Goal: Transaction & Acquisition: Book appointment/travel/reservation

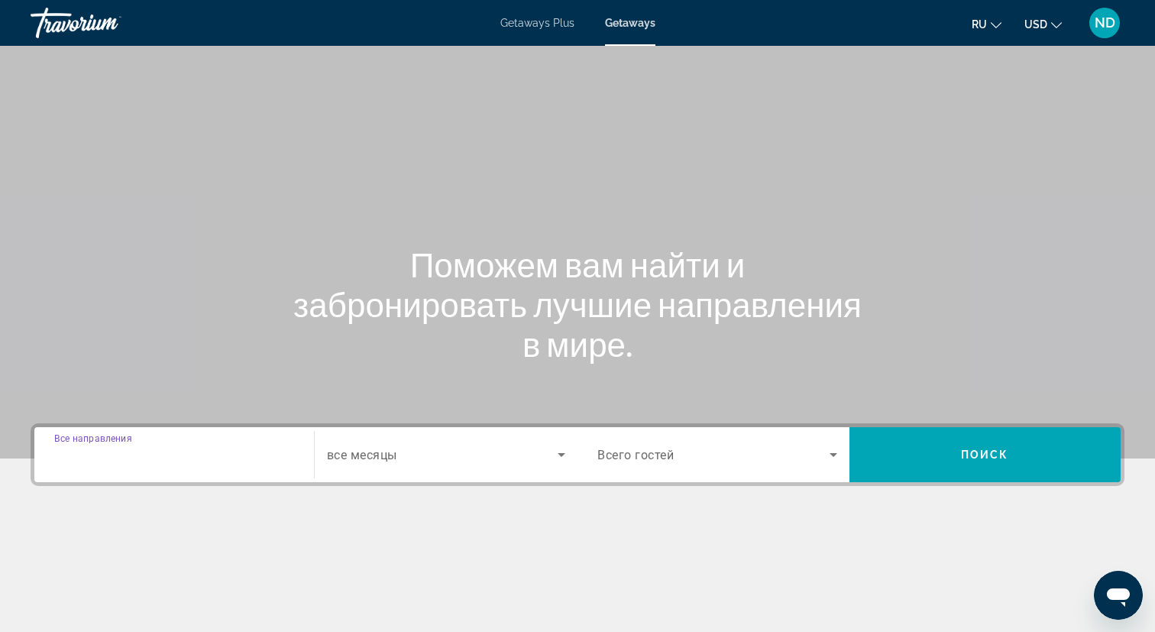
click at [182, 451] on input "Destination Все направления" at bounding box center [174, 455] width 240 height 18
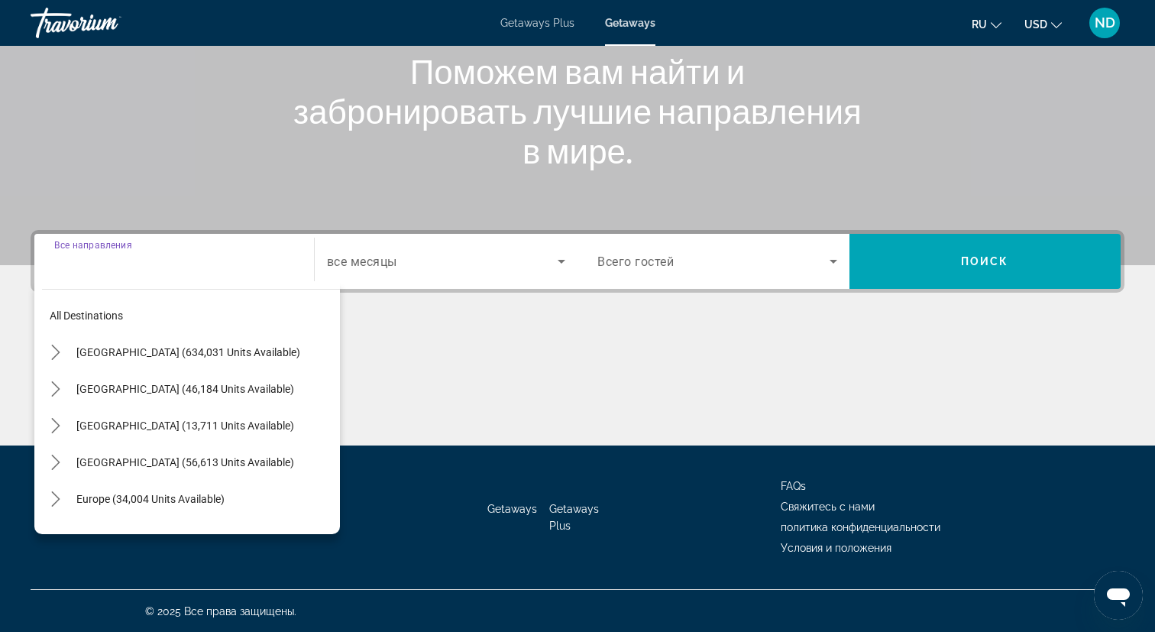
scroll to position [194, 0]
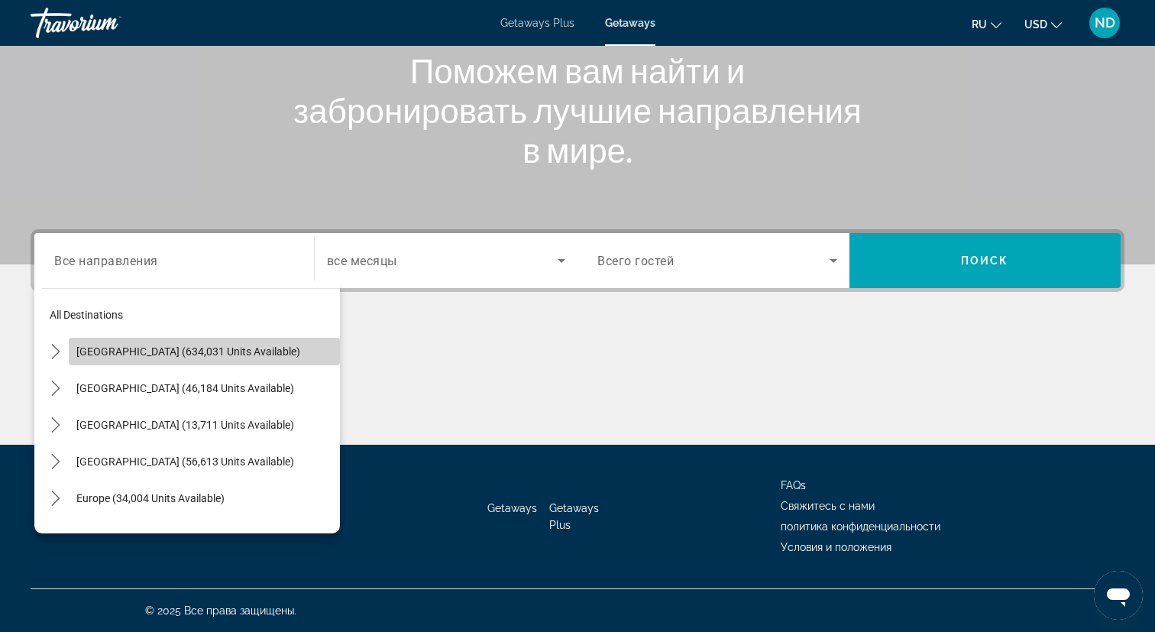
click at [199, 352] on span "[GEOGRAPHIC_DATA] (634,031 units available)" at bounding box center [188, 351] width 224 height 12
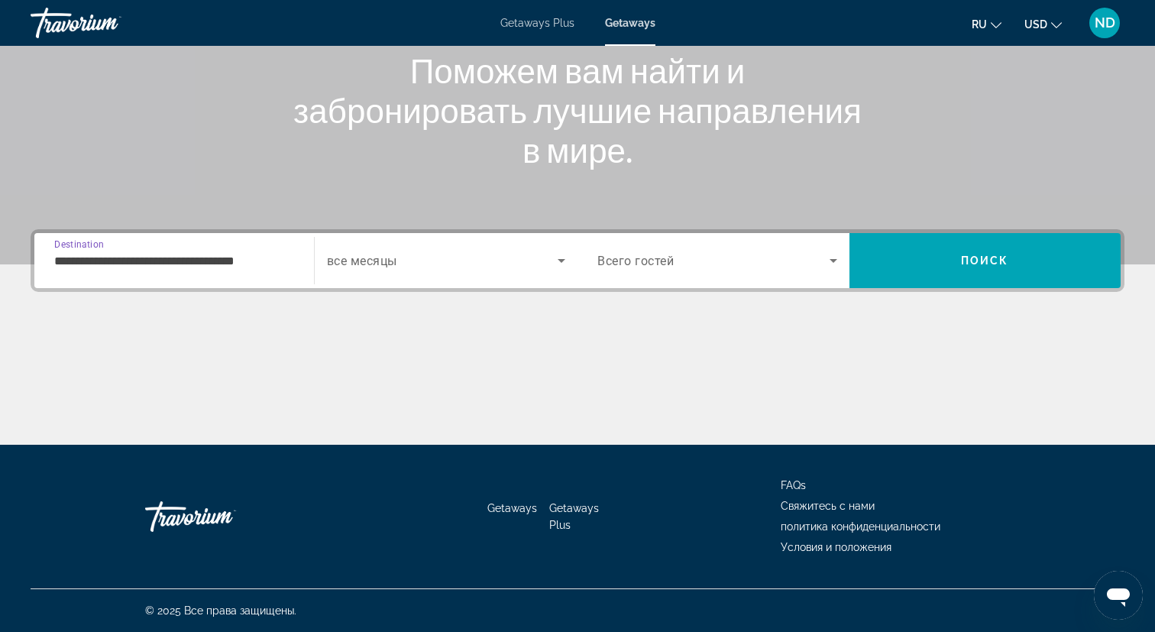
click at [202, 242] on div "**********" at bounding box center [174, 261] width 240 height 44
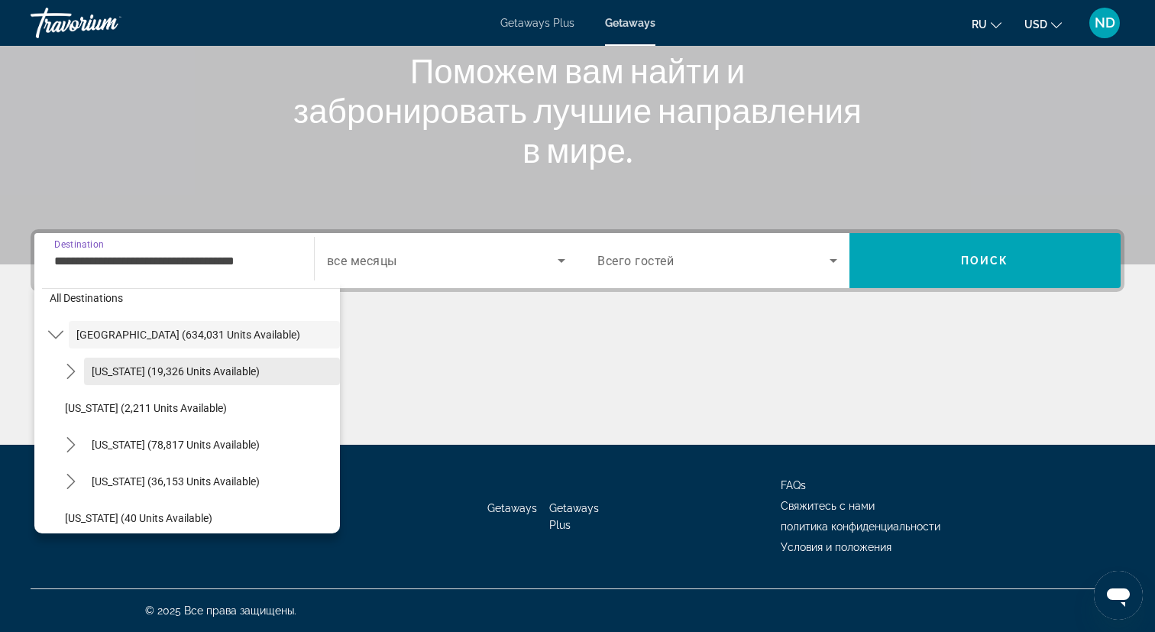
scroll to position [34, 0]
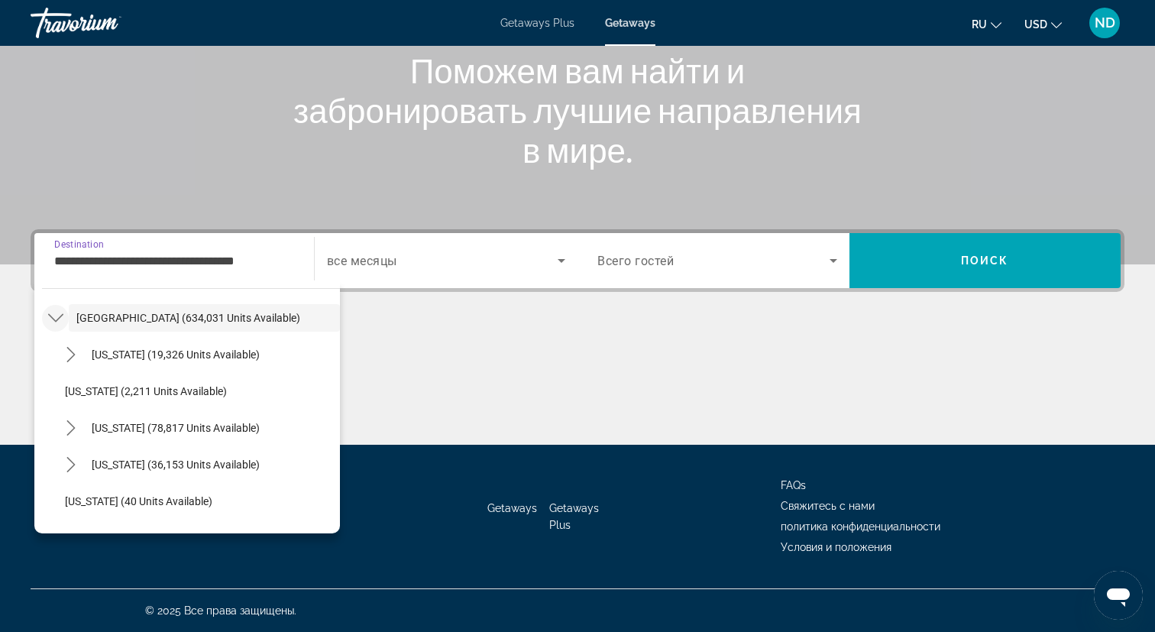
click at [53, 322] on icon "Toggle United States (634,031 units available) submenu" at bounding box center [55, 317] width 15 height 15
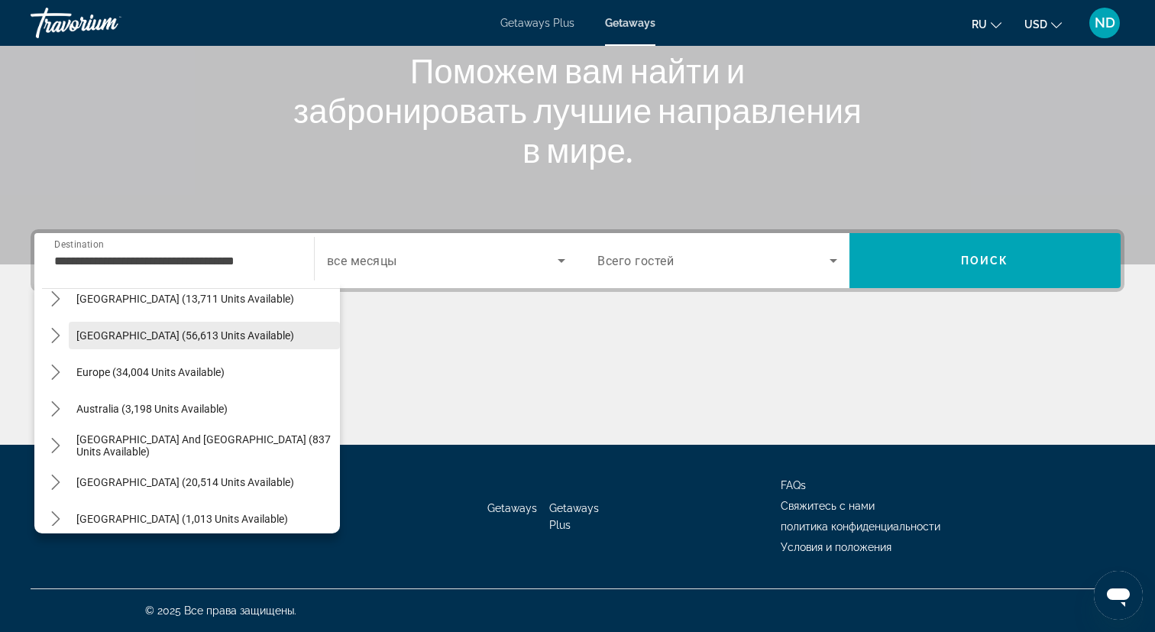
scroll to position [142, 0]
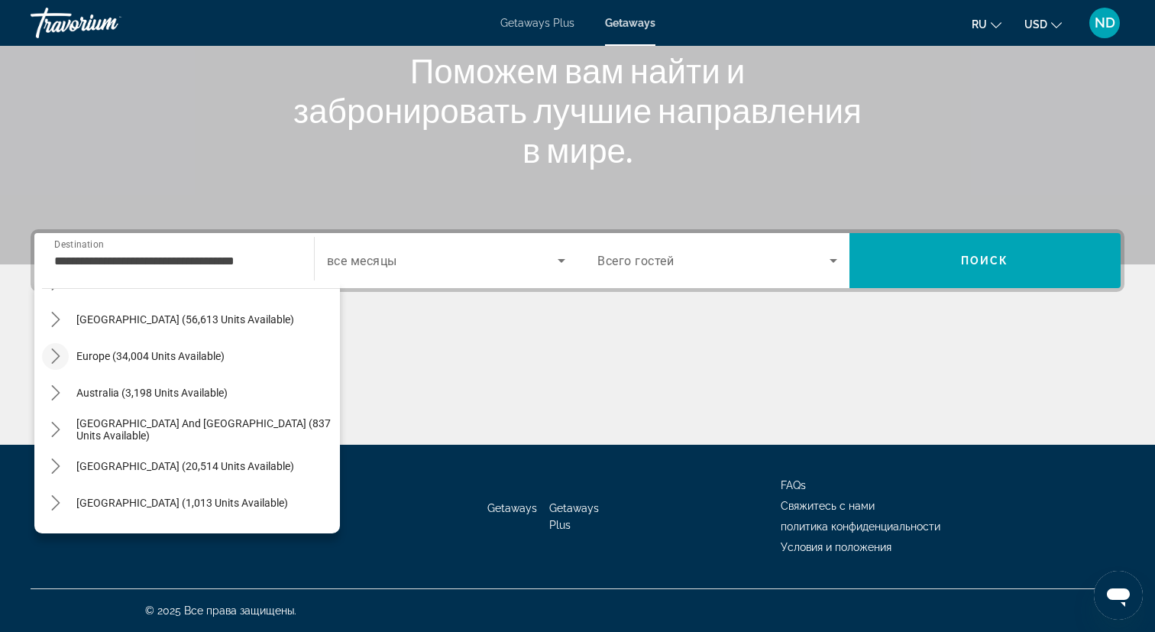
click at [60, 357] on icon "Toggle Europe (34,004 units available) submenu" at bounding box center [55, 355] width 15 height 15
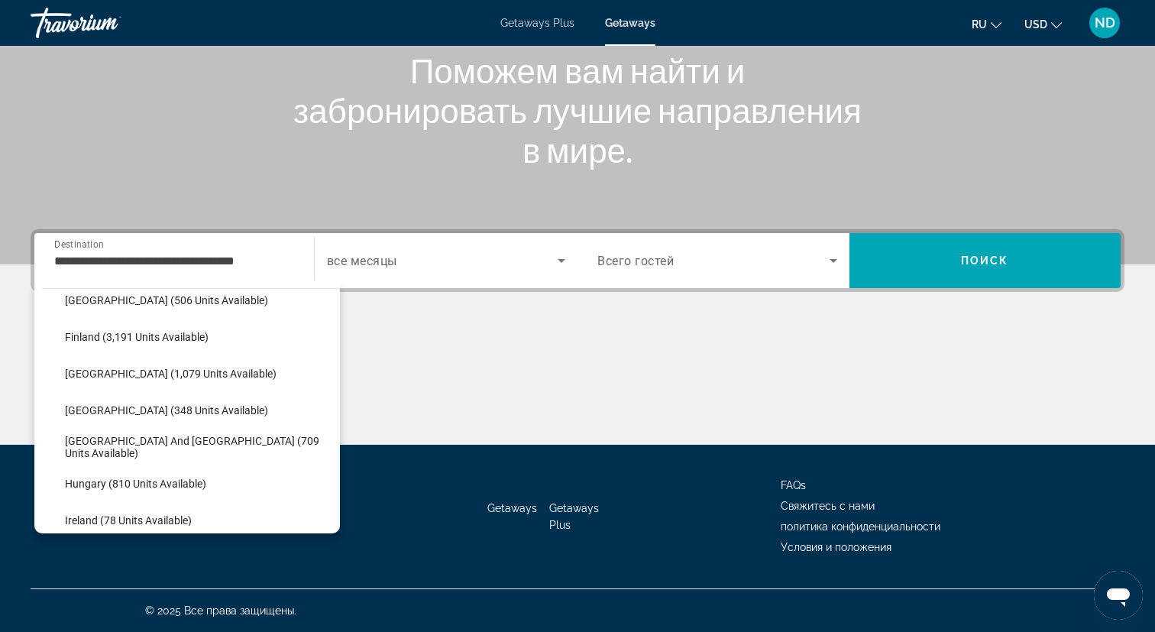
scroll to position [383, 0]
click at [152, 379] on span "Select destination: France (1,079 units available)" at bounding box center [198, 372] width 283 height 37
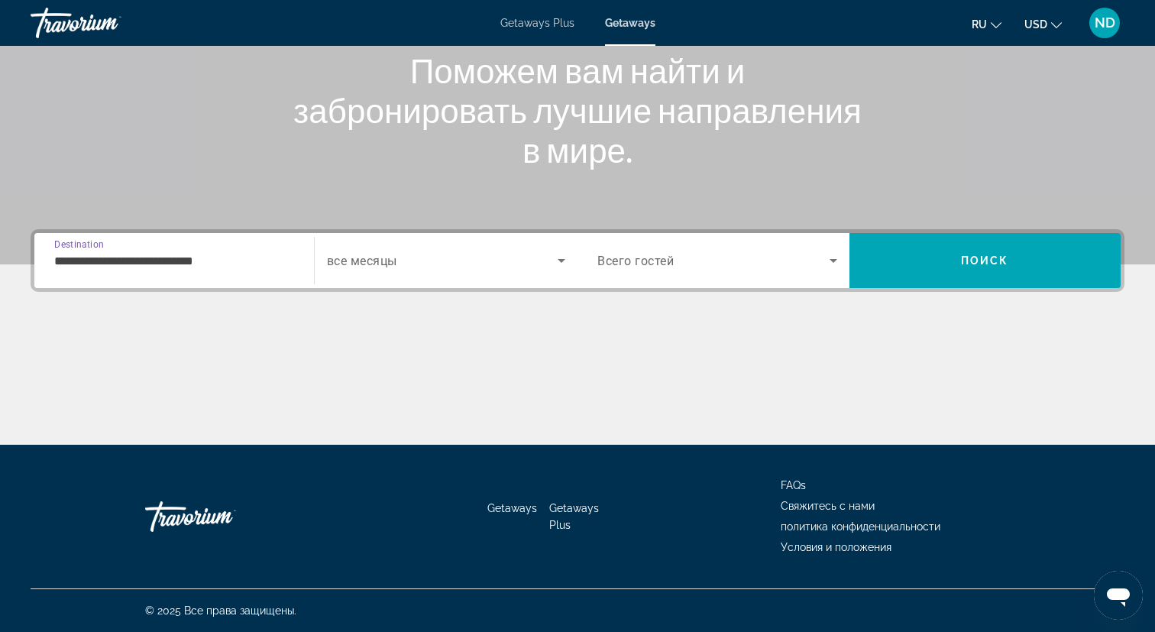
click at [467, 265] on span "Search widget" at bounding box center [442, 260] width 231 height 18
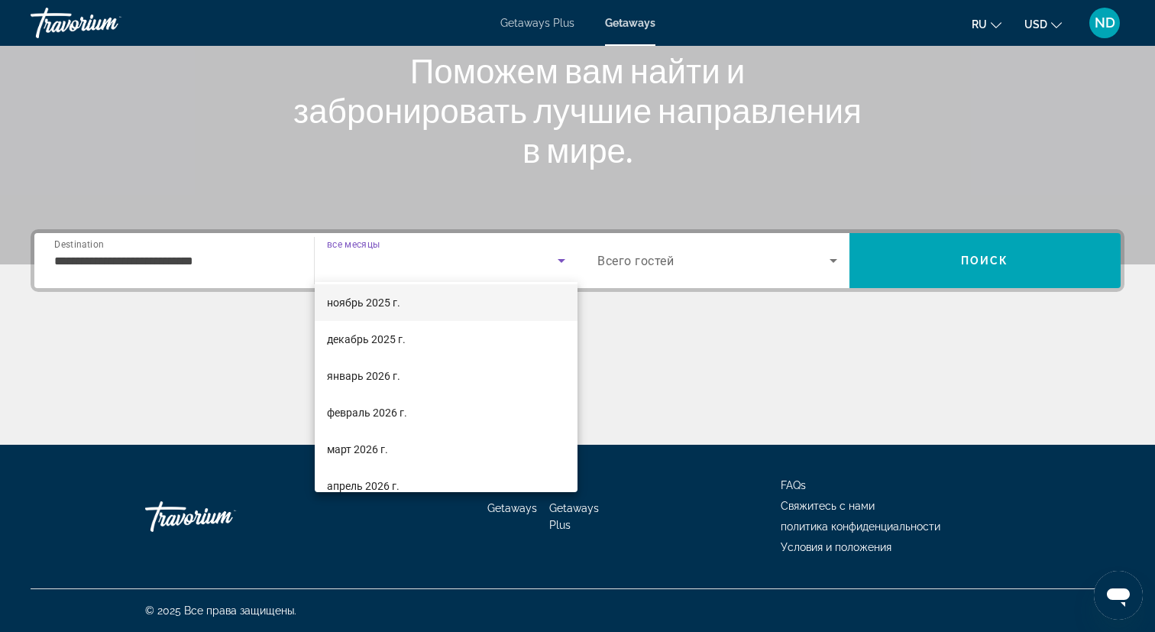
scroll to position [82, 0]
click at [189, 258] on div at bounding box center [577, 316] width 1155 height 632
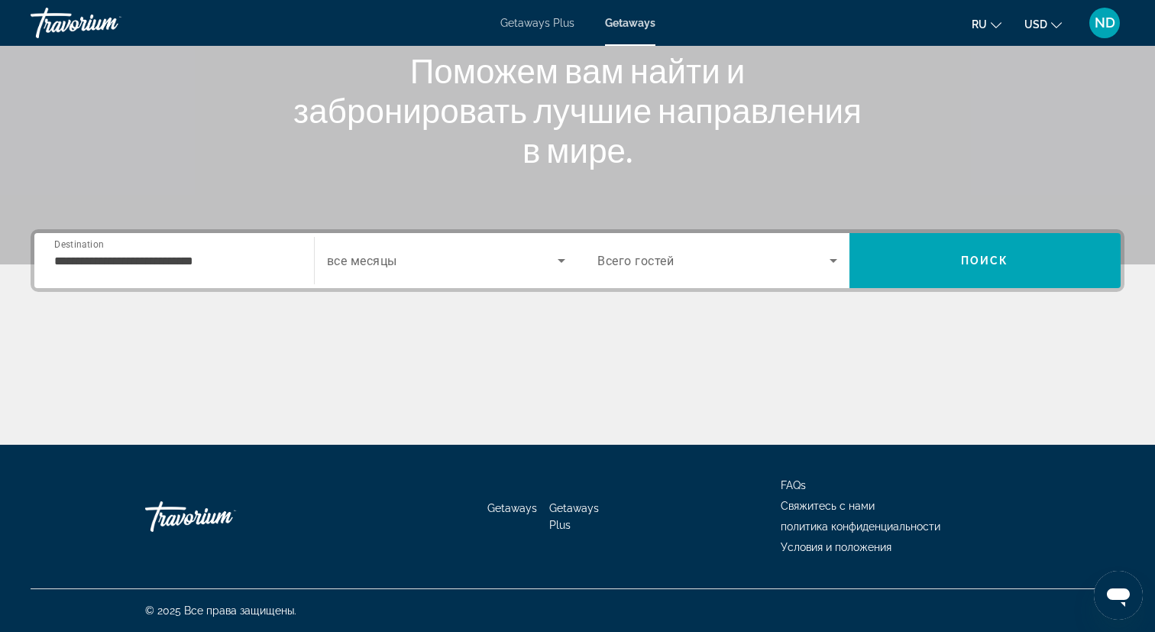
click at [189, 258] on input "**********" at bounding box center [174, 261] width 240 height 18
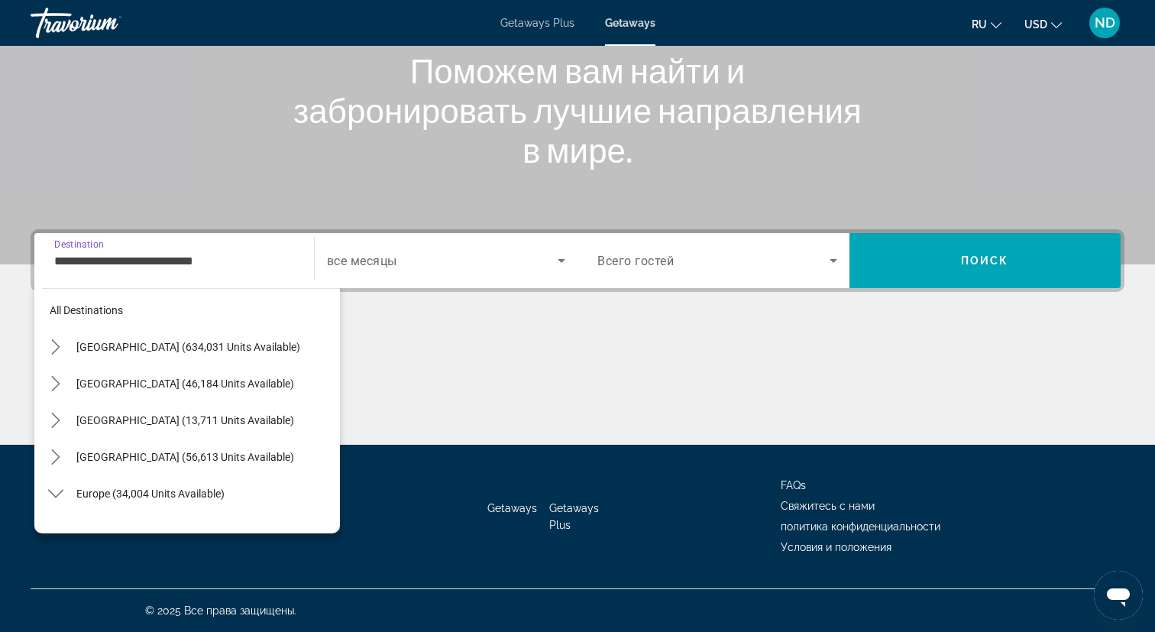
scroll to position [0, 0]
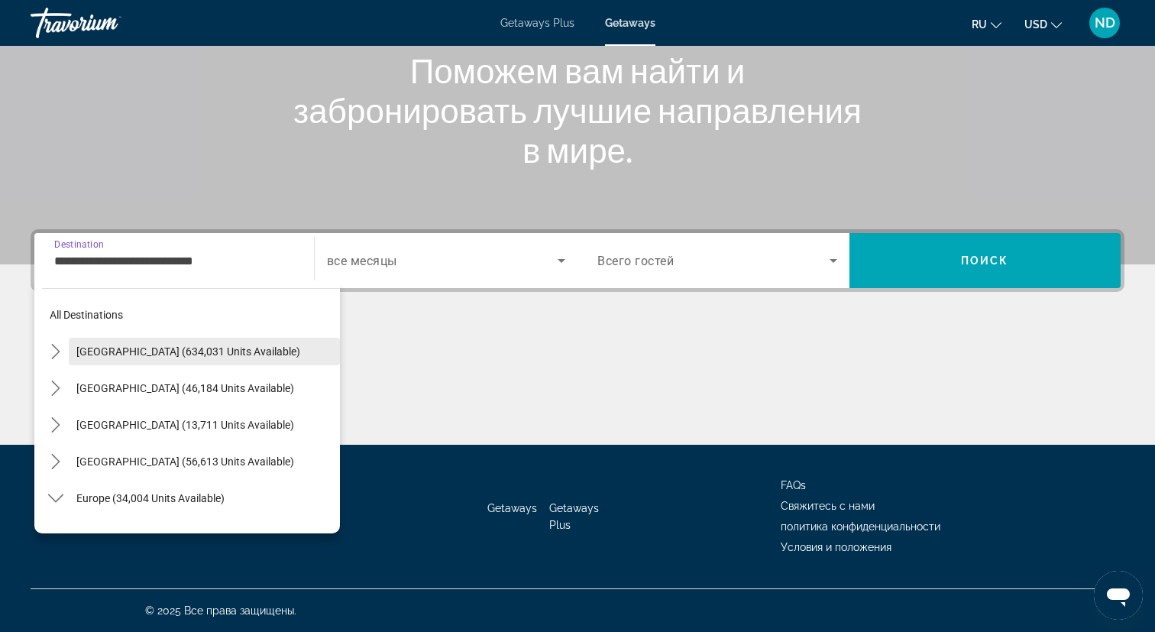
click at [72, 352] on span "Select destination: United States (634,031 units available)" at bounding box center [204, 351] width 271 height 37
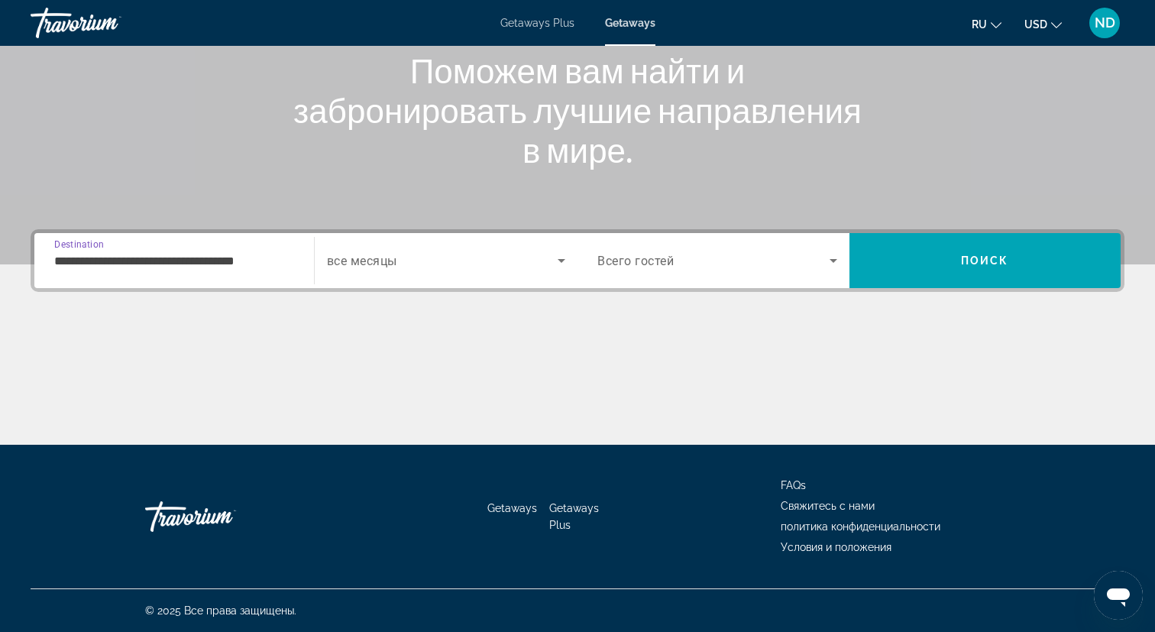
click at [176, 264] on input "**********" at bounding box center [174, 261] width 240 height 18
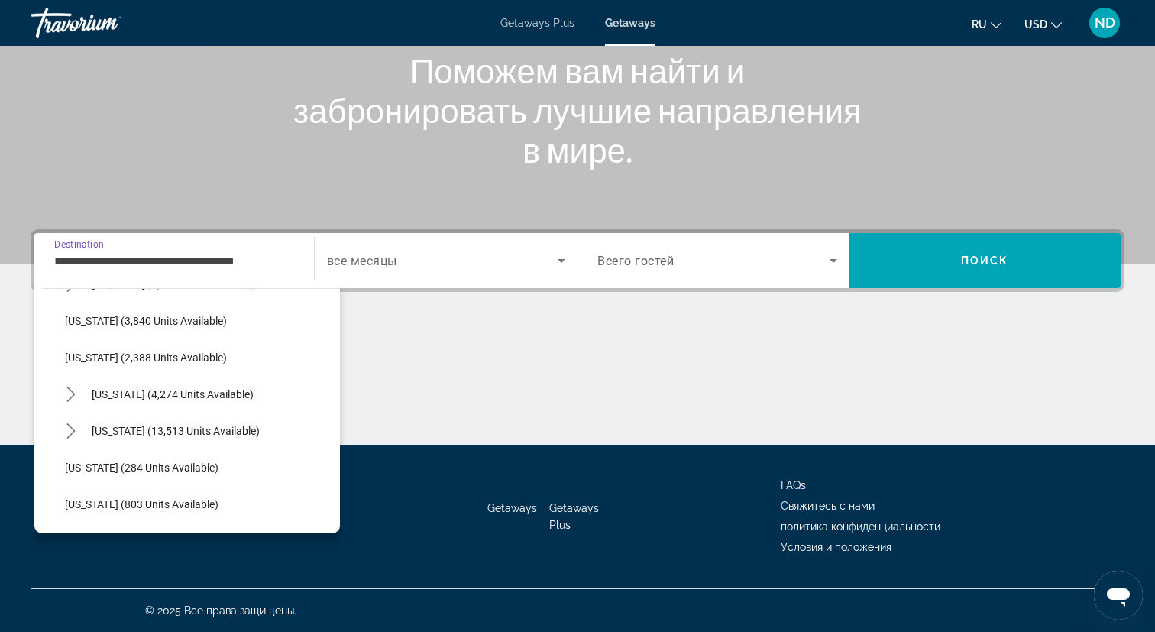
scroll to position [997, 0]
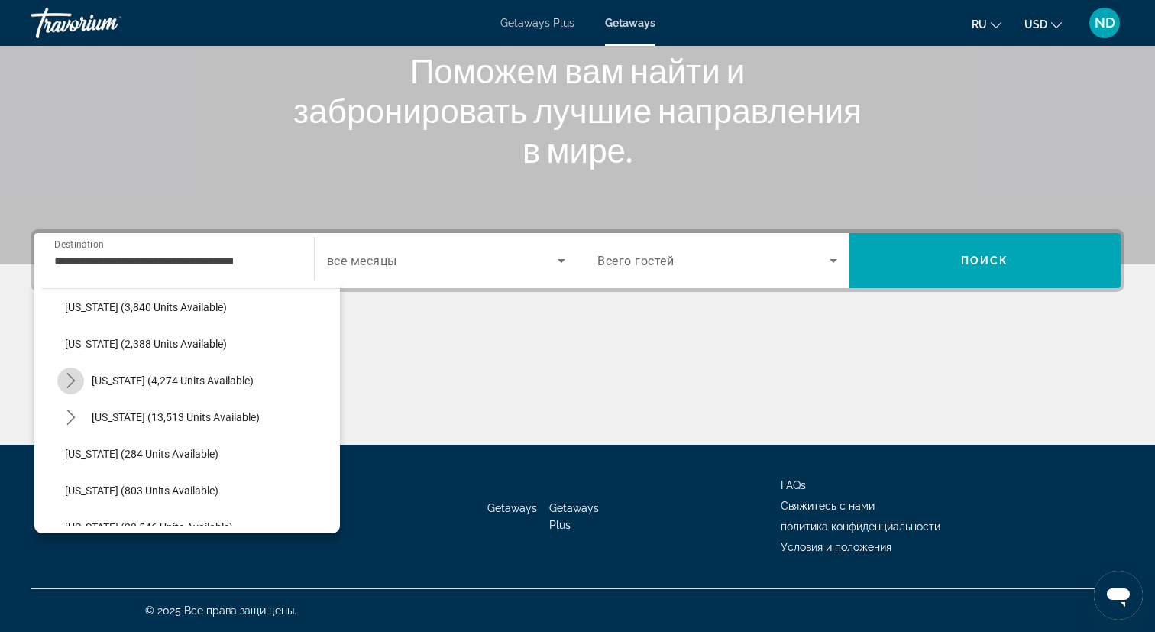
click at [71, 380] on icon "Toggle New York (4,274 units available) submenu" at bounding box center [70, 380] width 15 height 15
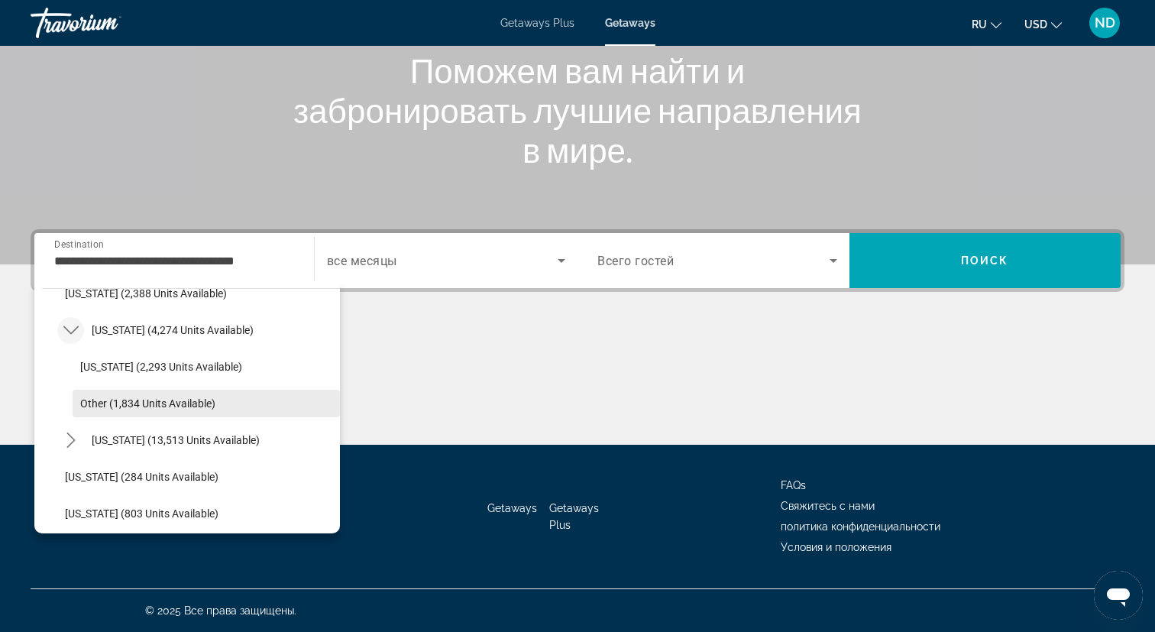
scroll to position [1057, 0]
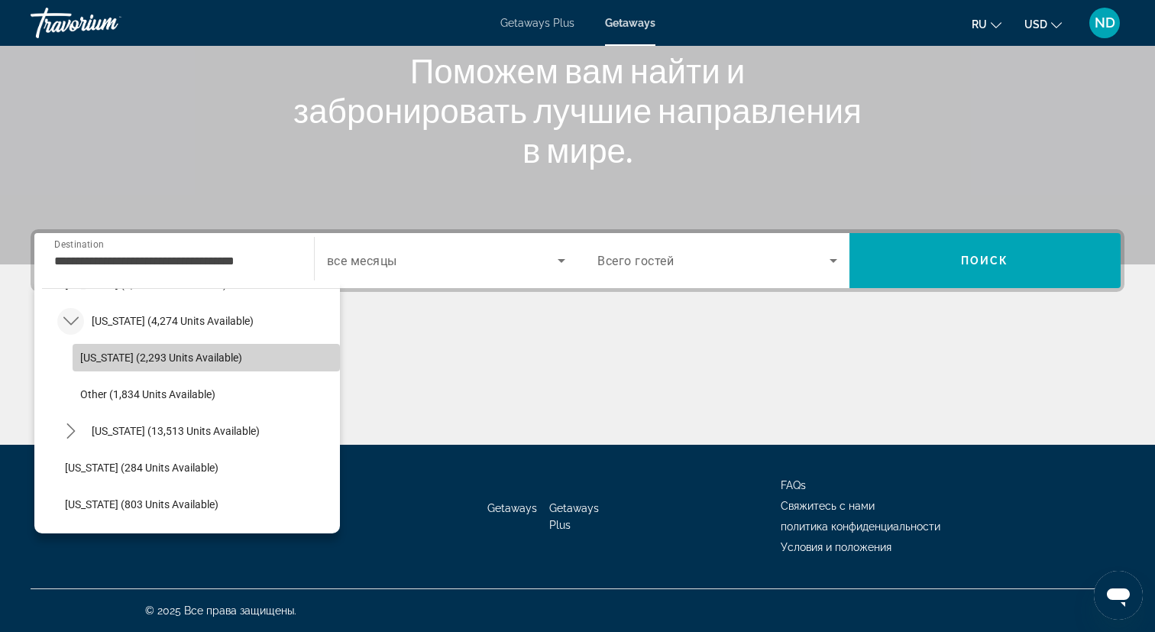
click at [182, 357] on span "New York (2,293 units available)" at bounding box center [161, 357] width 162 height 12
type input "**********"
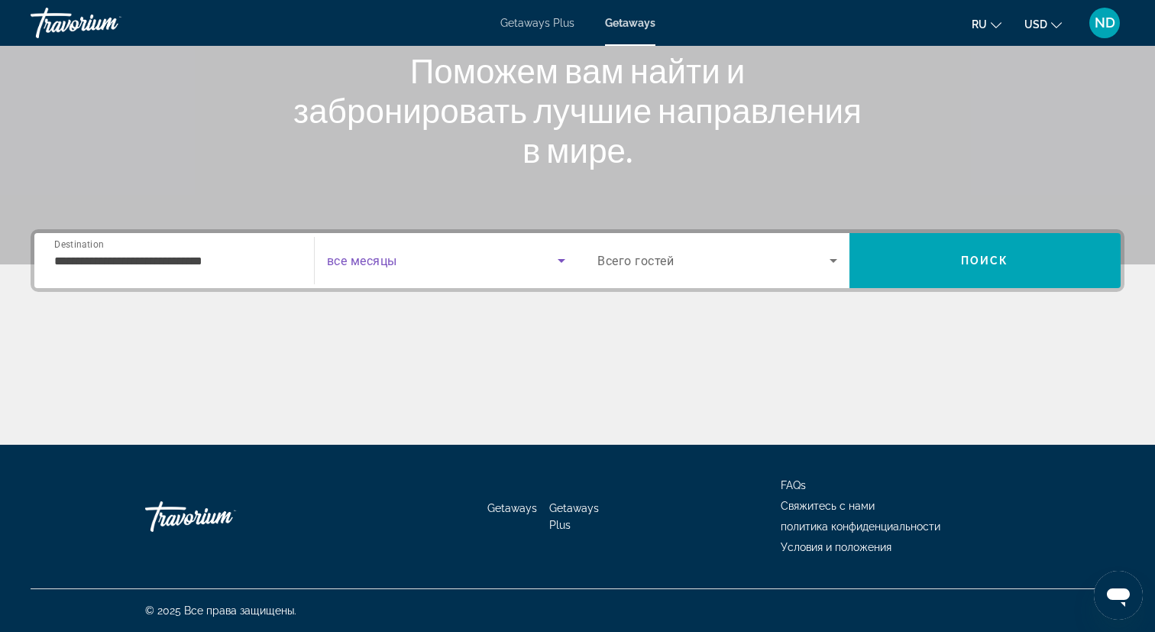
click at [438, 262] on span "Search widget" at bounding box center [442, 260] width 231 height 18
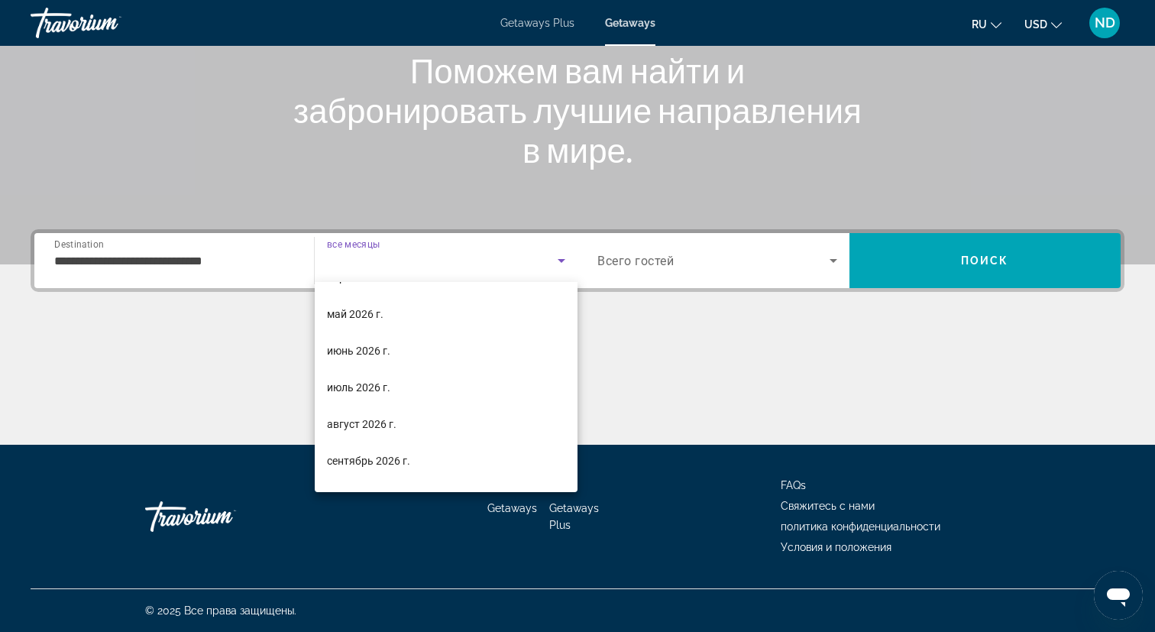
scroll to position [275, 0]
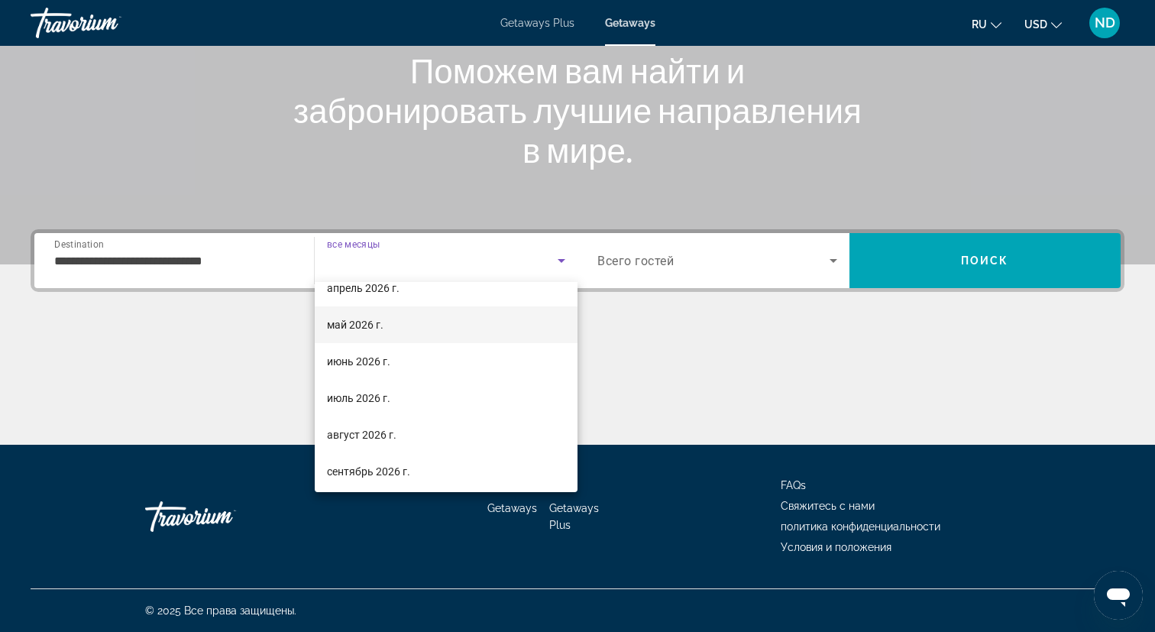
click at [414, 324] on mat-option "май 2026 г." at bounding box center [447, 324] width 264 height 37
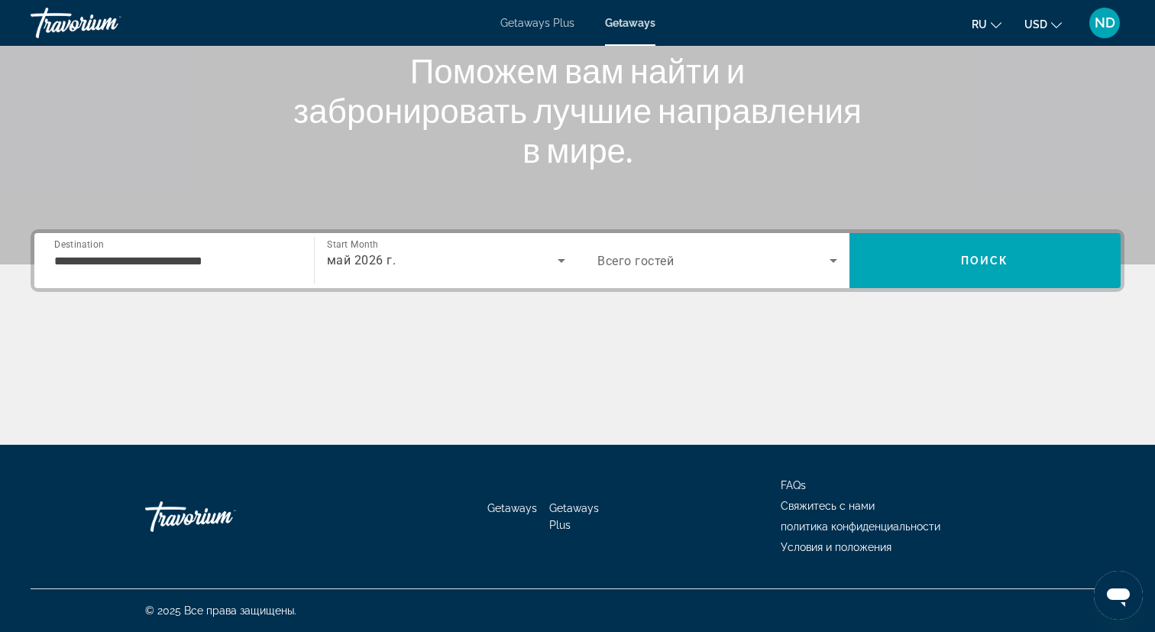
click at [653, 247] on div "Search widget" at bounding box center [717, 260] width 240 height 43
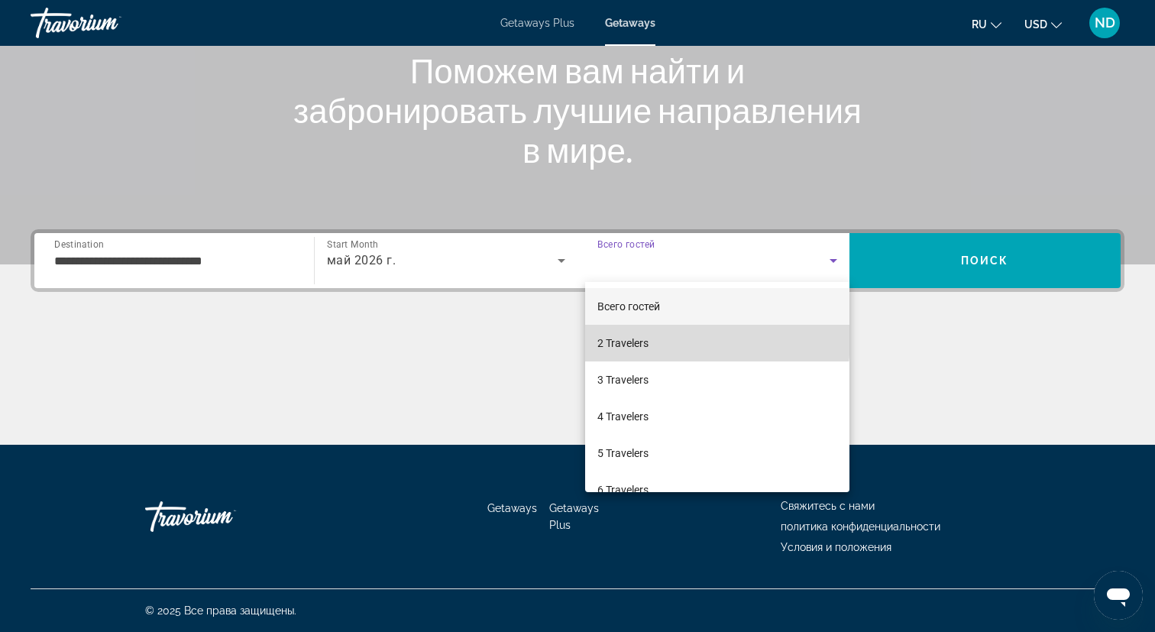
click at [644, 338] on span "2 Travelers" at bounding box center [622, 343] width 51 height 18
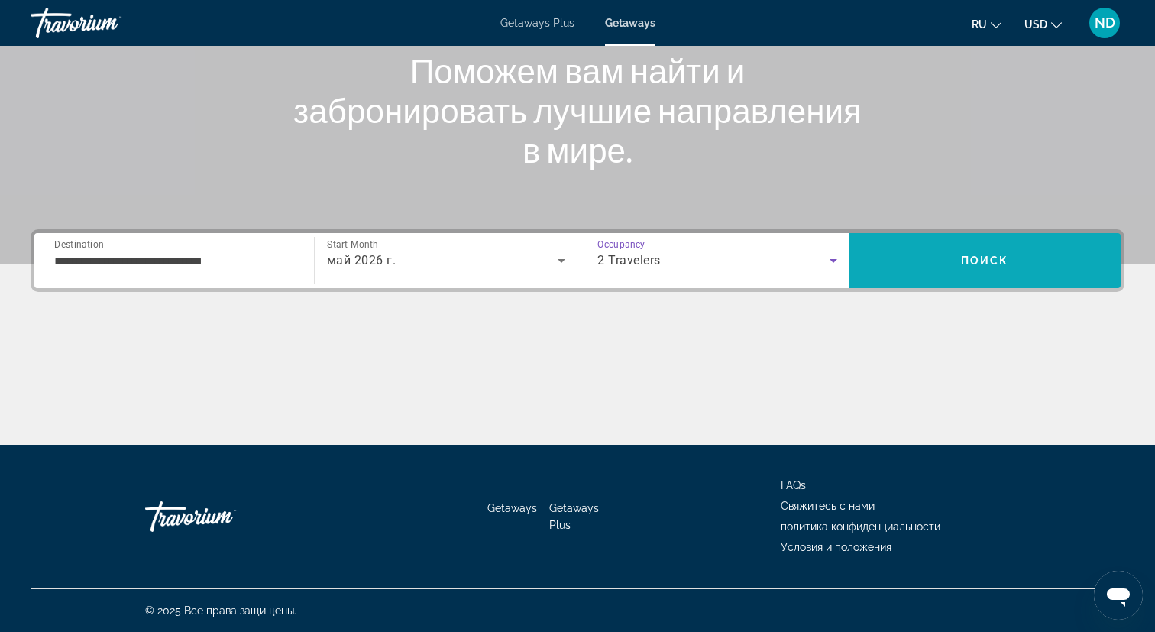
click at [1033, 242] on span "Search" at bounding box center [985, 260] width 272 height 37
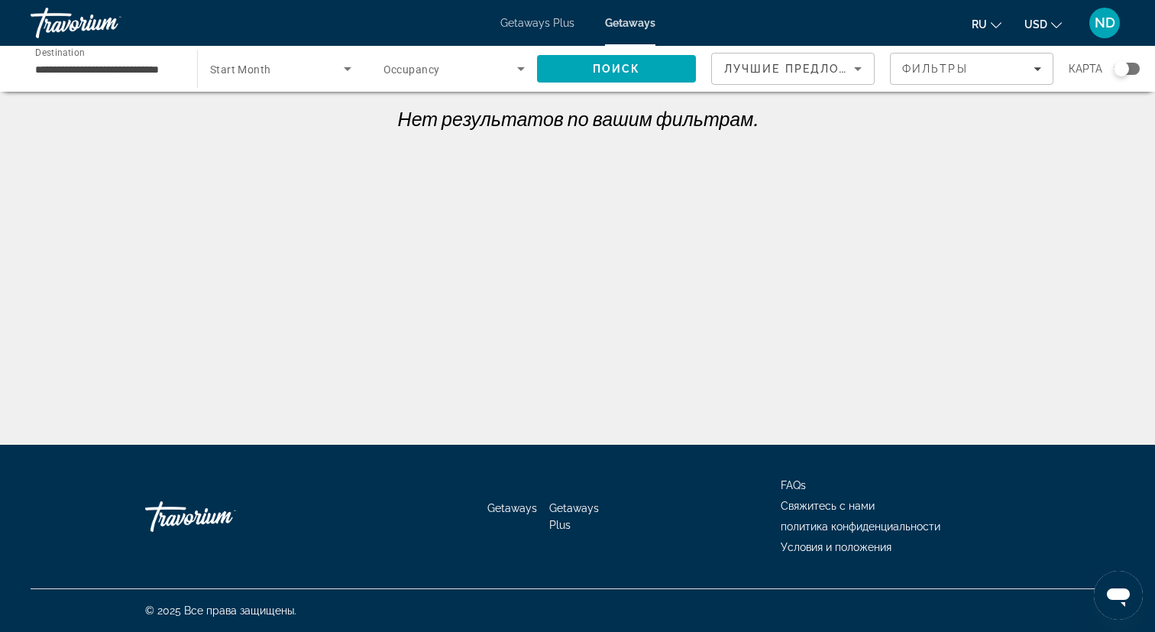
click at [294, 71] on span "Search widget" at bounding box center [277, 69] width 134 height 18
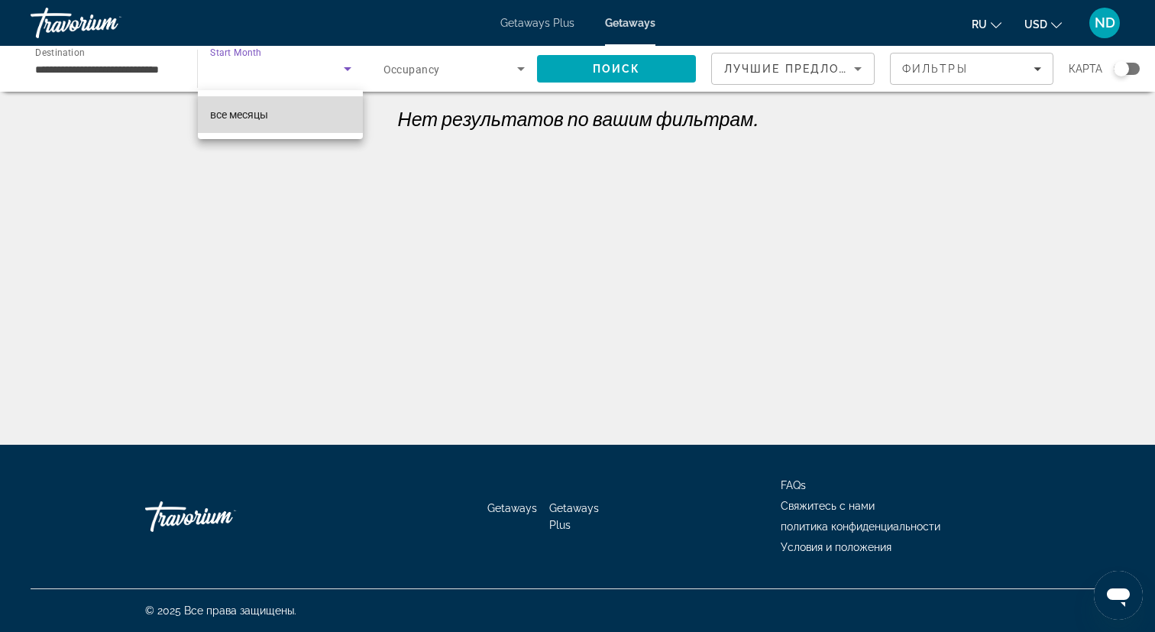
click at [291, 118] on mat-option "все месяцы" at bounding box center [281, 114] width 166 height 37
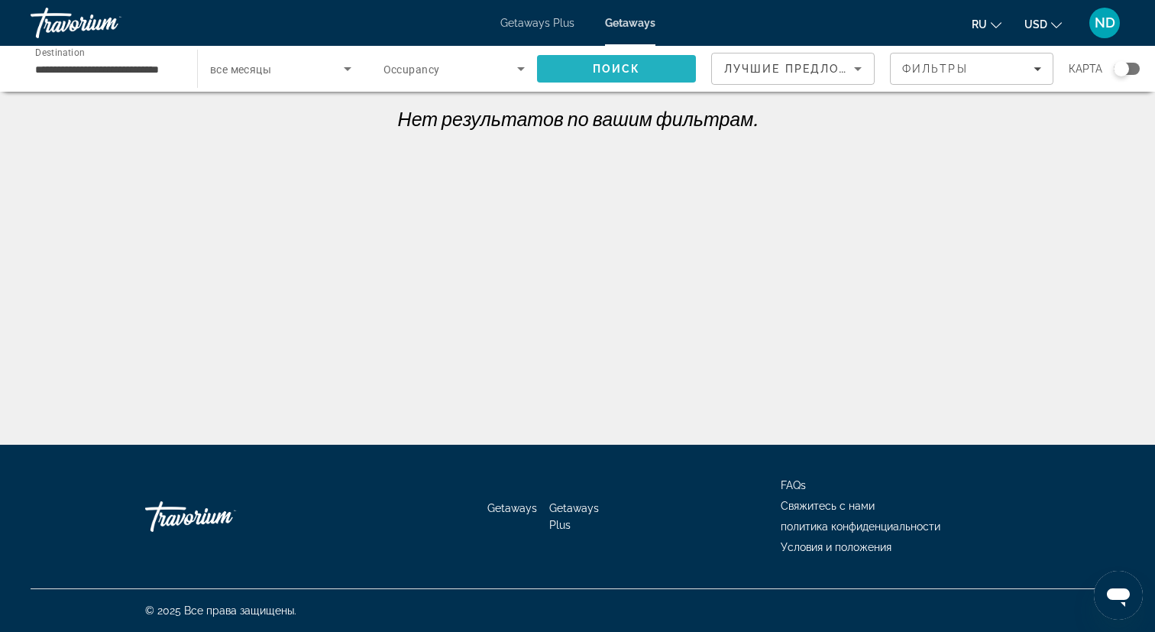
click at [654, 71] on span "Search" at bounding box center [616, 68] width 159 height 37
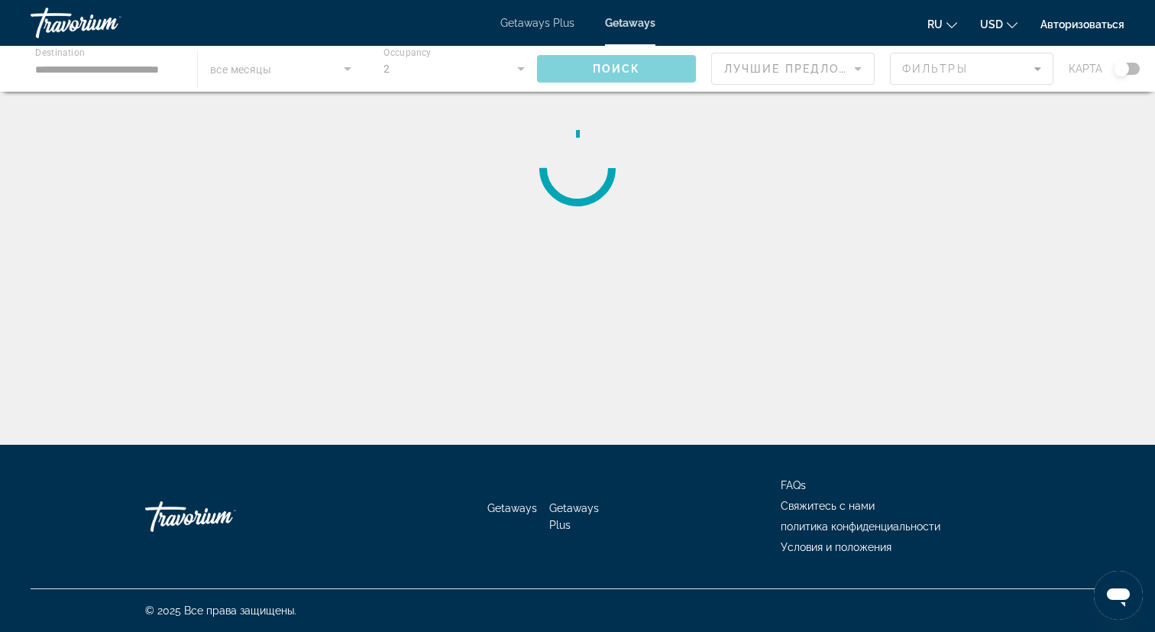
click at [81, 22] on div "Travorium" at bounding box center [107, 23] width 153 height 40
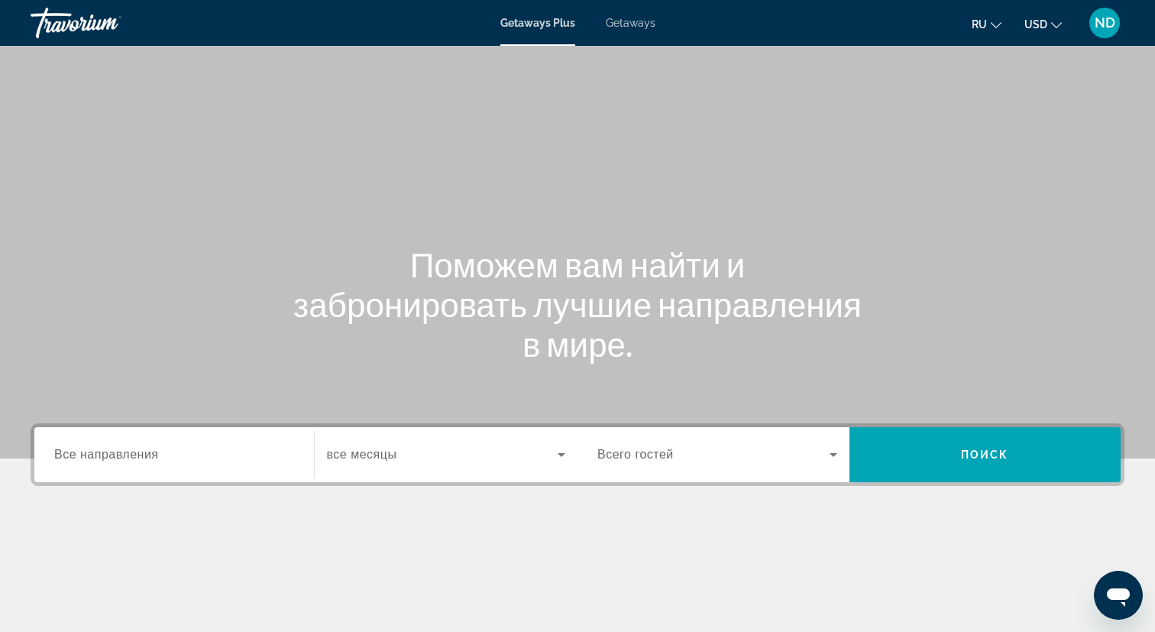
click at [170, 458] on input "Destination Все направления" at bounding box center [174, 455] width 240 height 18
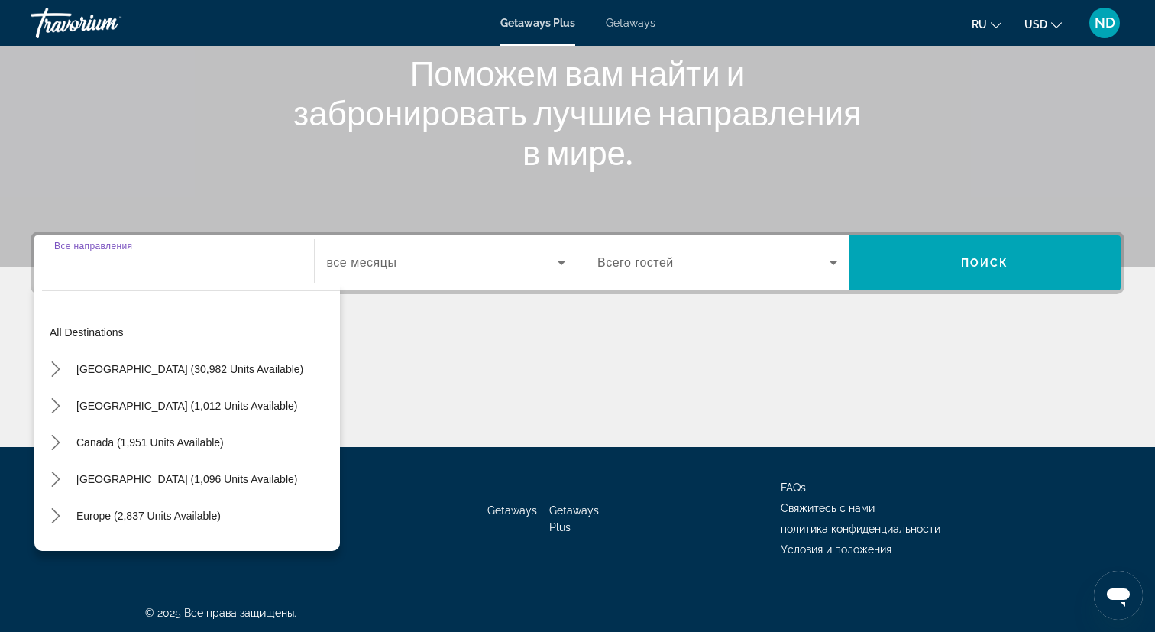
scroll to position [194, 0]
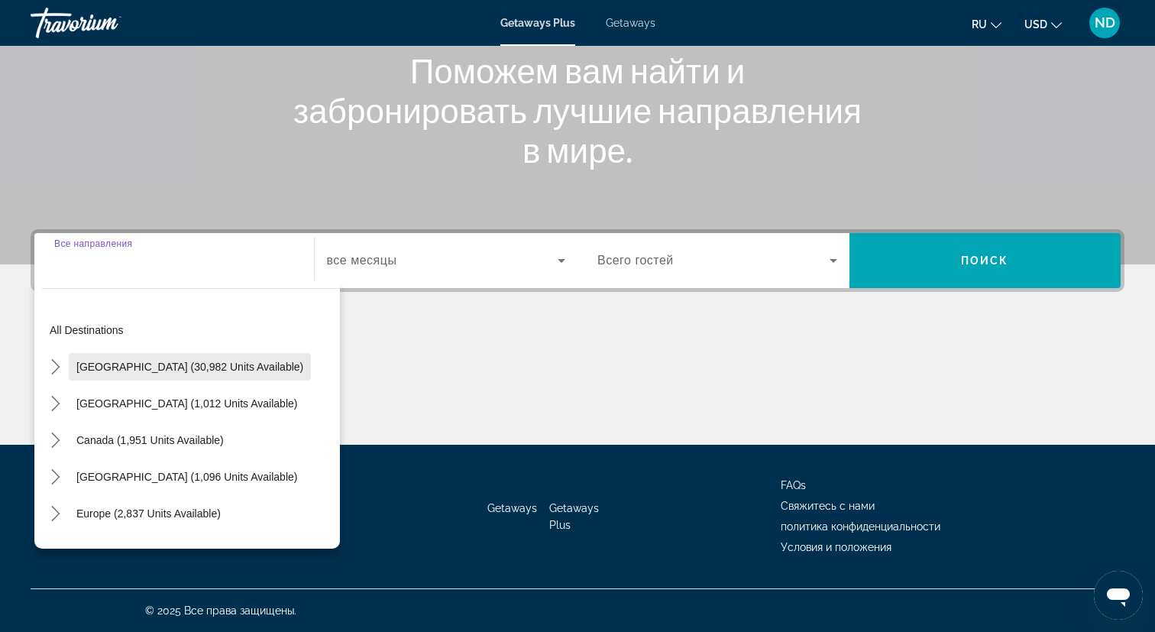
click at [119, 367] on span "[GEOGRAPHIC_DATA] (30,982 units available)" at bounding box center [189, 367] width 227 height 12
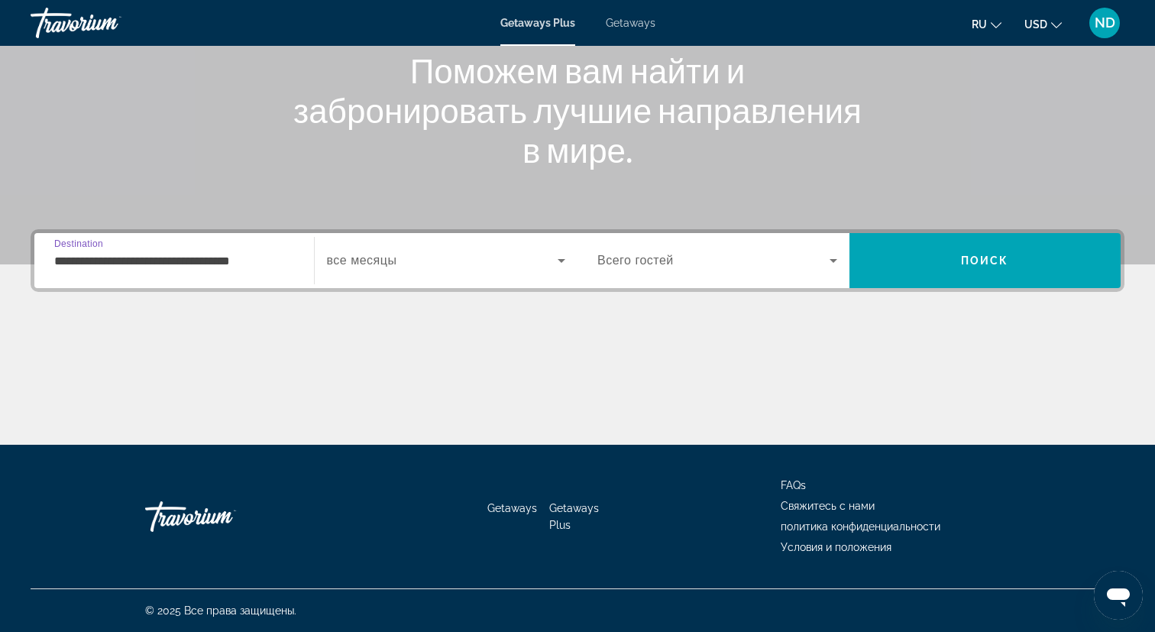
click at [95, 265] on input "**********" at bounding box center [174, 261] width 240 height 18
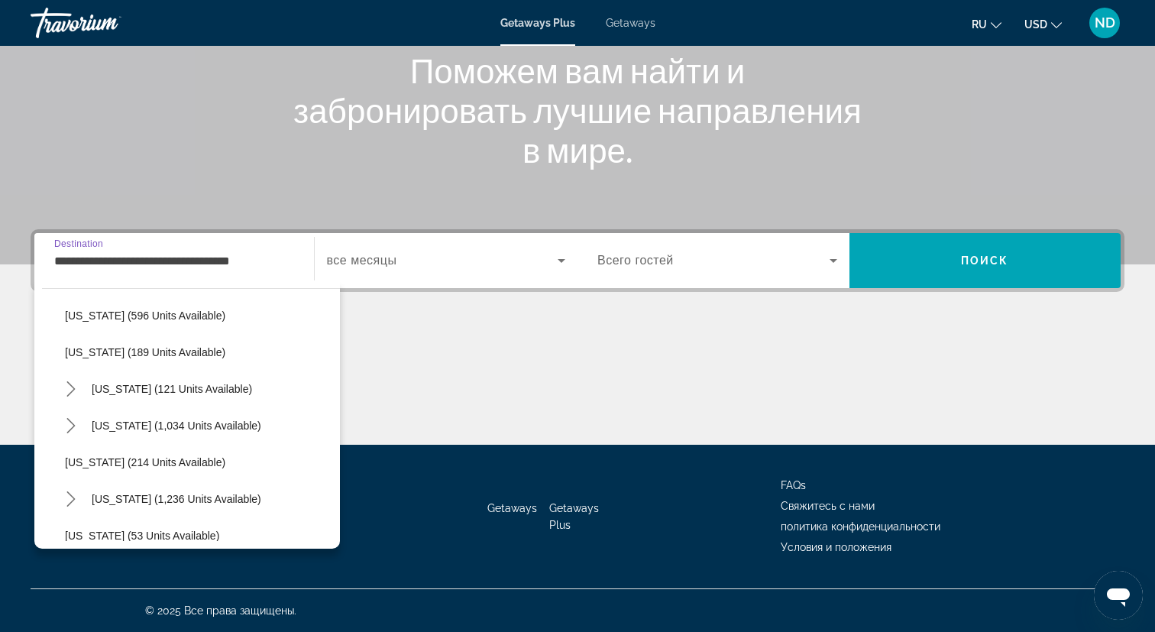
scroll to position [897, 0]
click at [72, 386] on icon "Toggle New York (121 units available) submenu" at bounding box center [70, 385] width 15 height 15
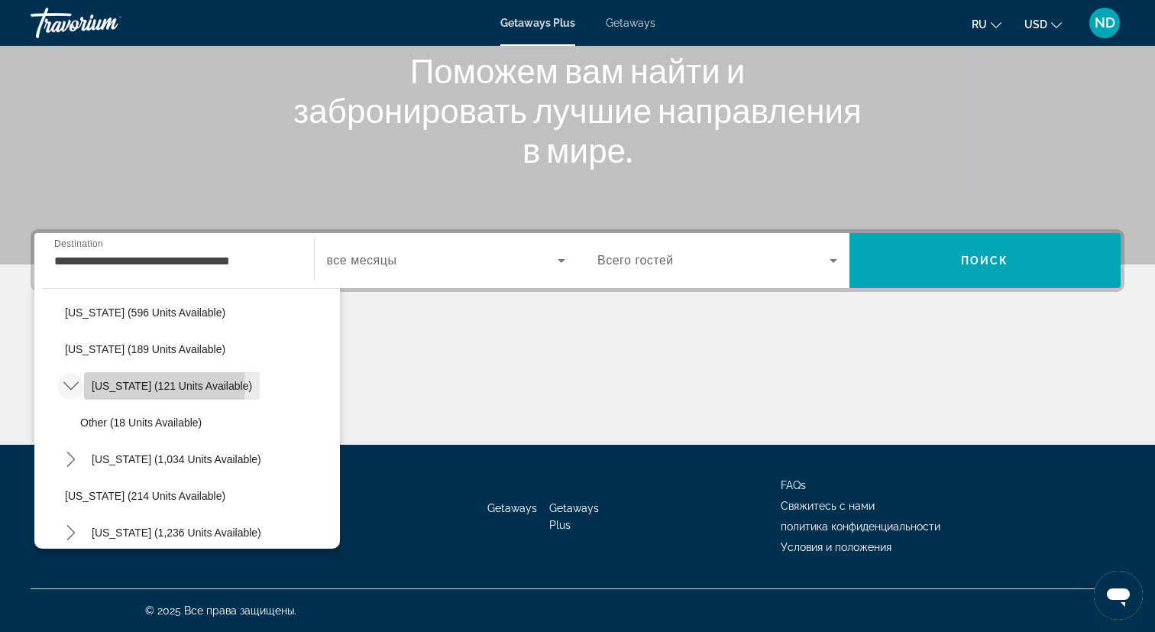
click at [116, 385] on span "[US_STATE] (121 units available)" at bounding box center [172, 386] width 160 height 12
type input "**********"
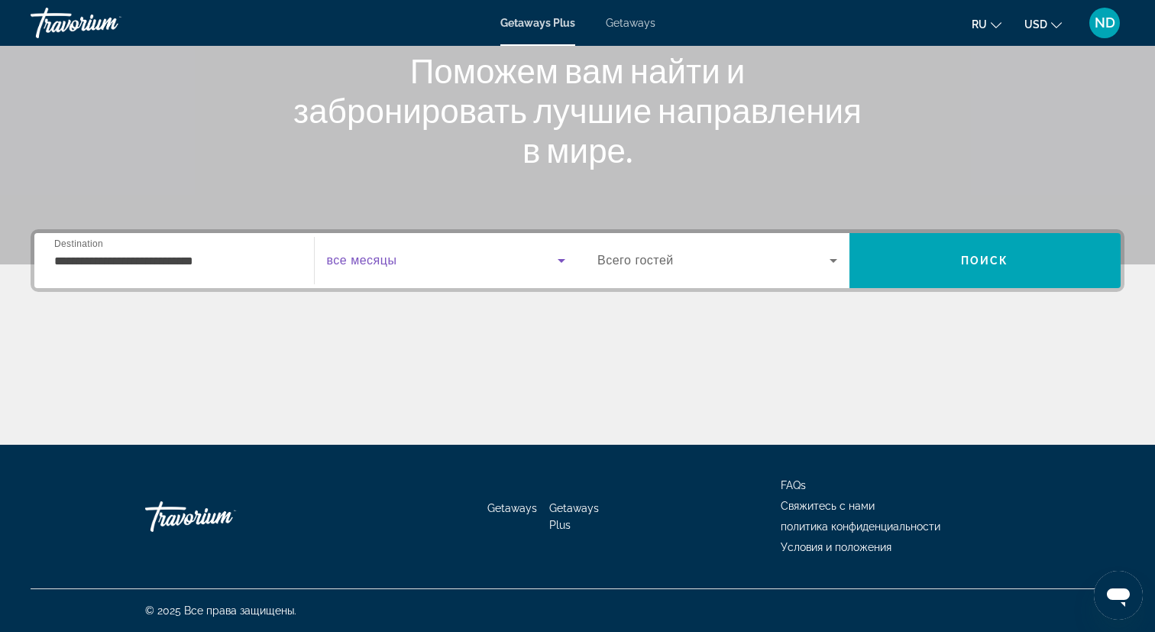
click at [400, 260] on span "Search widget" at bounding box center [442, 260] width 231 height 18
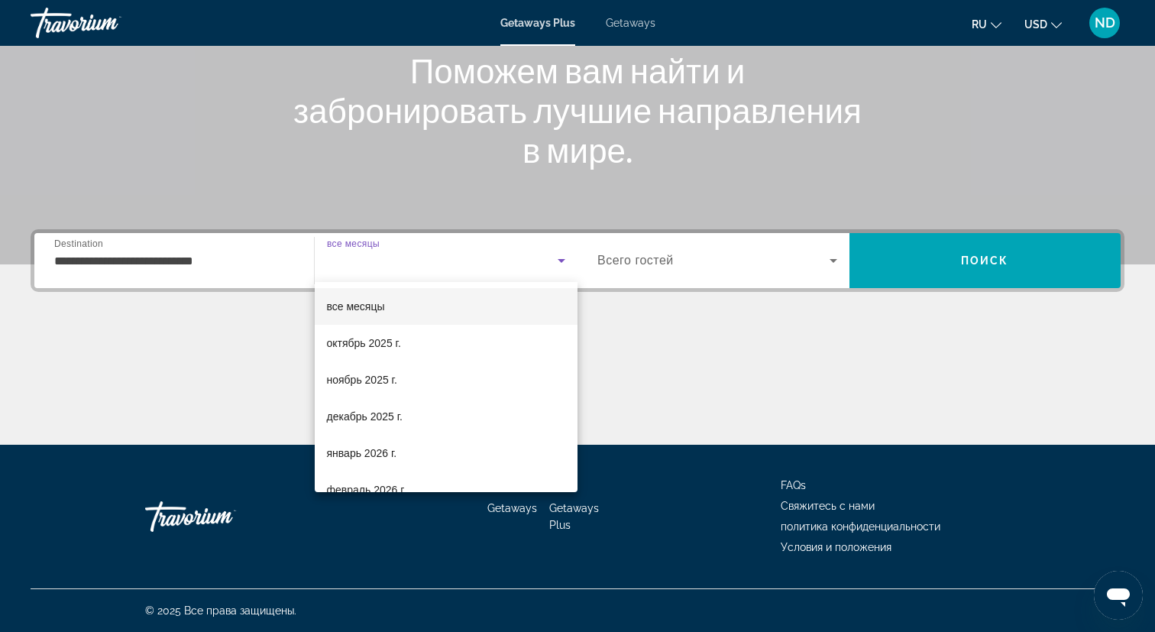
click at [399, 297] on mat-option "все месяцы" at bounding box center [447, 306] width 264 height 37
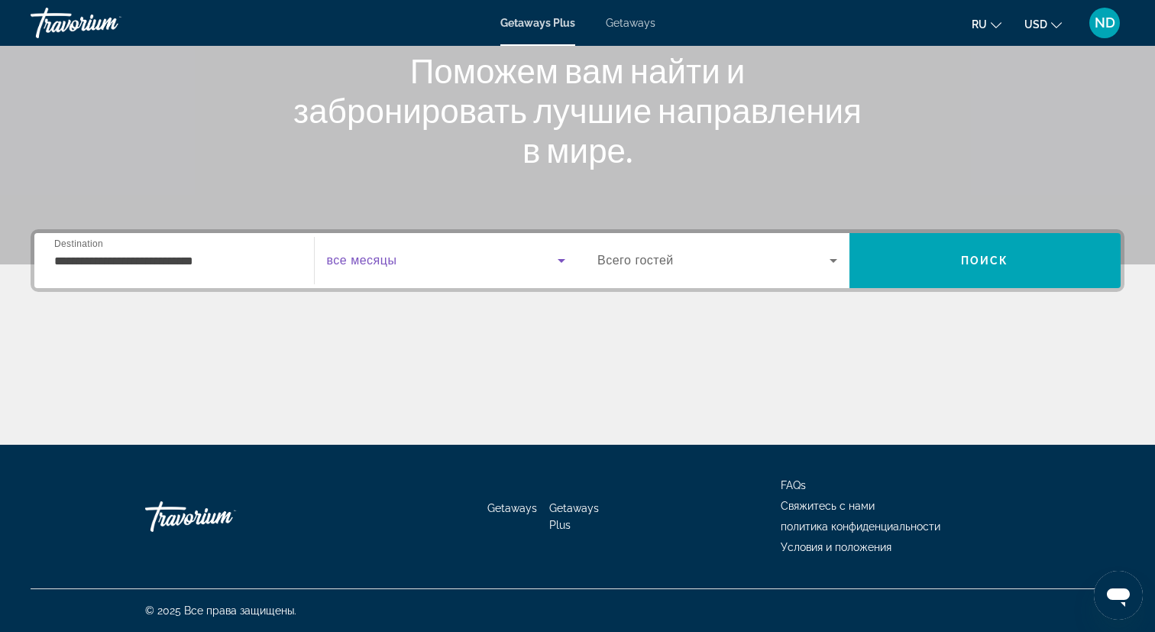
click at [664, 247] on div "Search widget" at bounding box center [717, 260] width 240 height 43
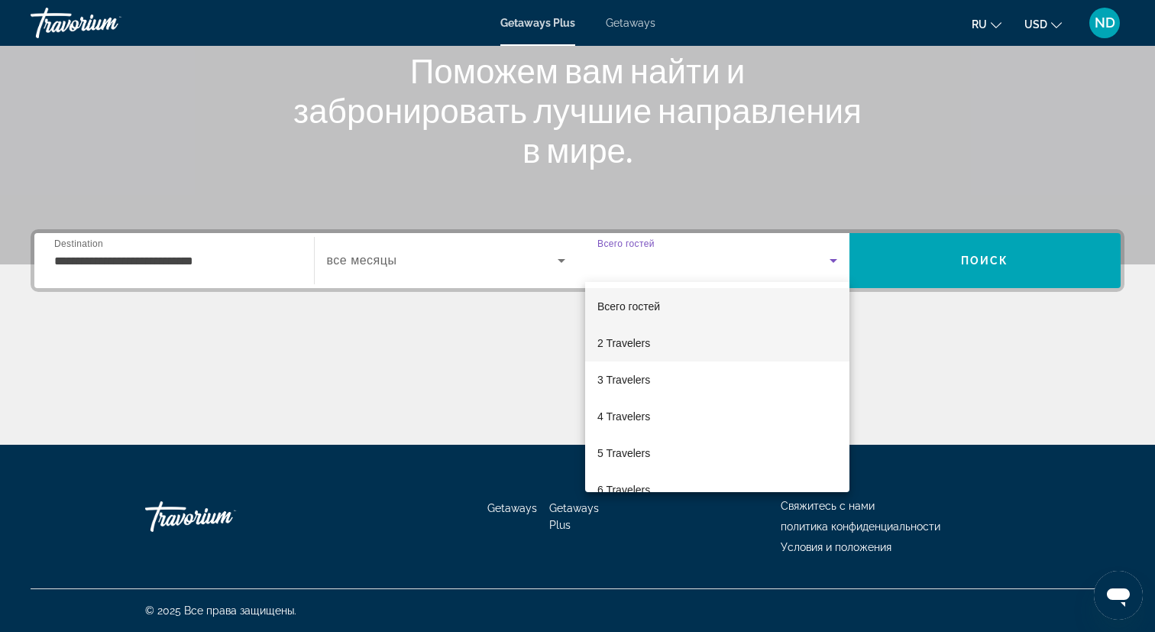
click at [642, 340] on span "2 Travelers" at bounding box center [623, 343] width 53 height 18
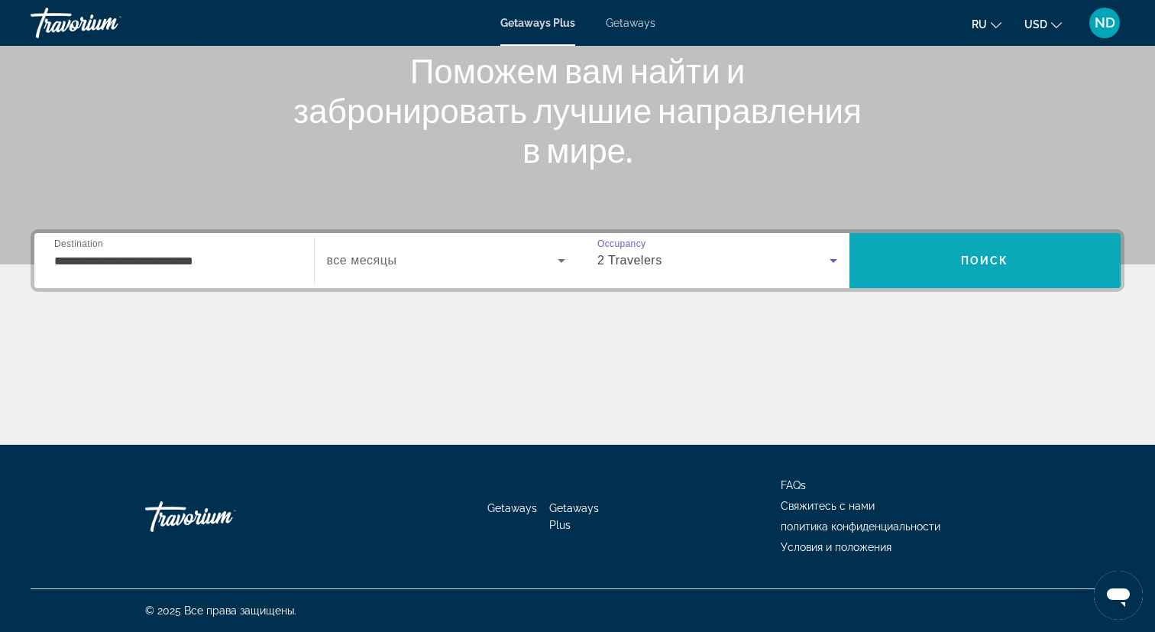
click at [1021, 277] on span "Search" at bounding box center [985, 260] width 272 height 37
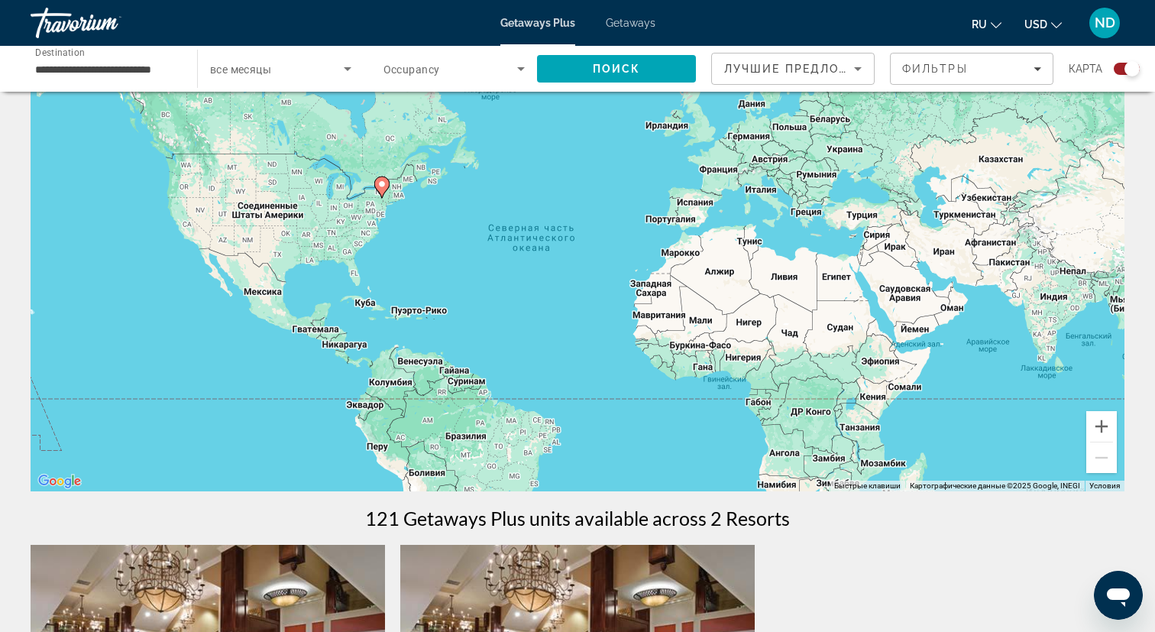
scroll to position [53, 0]
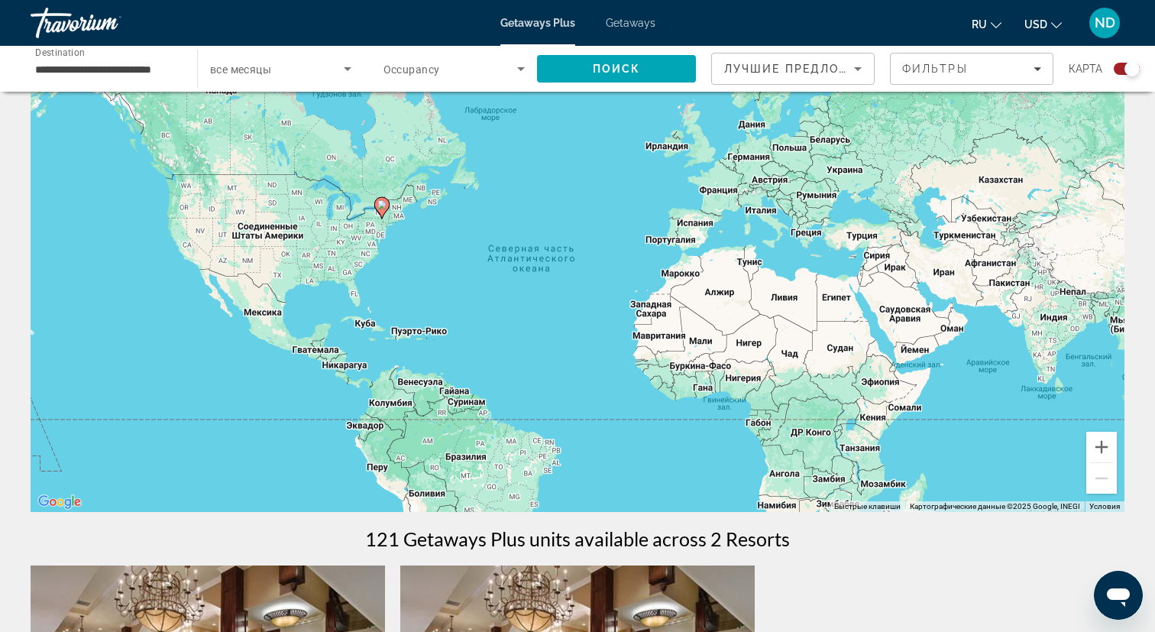
click at [87, 72] on input "**********" at bounding box center [106, 69] width 142 height 18
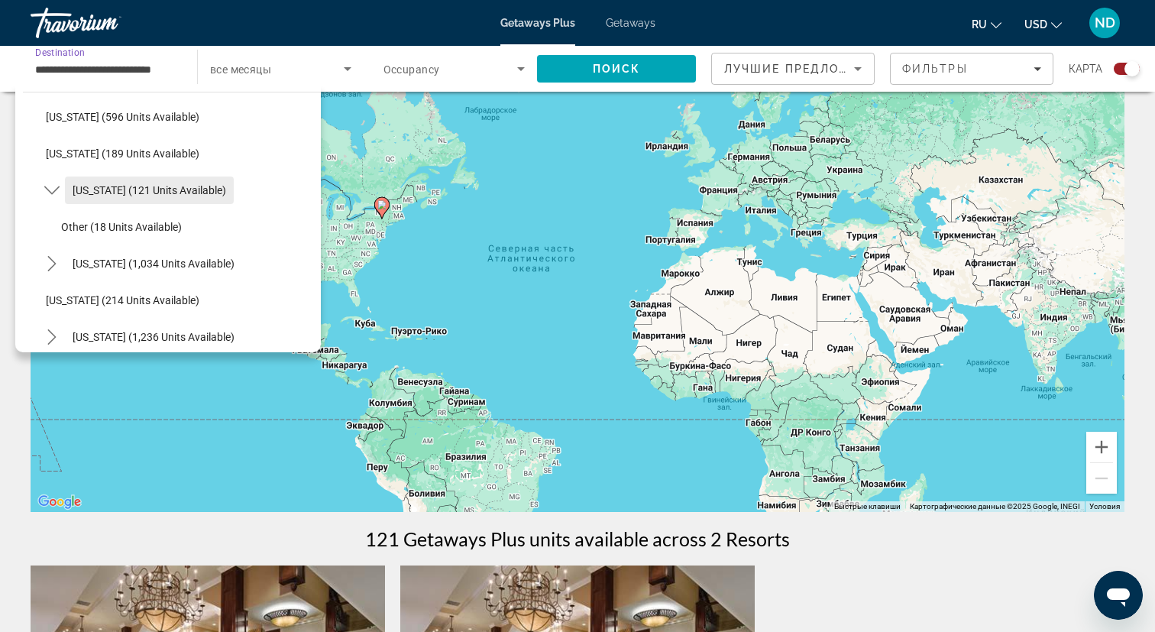
scroll to position [892, 0]
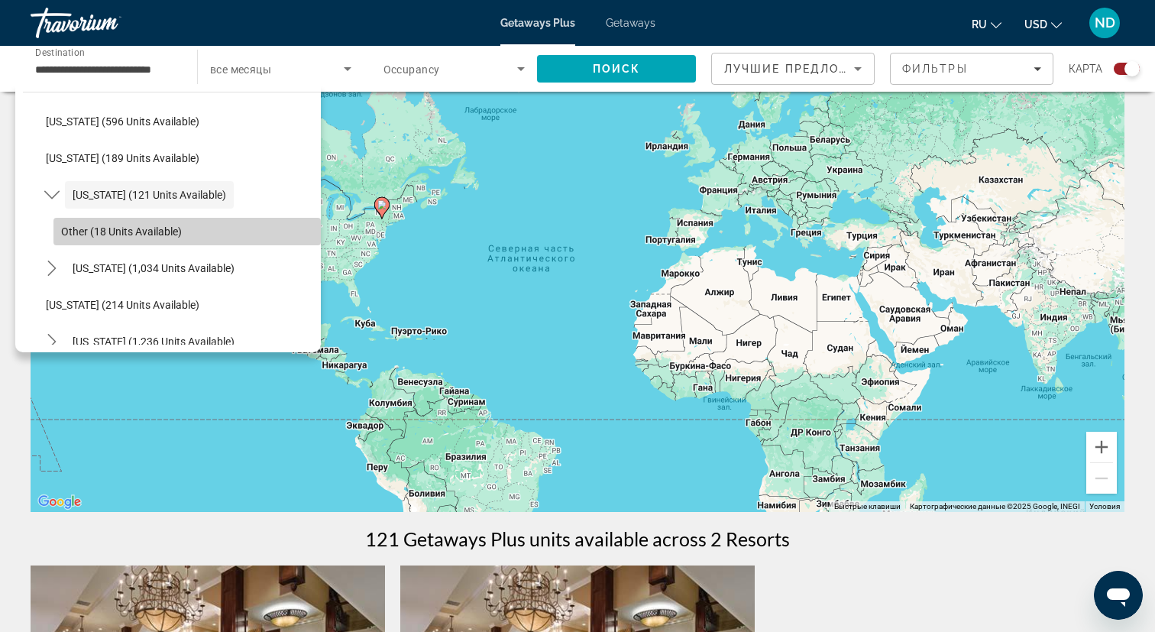
click at [124, 226] on span "Other (18 units available)" at bounding box center [121, 231] width 121 height 12
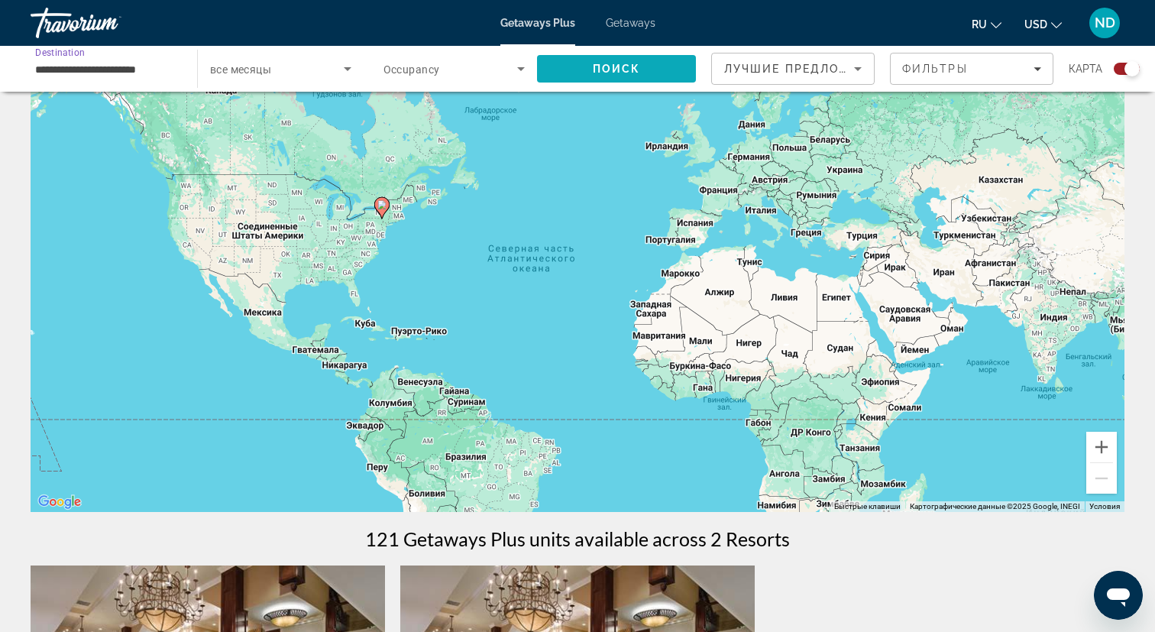
click at [635, 68] on span "Поиск" at bounding box center [617, 69] width 48 height 12
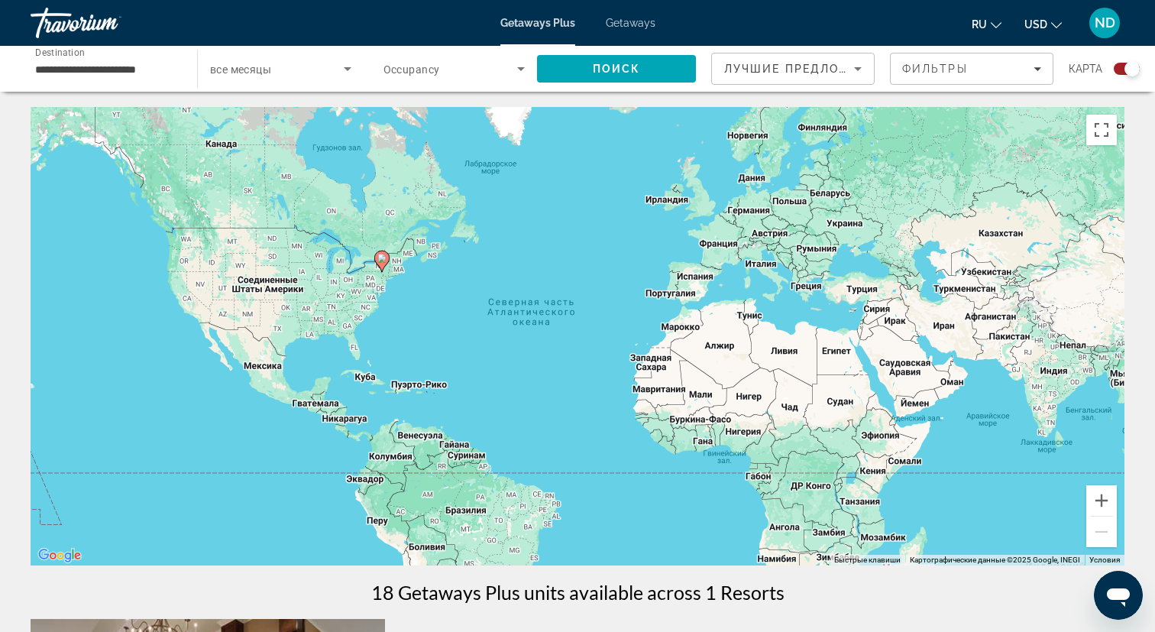
click at [117, 61] on input "**********" at bounding box center [106, 69] width 142 height 18
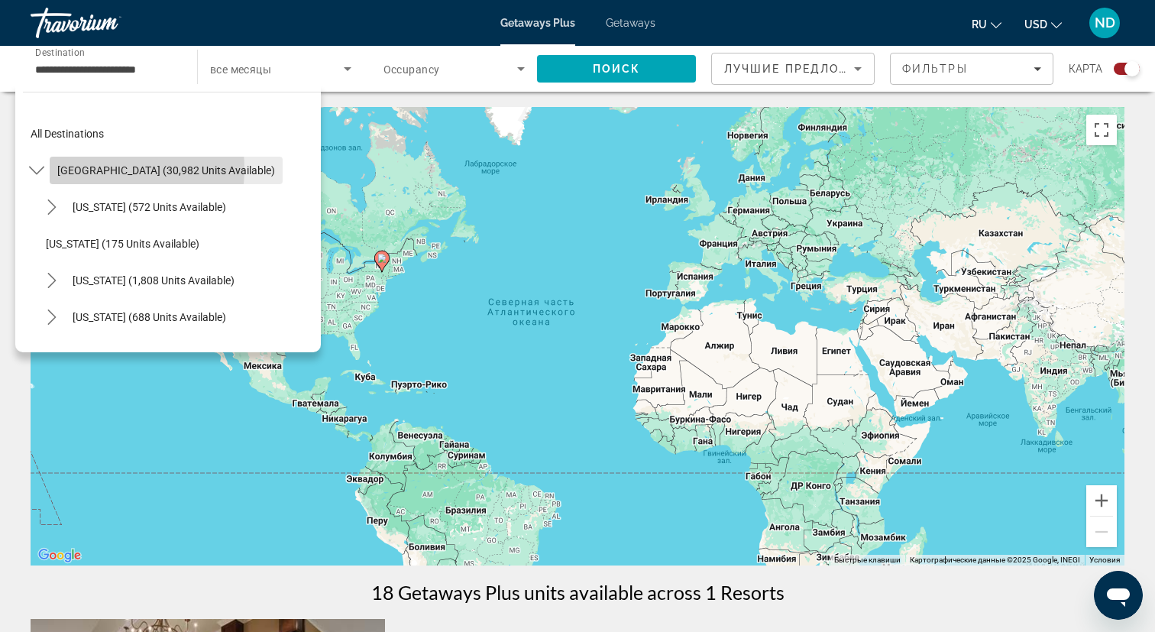
click at [99, 169] on span "[GEOGRAPHIC_DATA] (30,982 units available)" at bounding box center [166, 170] width 218 height 12
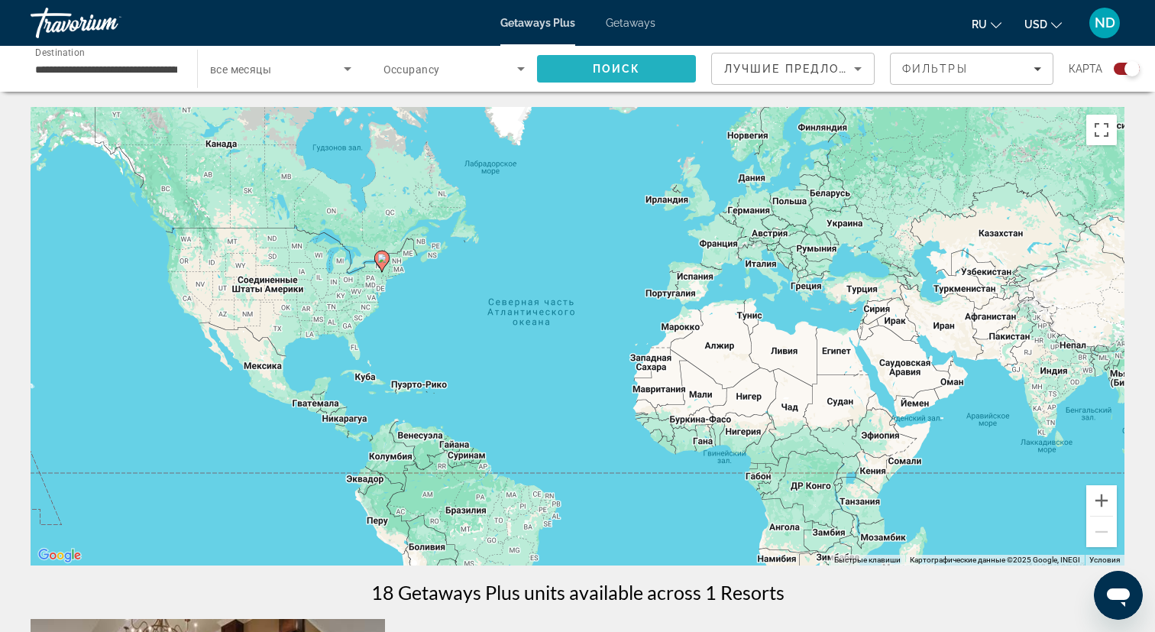
click at [609, 83] on span "Search" at bounding box center [616, 68] width 159 height 37
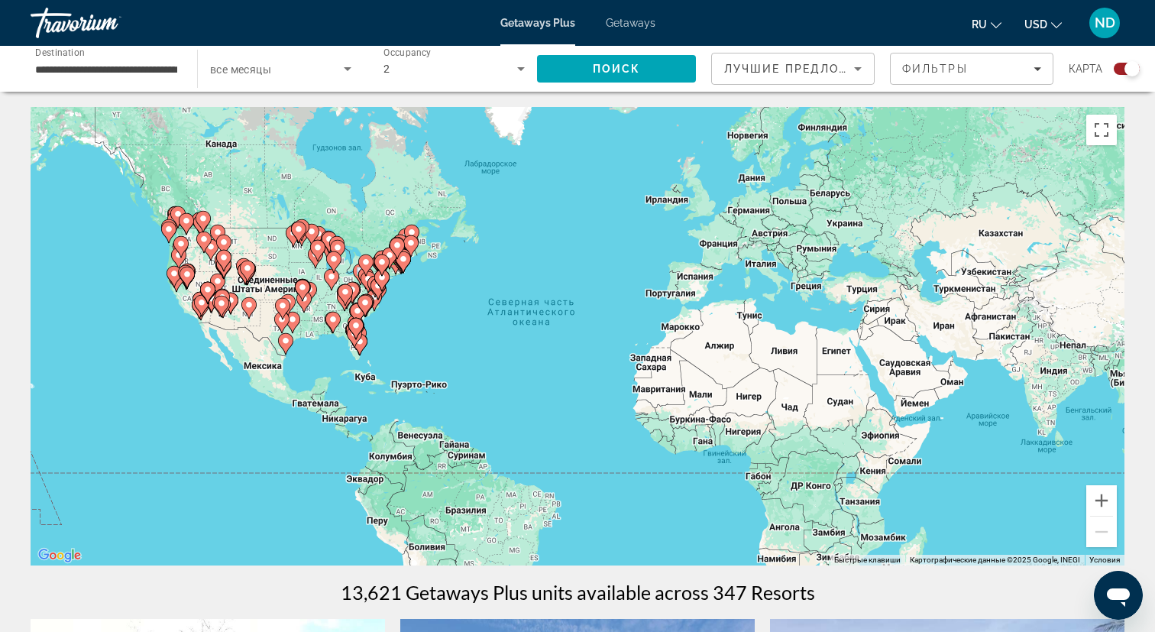
click at [132, 68] on input "**********" at bounding box center [106, 69] width 142 height 18
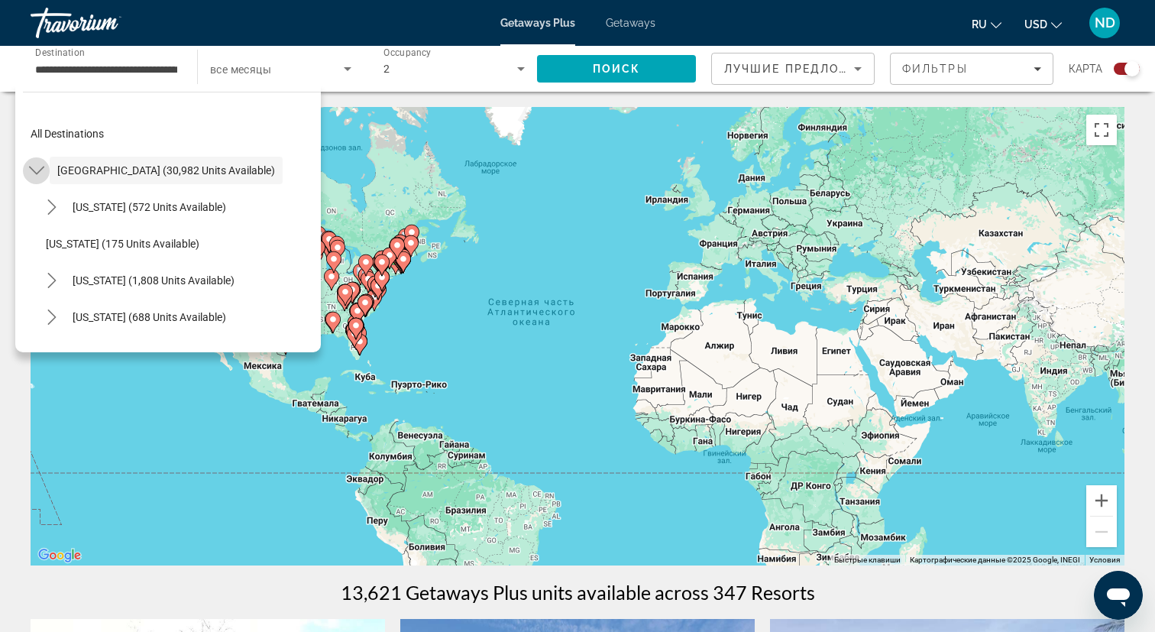
click at [40, 171] on icon "Toggle United States (30,982 units available) submenu" at bounding box center [36, 170] width 15 height 15
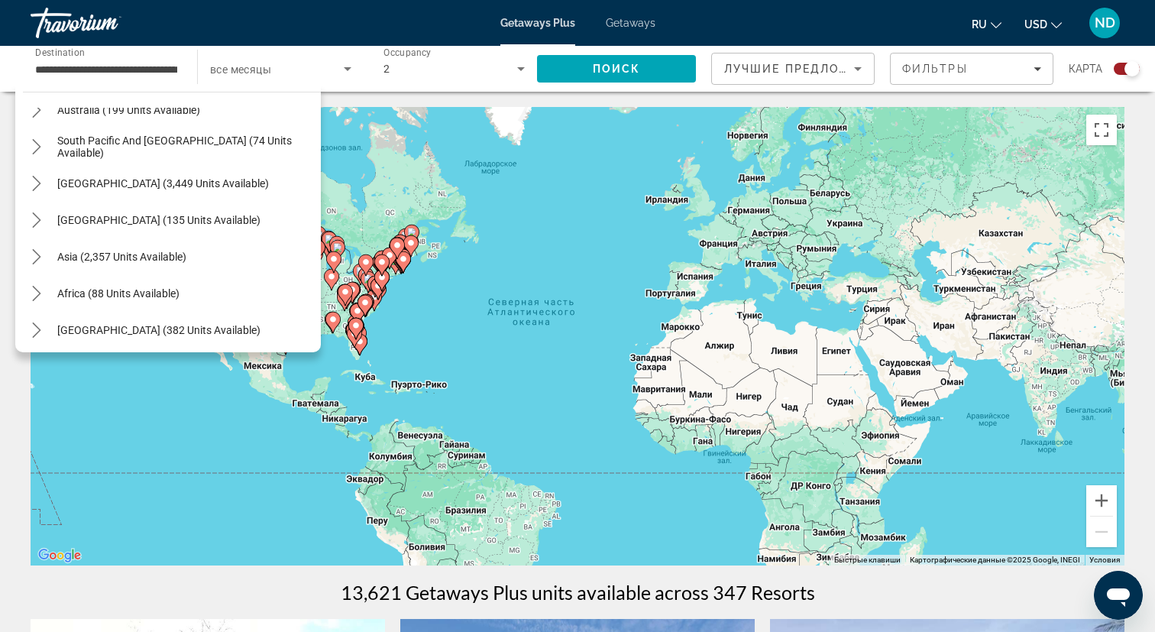
scroll to position [247, 0]
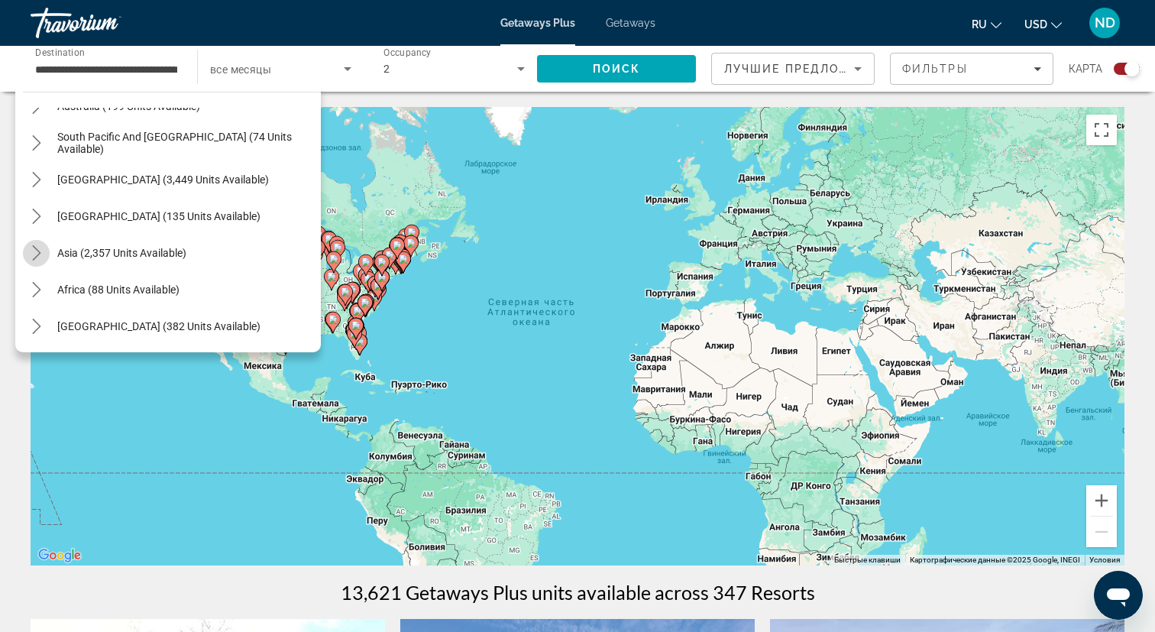
click at [44, 259] on icon "Toggle Asia (2,357 units available) submenu" at bounding box center [36, 252] width 15 height 15
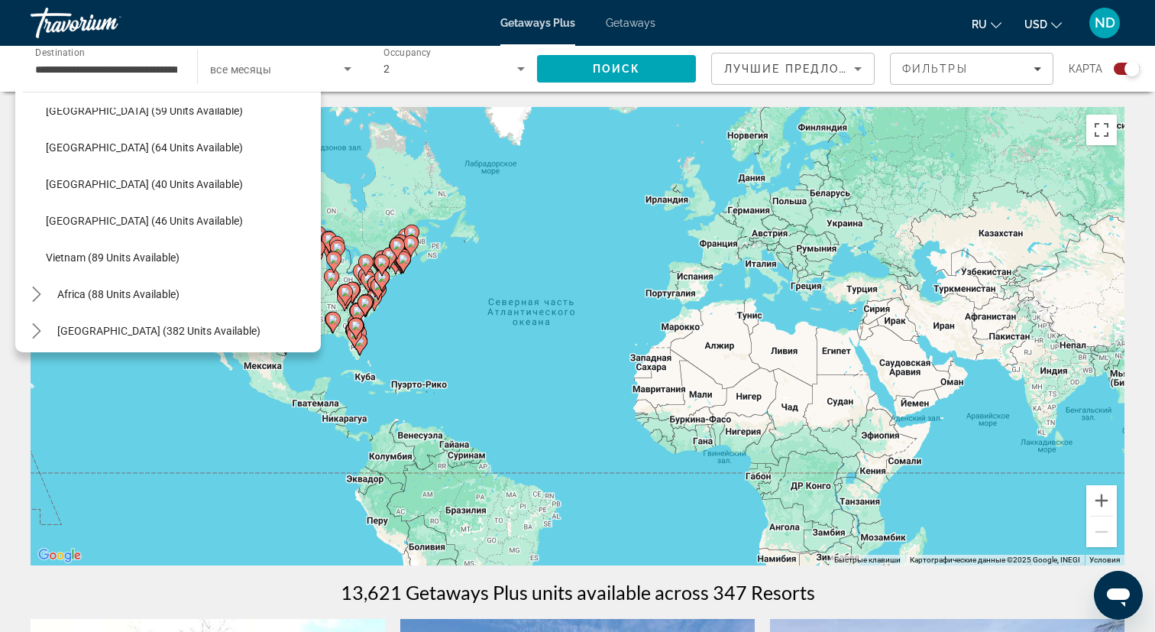
scroll to position [614, 0]
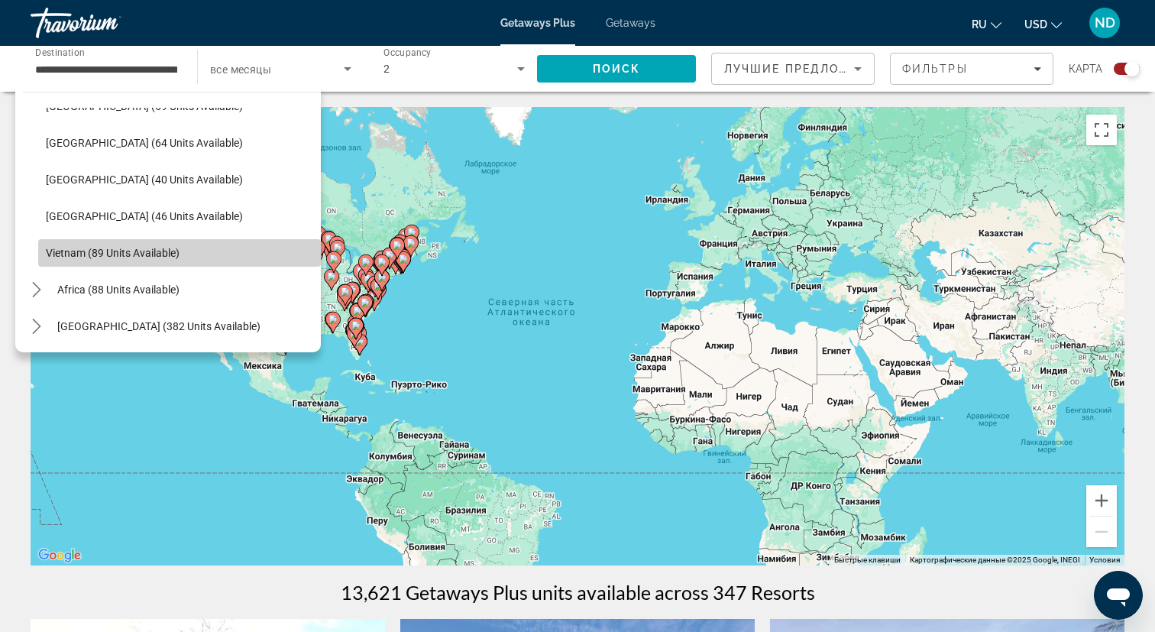
click at [134, 256] on span "Vietnam (89 units available)" at bounding box center [113, 253] width 134 height 12
type input "**********"
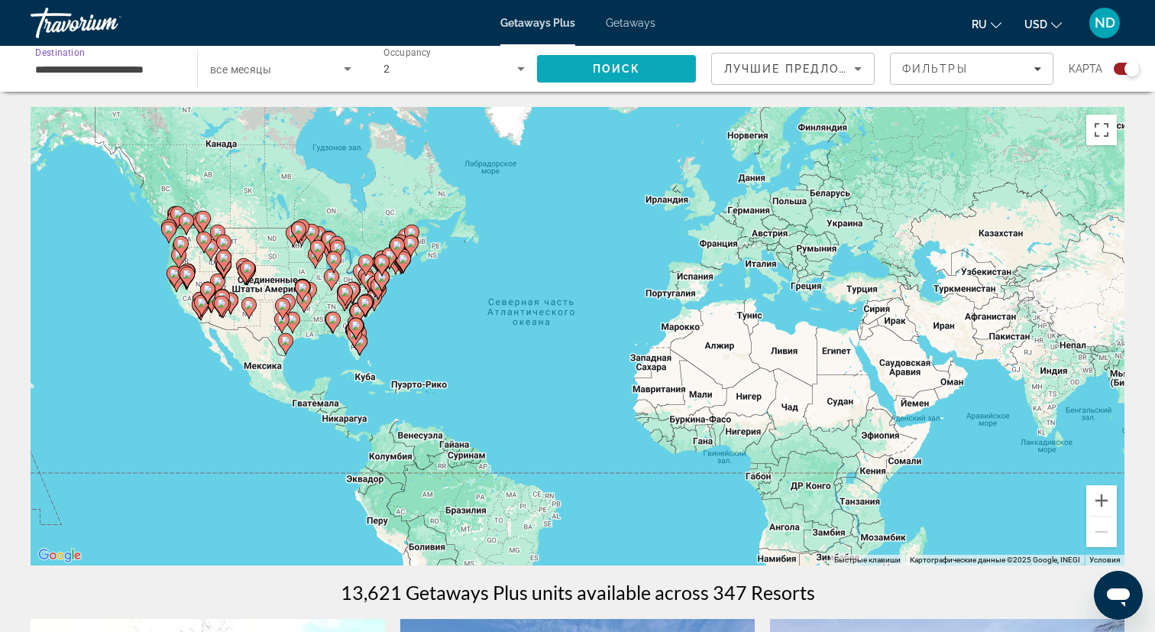
click at [584, 63] on span "Search" at bounding box center [616, 68] width 159 height 37
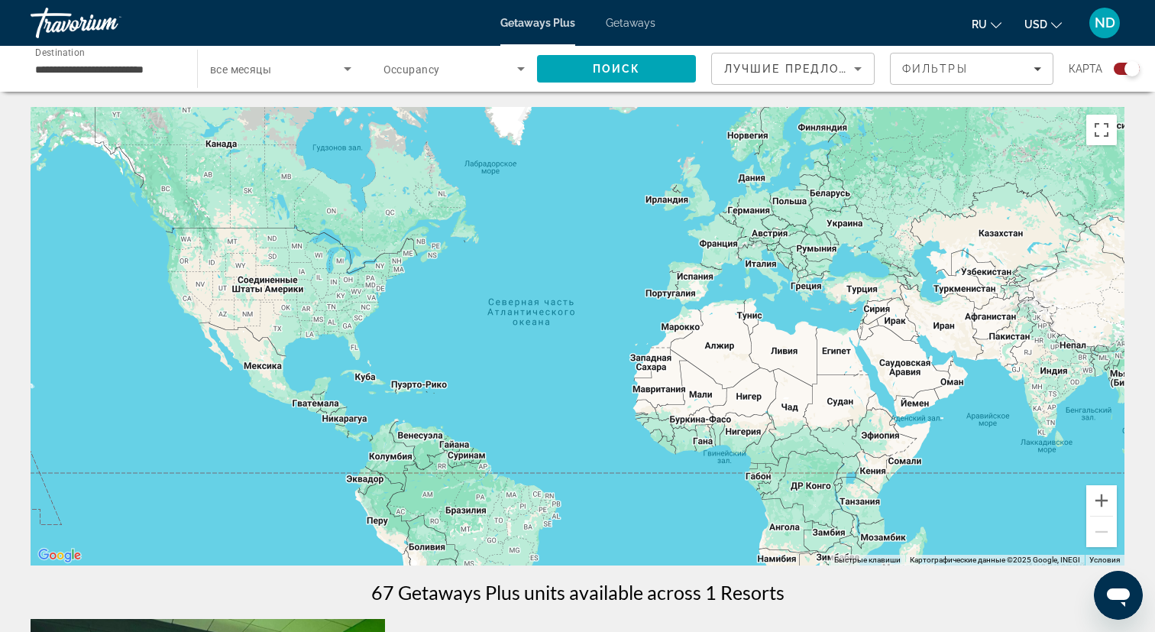
click at [312, 79] on div "Search widget" at bounding box center [280, 68] width 141 height 43
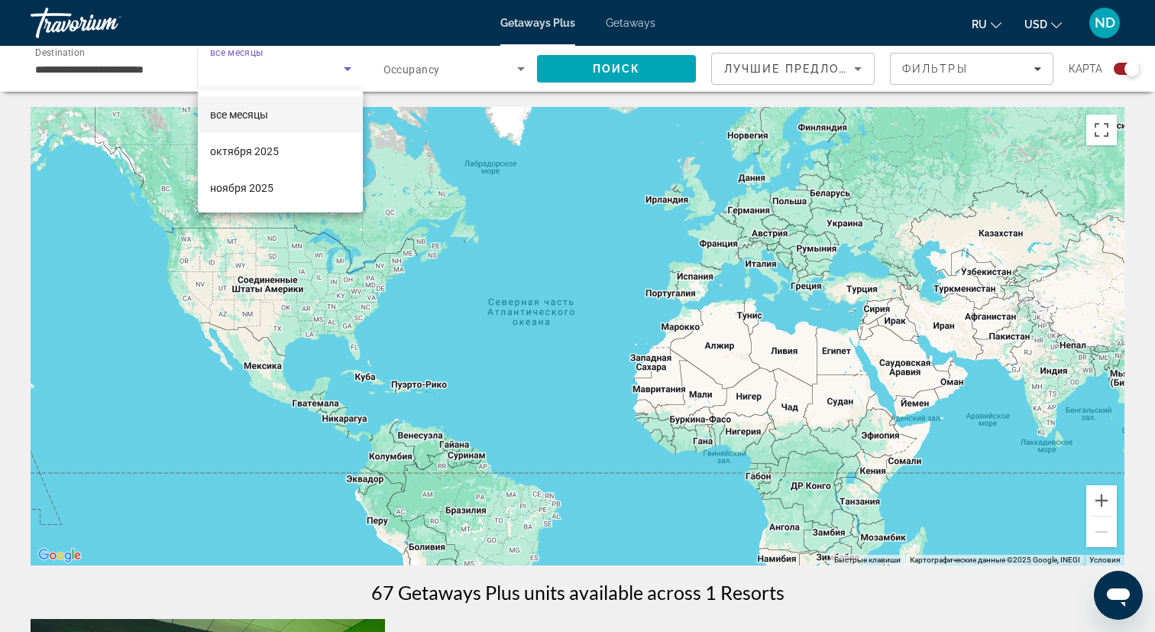
click at [275, 111] on mat-option "все месяцы" at bounding box center [281, 114] width 166 height 37
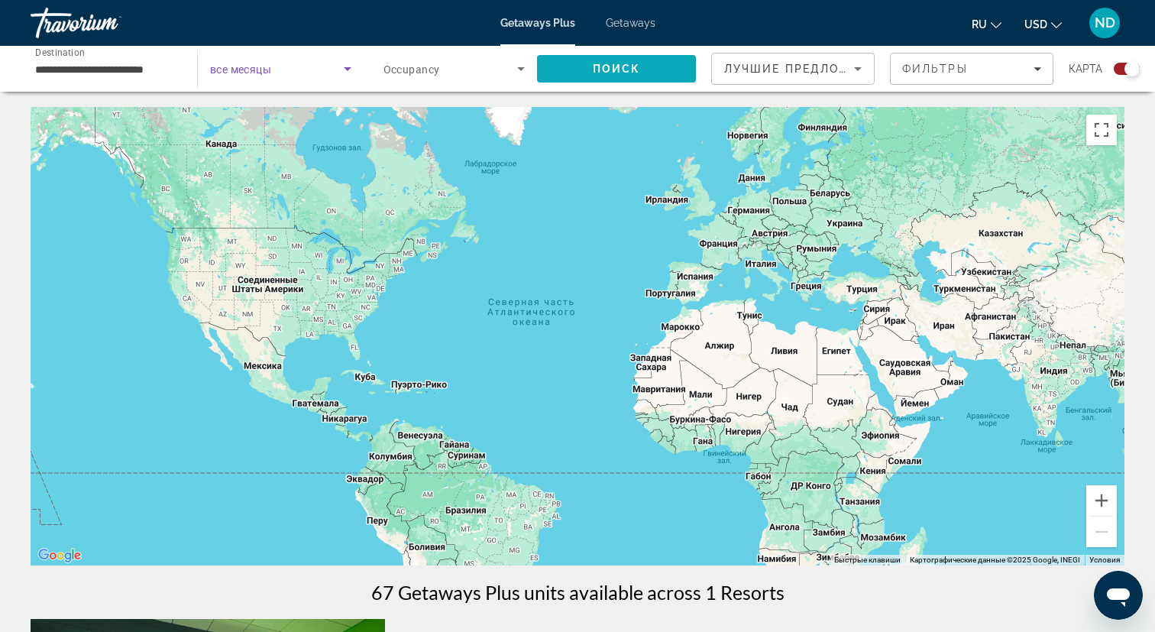
click at [586, 76] on span "Search" at bounding box center [616, 68] width 159 height 37
click at [630, 18] on span "Getaways" at bounding box center [631, 23] width 50 height 12
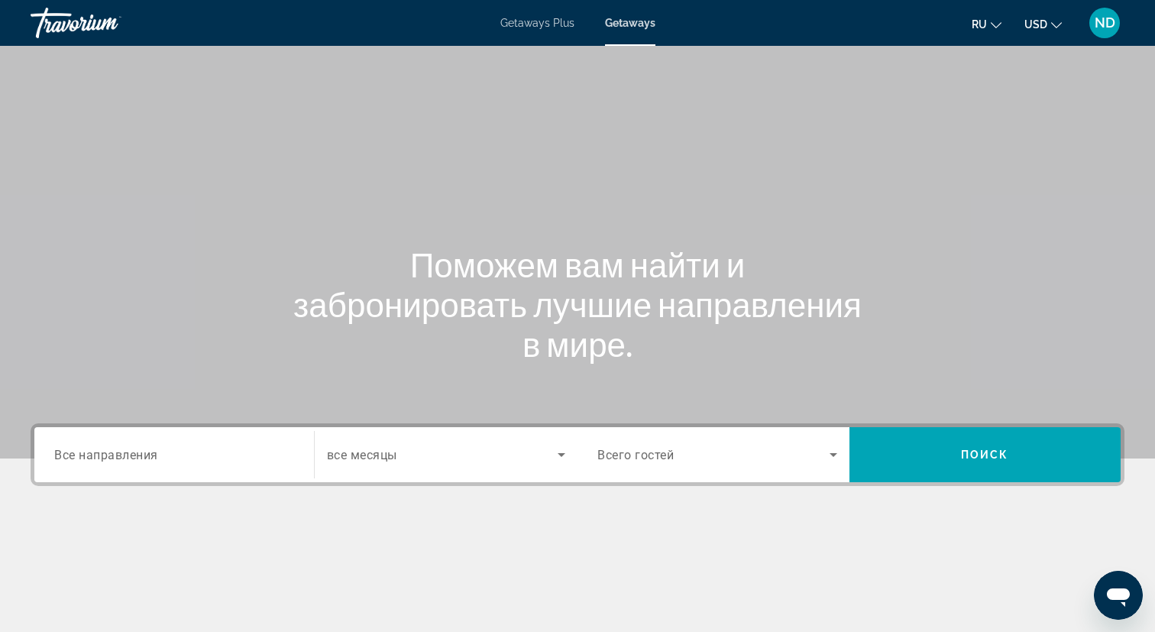
click at [136, 458] on span "Все направления" at bounding box center [106, 454] width 104 height 15
click at [136, 458] on input "Destination Все направления" at bounding box center [174, 455] width 240 height 18
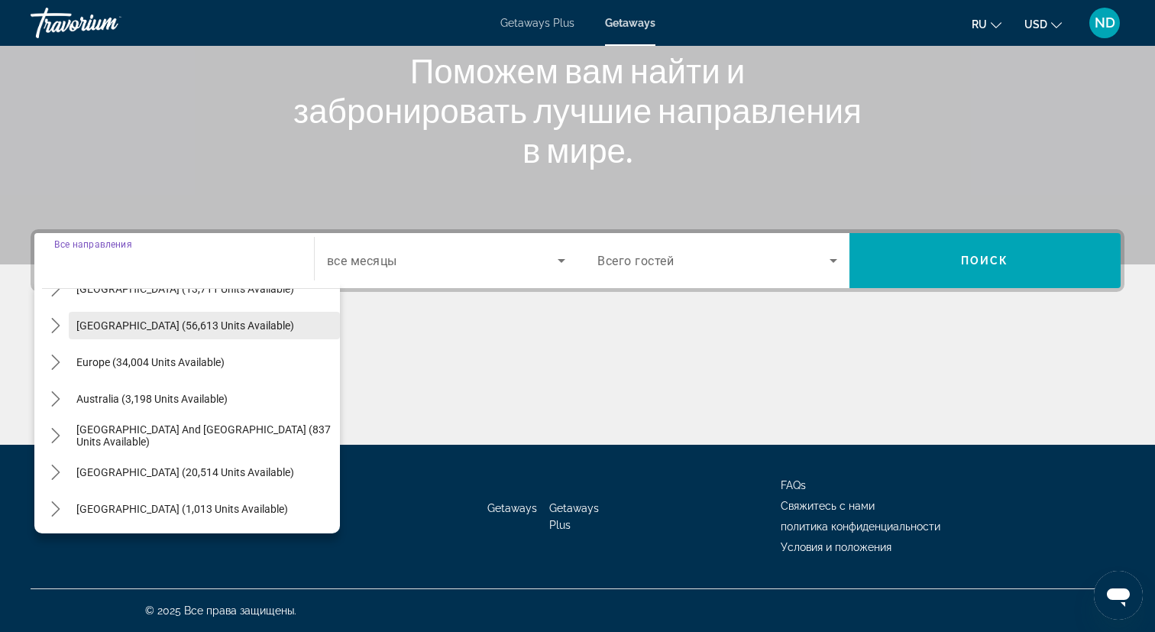
scroll to position [247, 0]
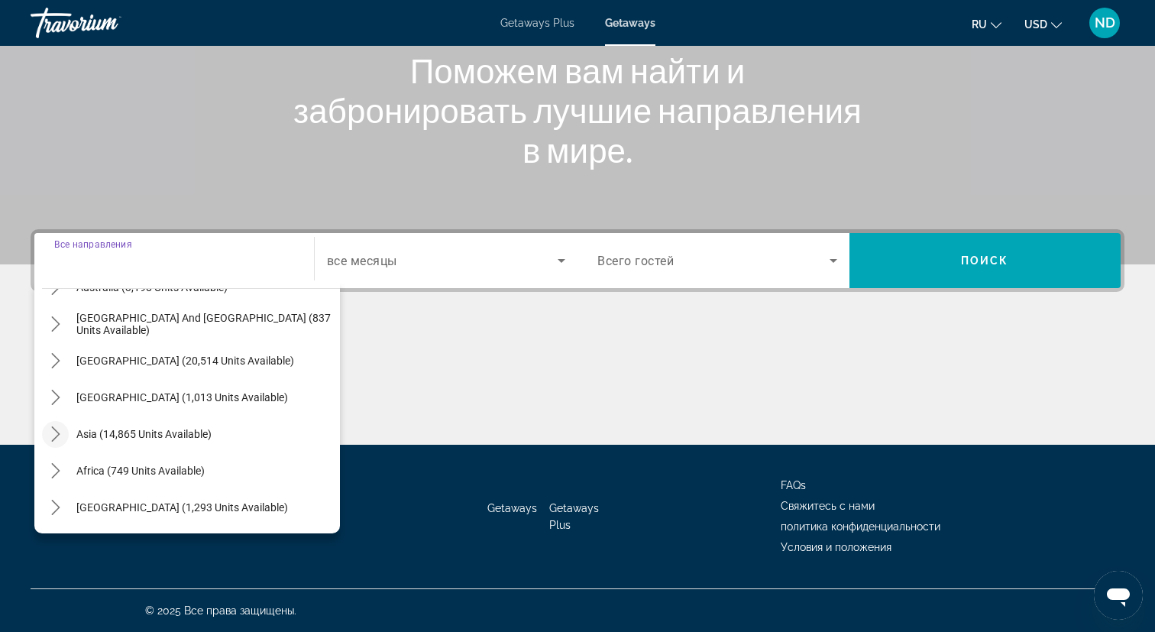
click at [57, 429] on icon "Toggle Asia (14,865 units available) submenu" at bounding box center [55, 433] width 15 height 15
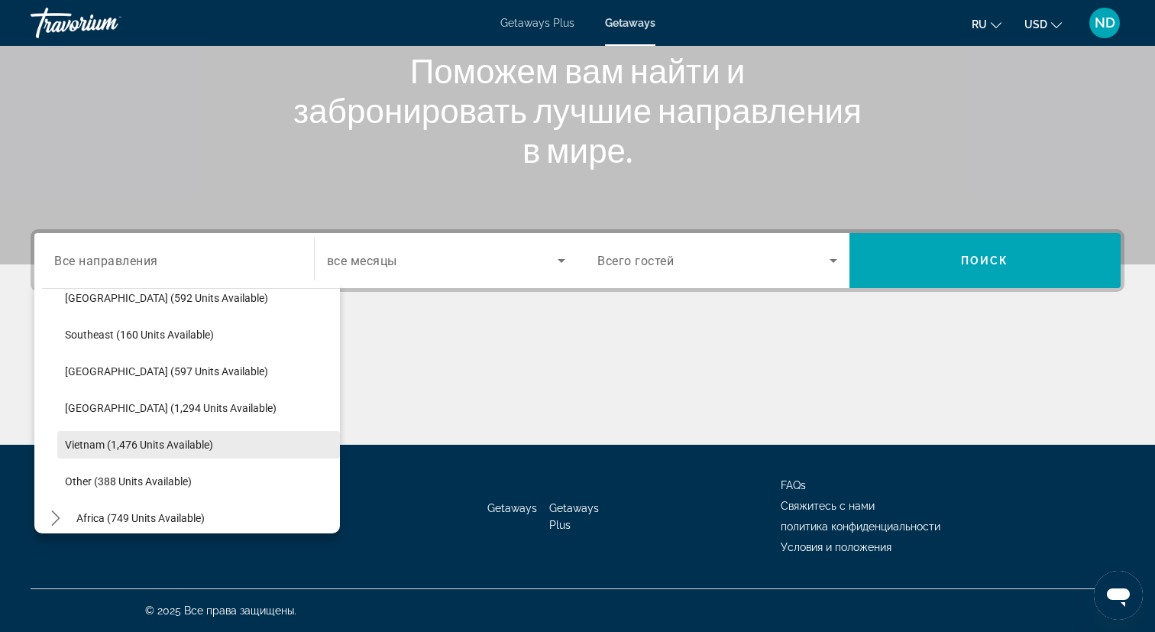
scroll to position [797, 0]
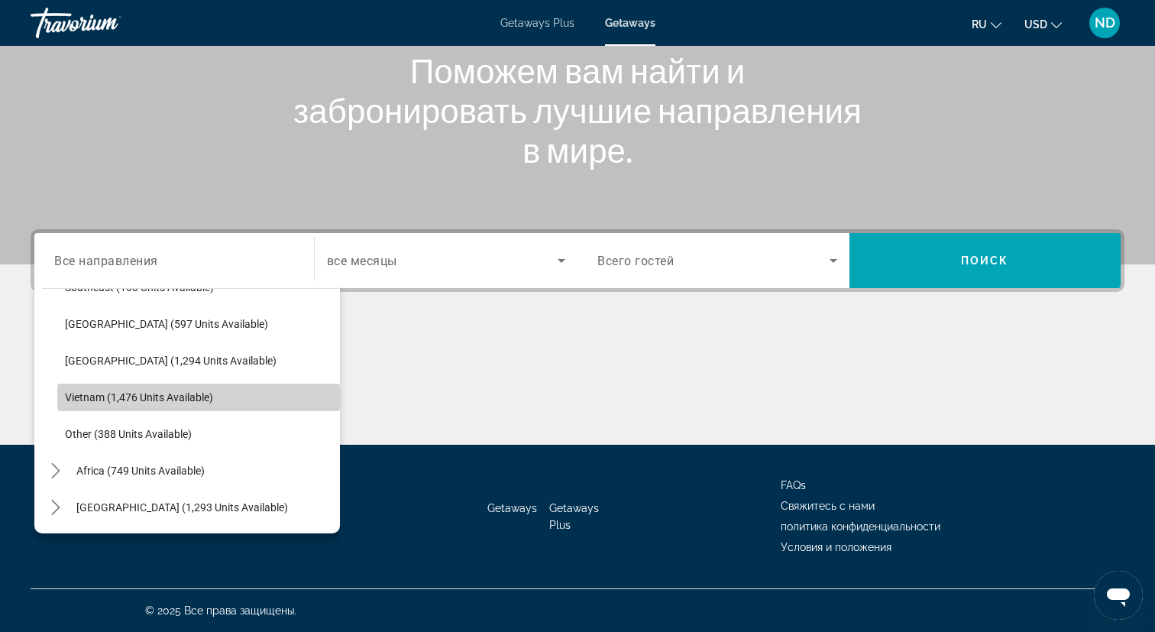
click at [152, 392] on span "Vietnam (1,476 units available)" at bounding box center [139, 397] width 148 height 12
type input "**********"
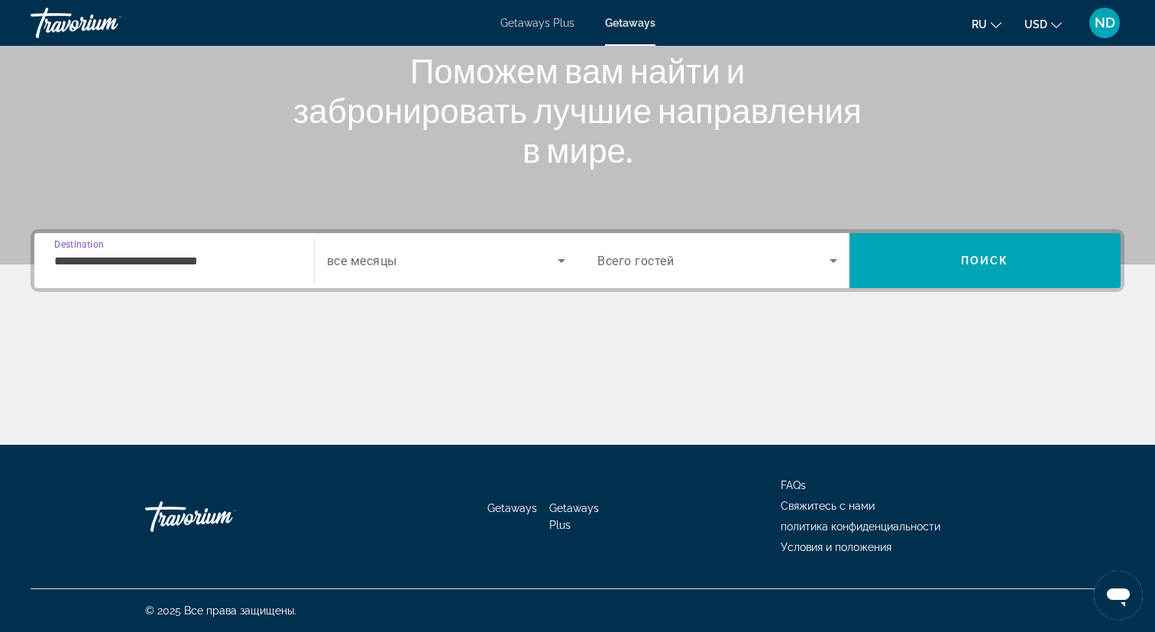
click at [668, 265] on span "Всего гостей" at bounding box center [635, 261] width 76 height 15
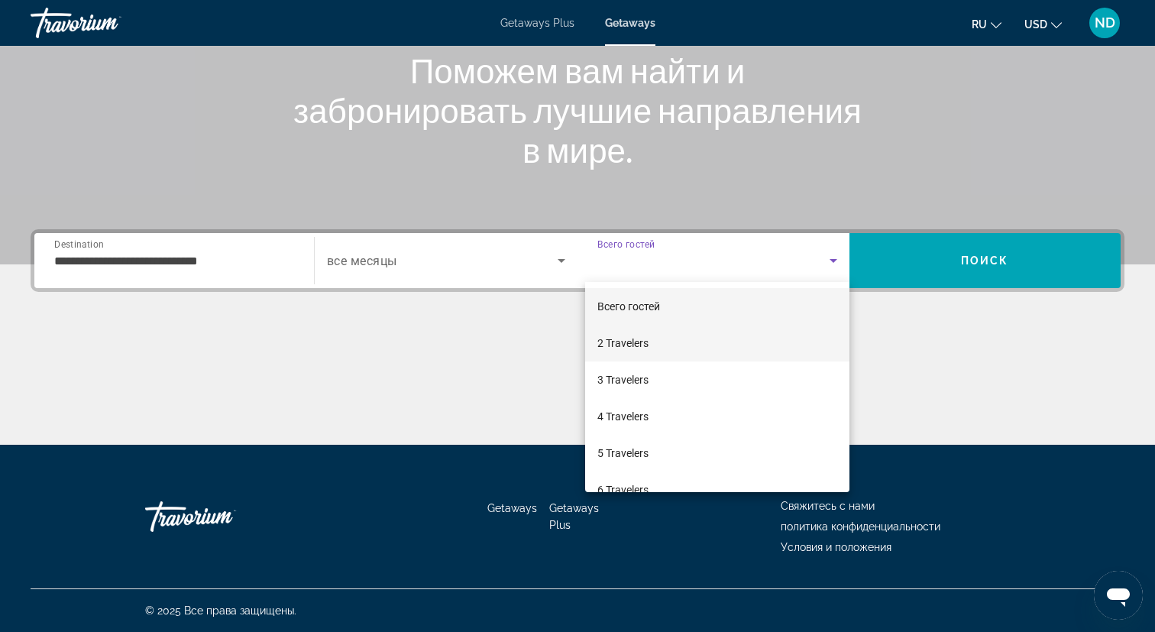
click at [662, 340] on mat-option "2 Travelers" at bounding box center [717, 343] width 264 height 37
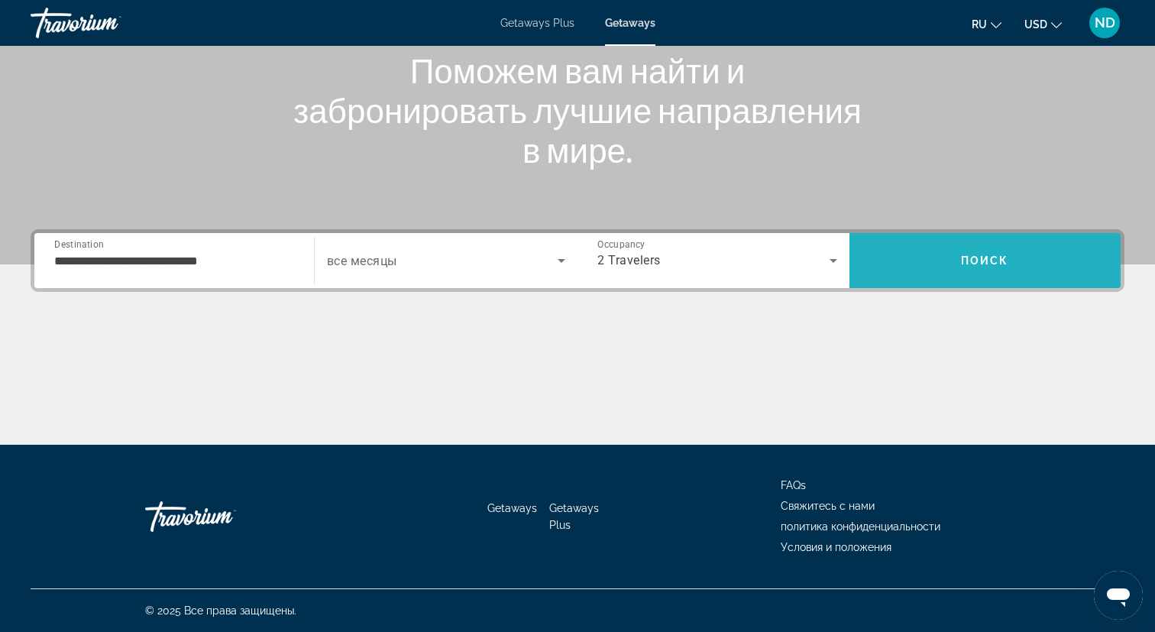
click at [984, 248] on span "Search" at bounding box center [985, 260] width 272 height 37
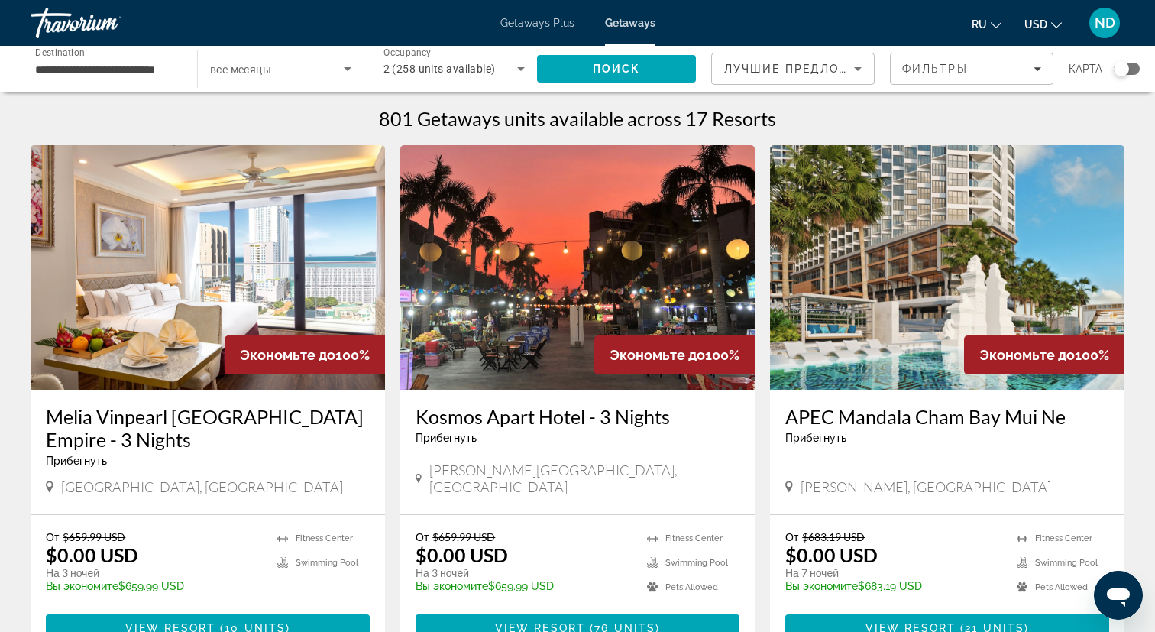
click at [144, 69] on input "**********" at bounding box center [106, 69] width 142 height 18
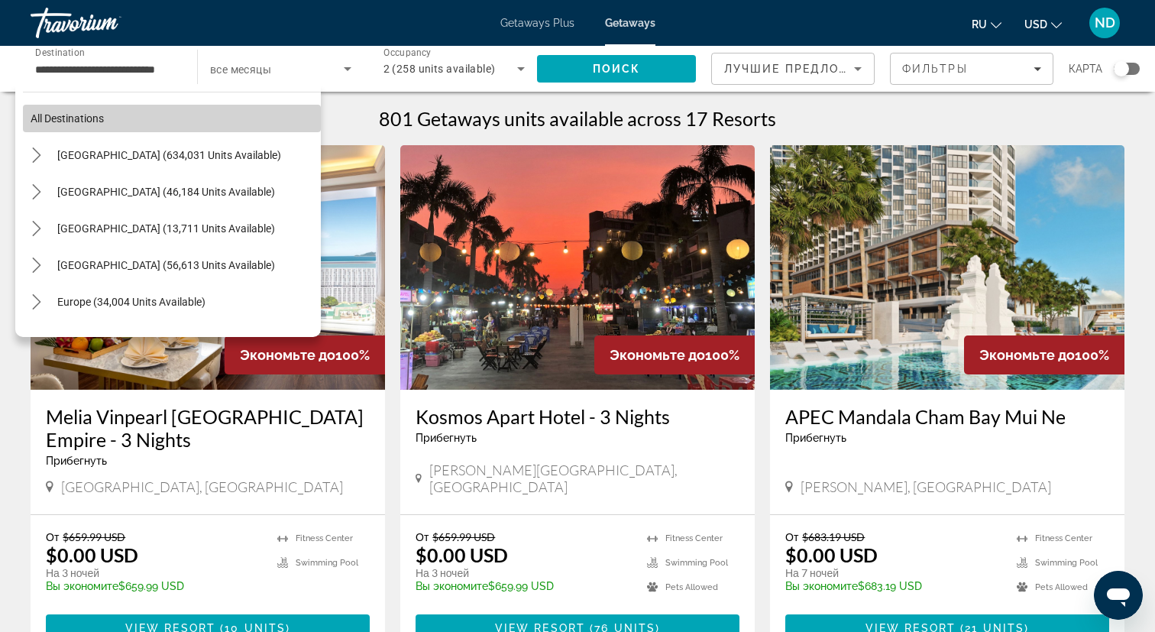
click at [85, 124] on span "All destinations" at bounding box center [67, 118] width 73 height 12
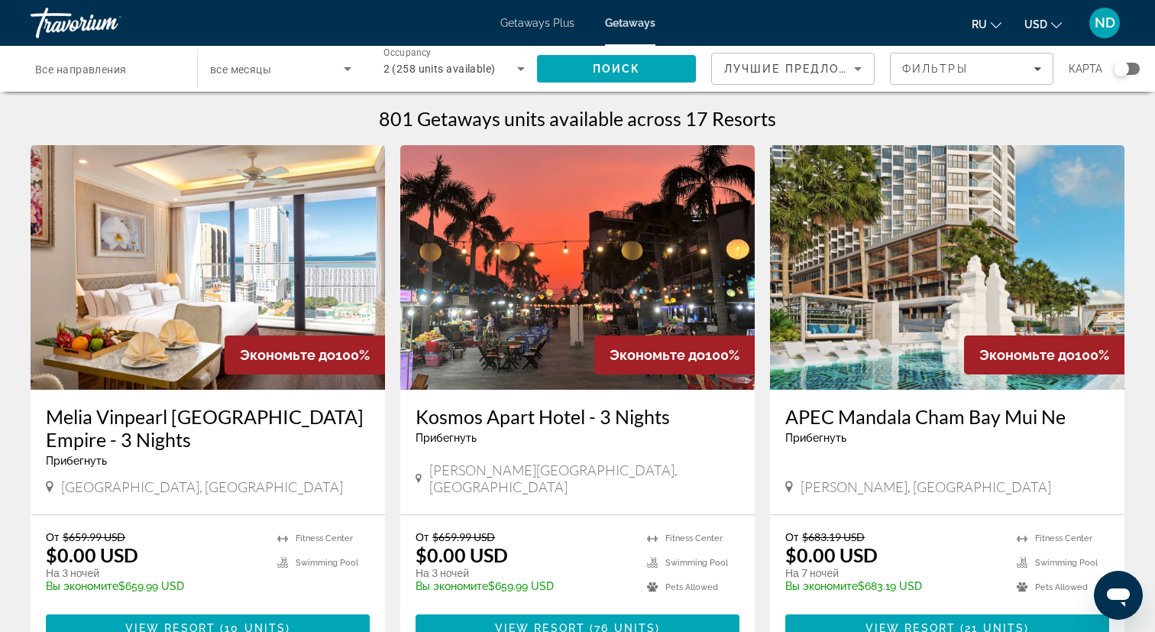
click at [101, 28] on div "Travorium" at bounding box center [107, 23] width 153 height 40
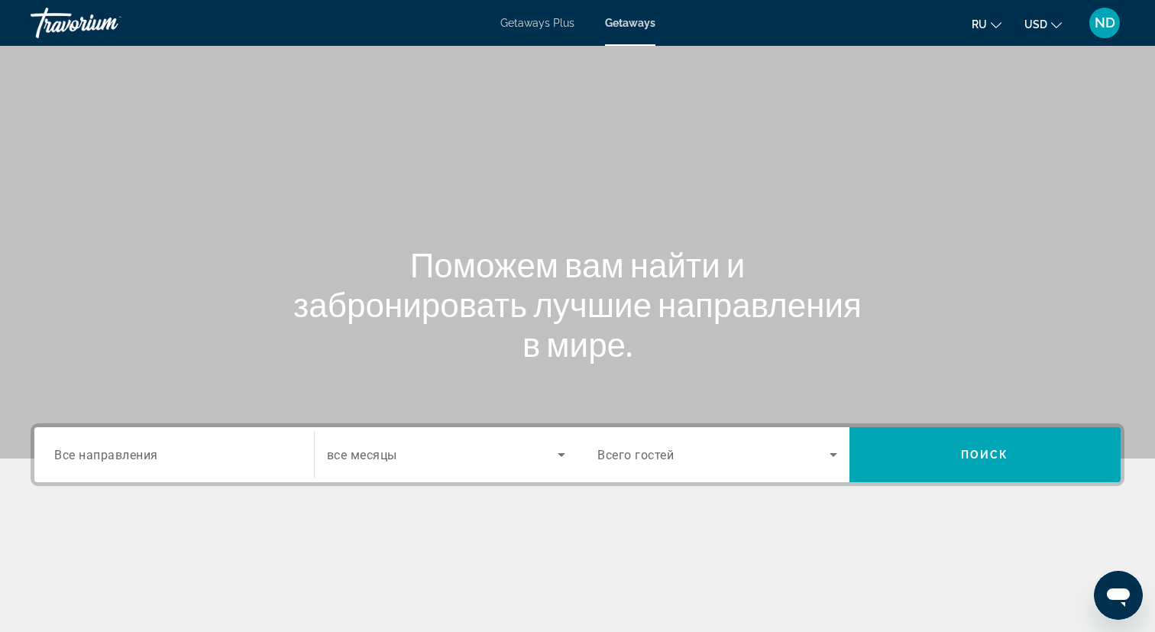
click at [172, 451] on input "Destination Все направления" at bounding box center [174, 455] width 240 height 18
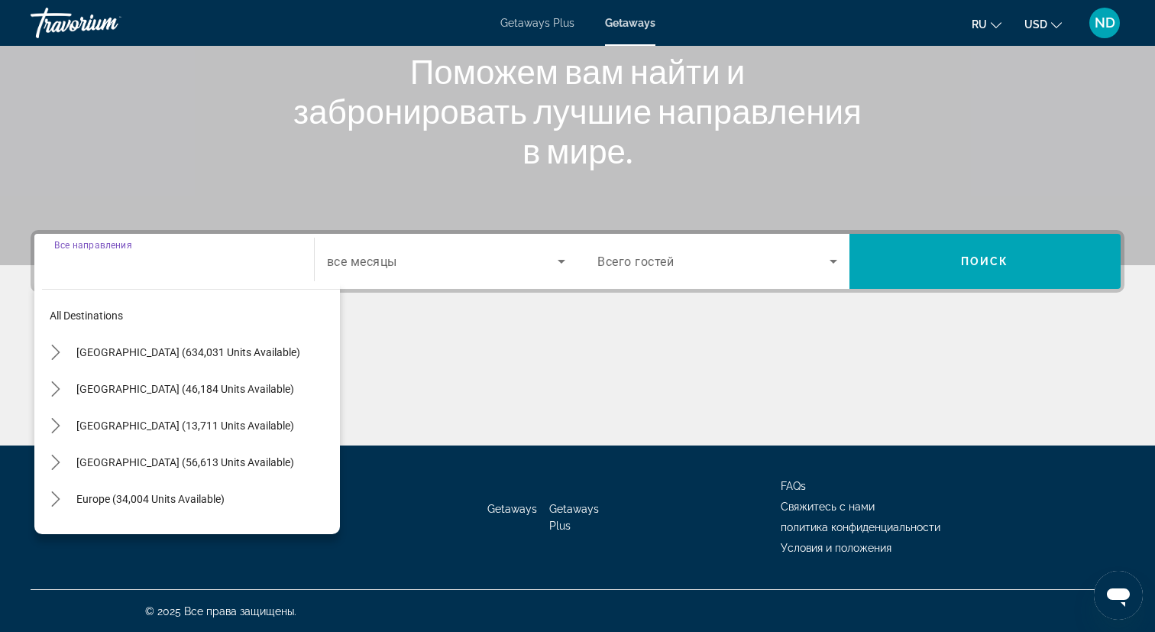
scroll to position [194, 0]
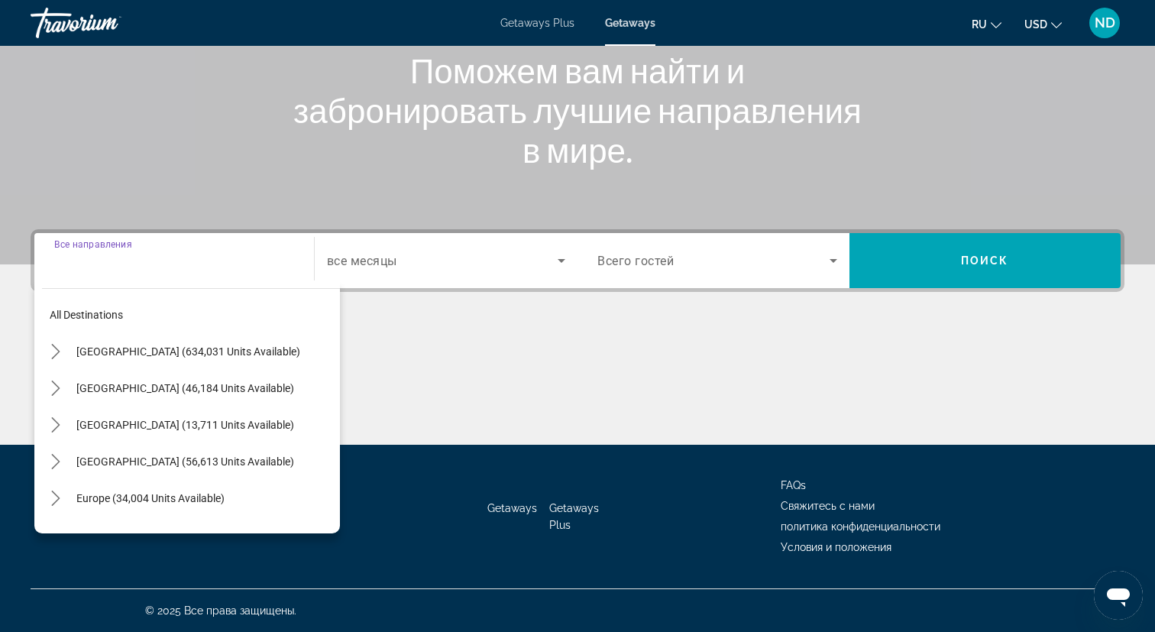
click at [133, 273] on div "Search widget" at bounding box center [174, 261] width 240 height 44
click at [89, 277] on div "Search widget" at bounding box center [174, 261] width 240 height 44
click at [99, 276] on div "Search widget" at bounding box center [174, 261] width 240 height 44
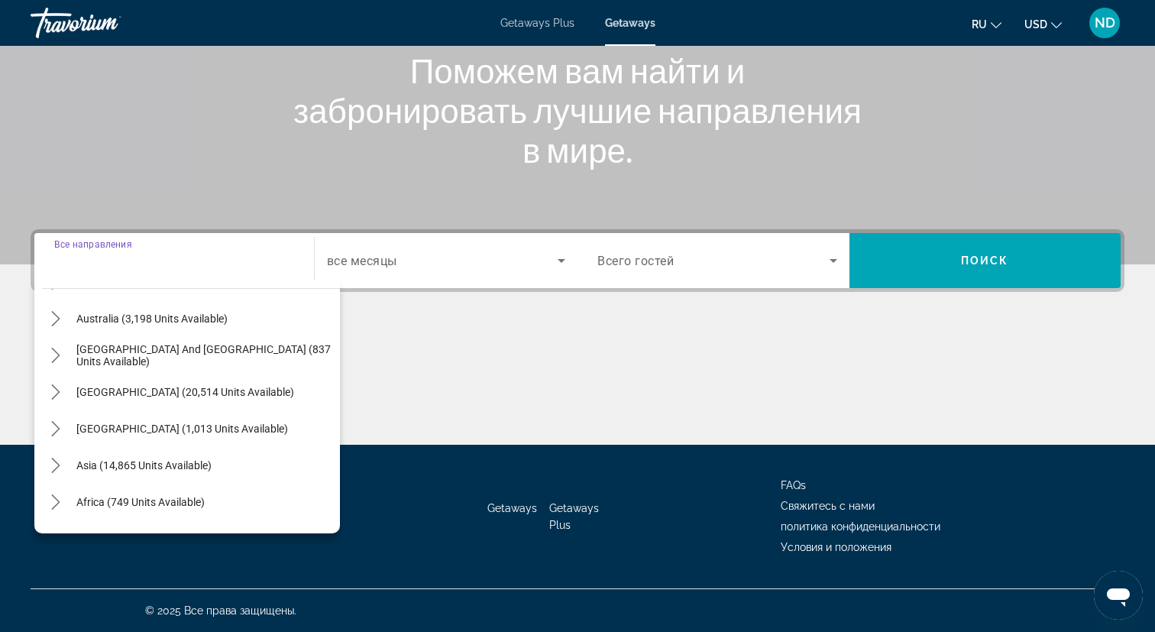
scroll to position [247, 0]
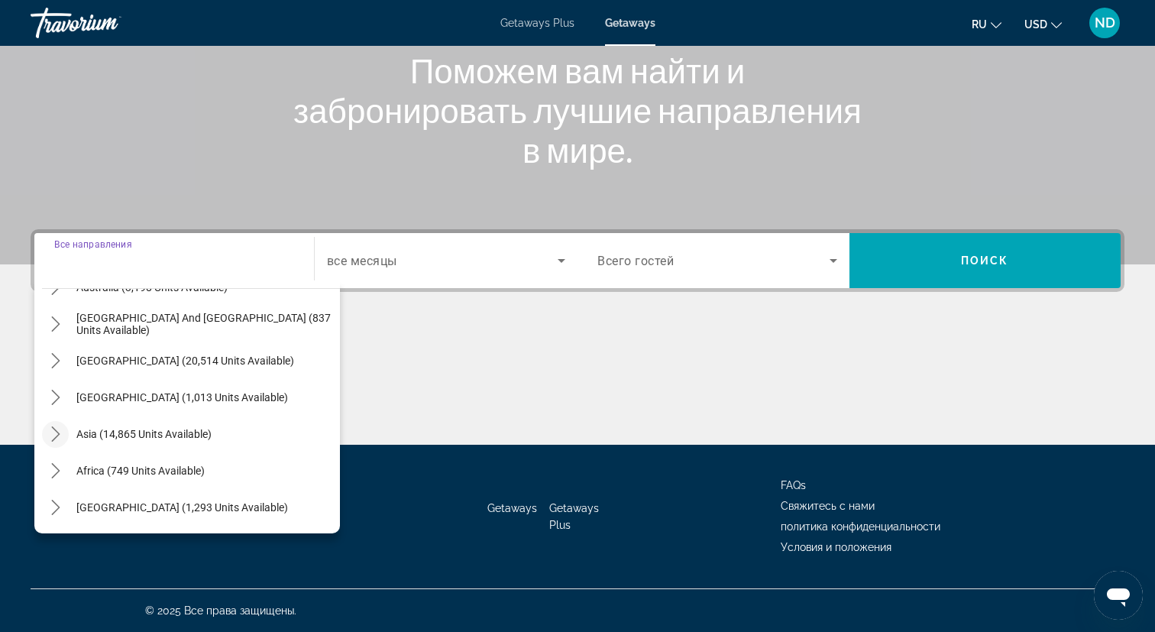
click at [56, 440] on icon "Toggle Asia (14,865 units available) submenu" at bounding box center [55, 433] width 15 height 15
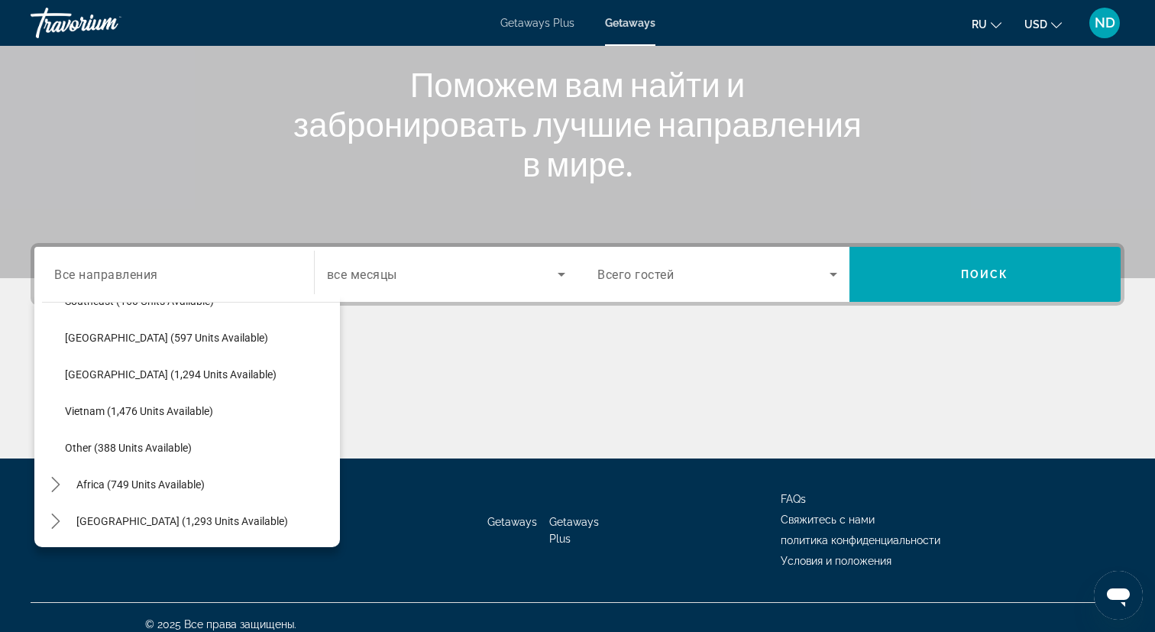
scroll to position [176, 0]
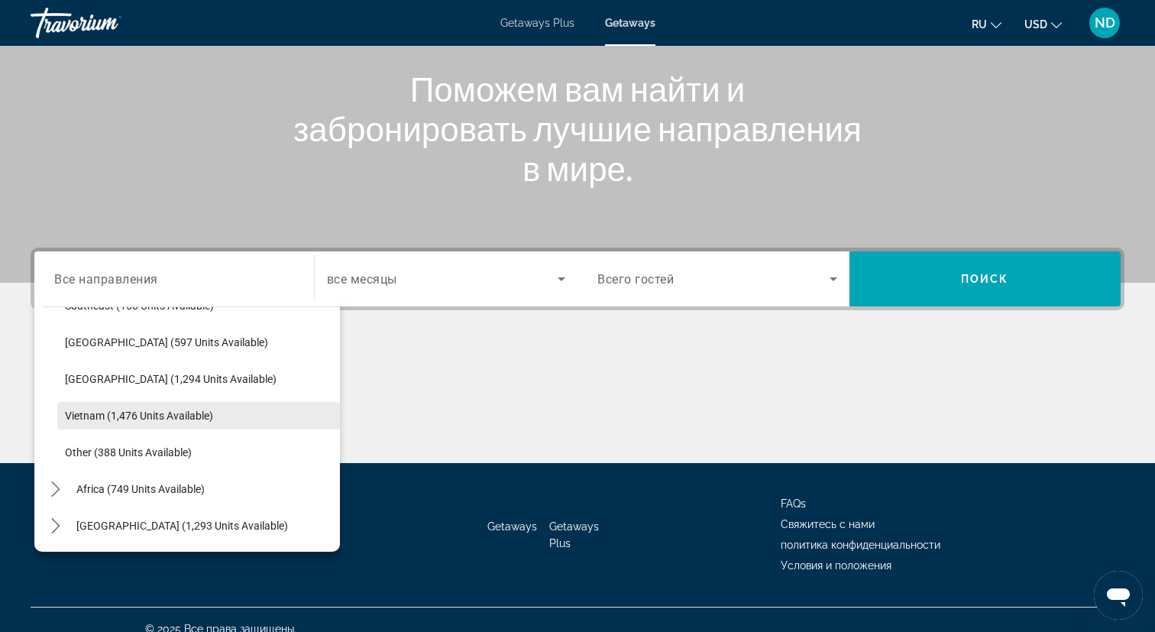
click at [111, 420] on span "Vietnam (1,476 units available)" at bounding box center [139, 415] width 148 height 12
type input "**********"
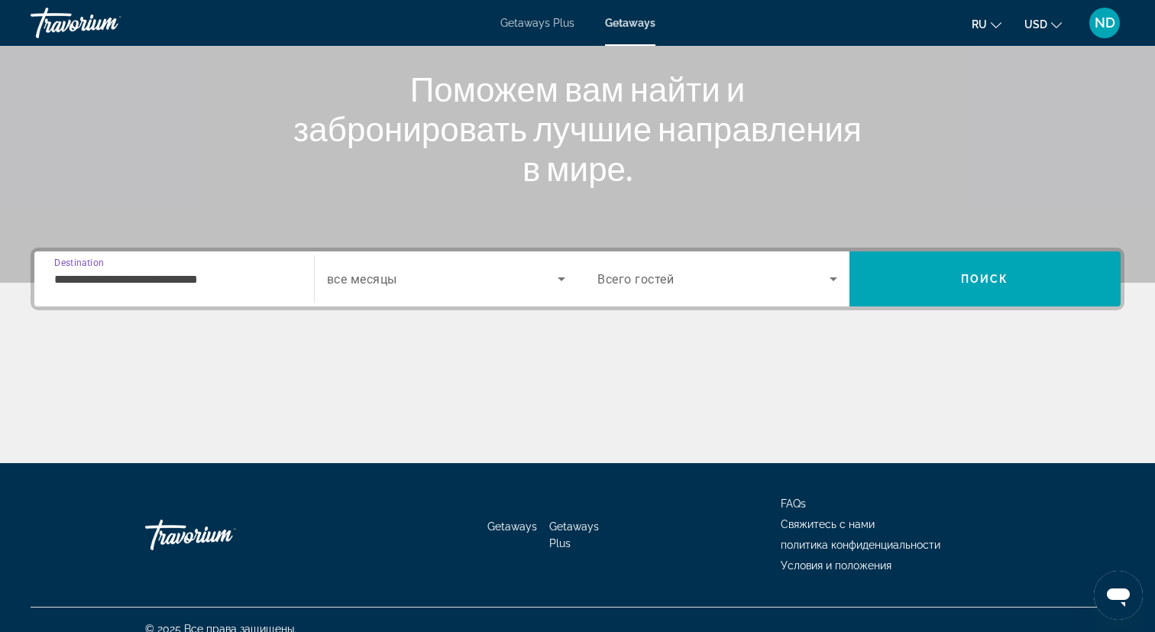
scroll to position [194, 0]
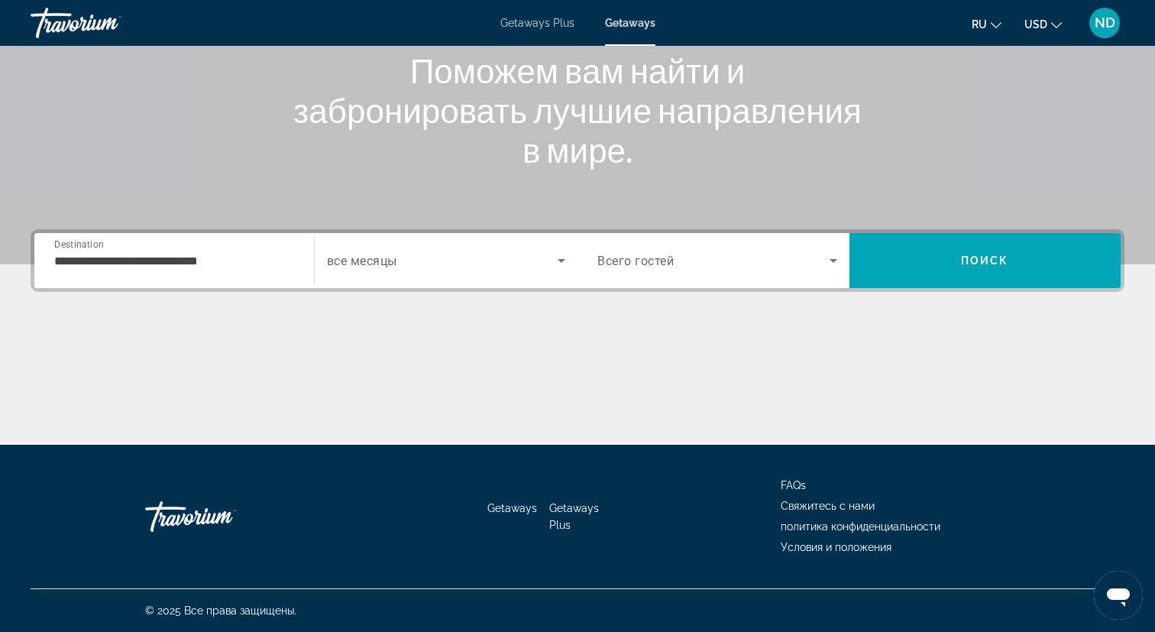
click at [388, 261] on span "все месяцы" at bounding box center [362, 261] width 70 height 15
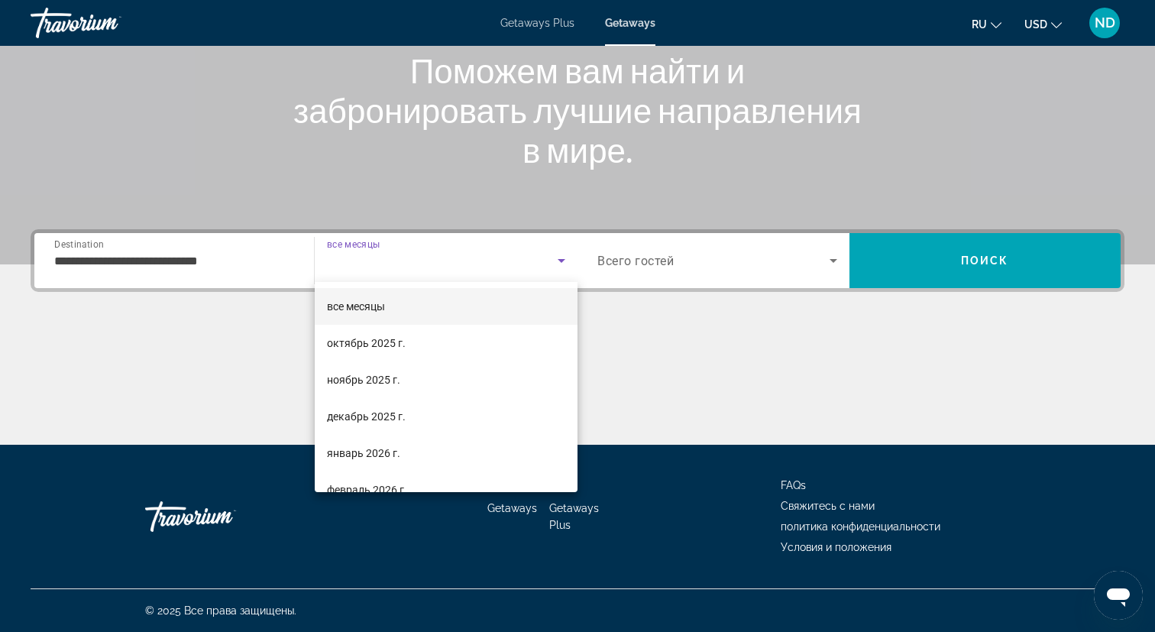
click at [703, 306] on div at bounding box center [577, 316] width 1155 height 632
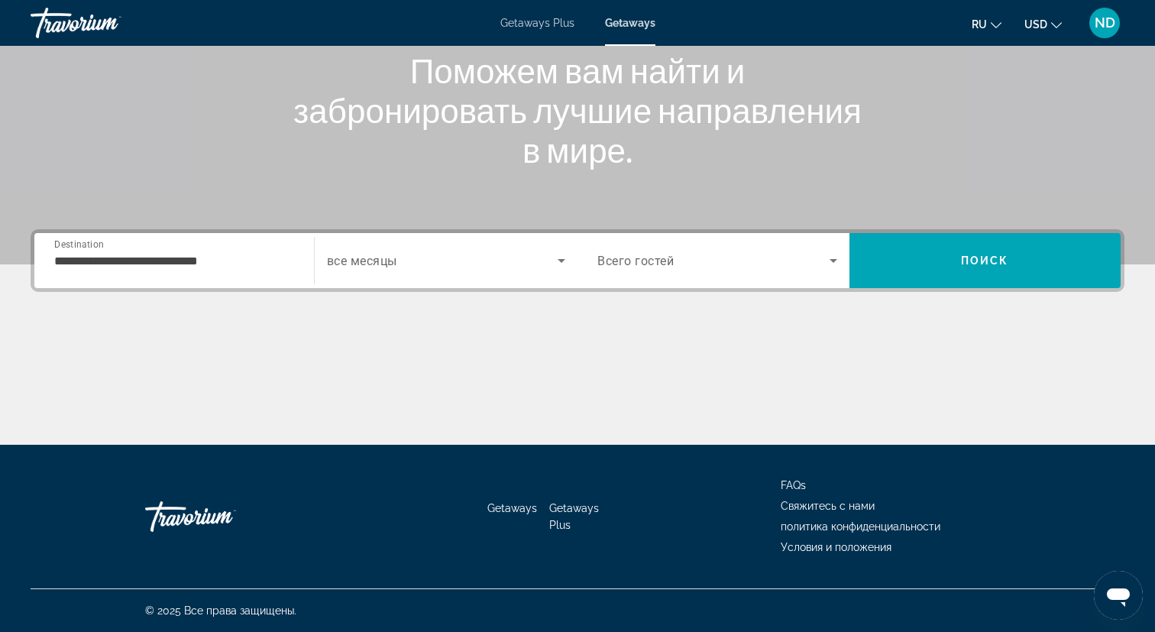
click at [741, 231] on div "**********" at bounding box center [578, 260] width 1094 height 63
click at [739, 254] on span "Search widget" at bounding box center [713, 260] width 232 height 18
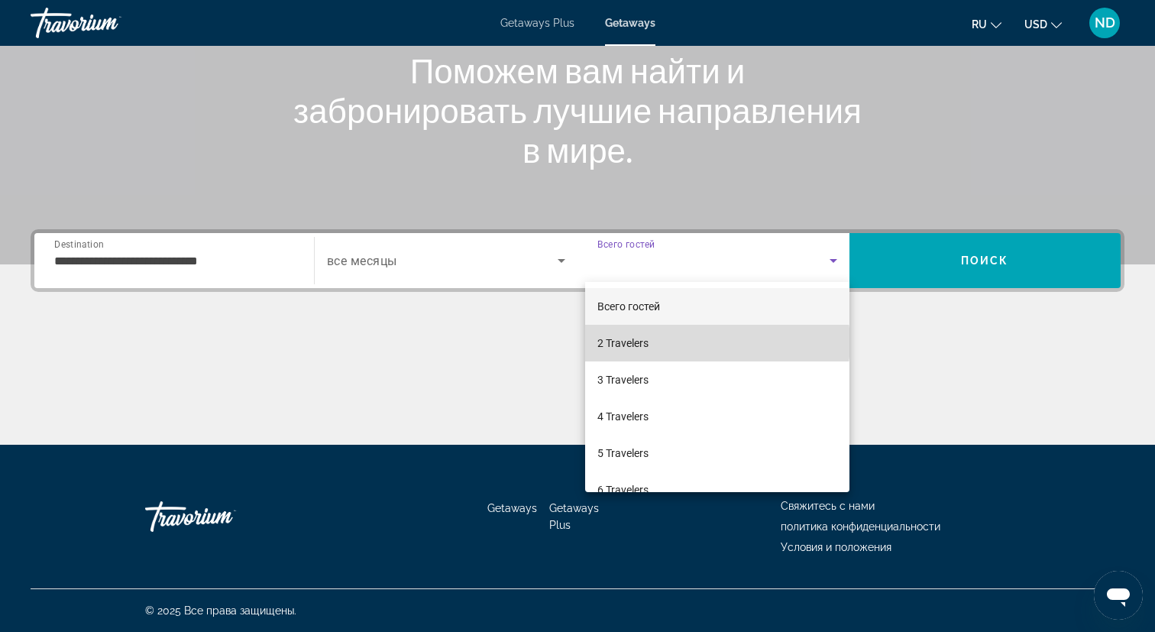
click at [708, 342] on mat-option "2 Travelers" at bounding box center [717, 343] width 264 height 37
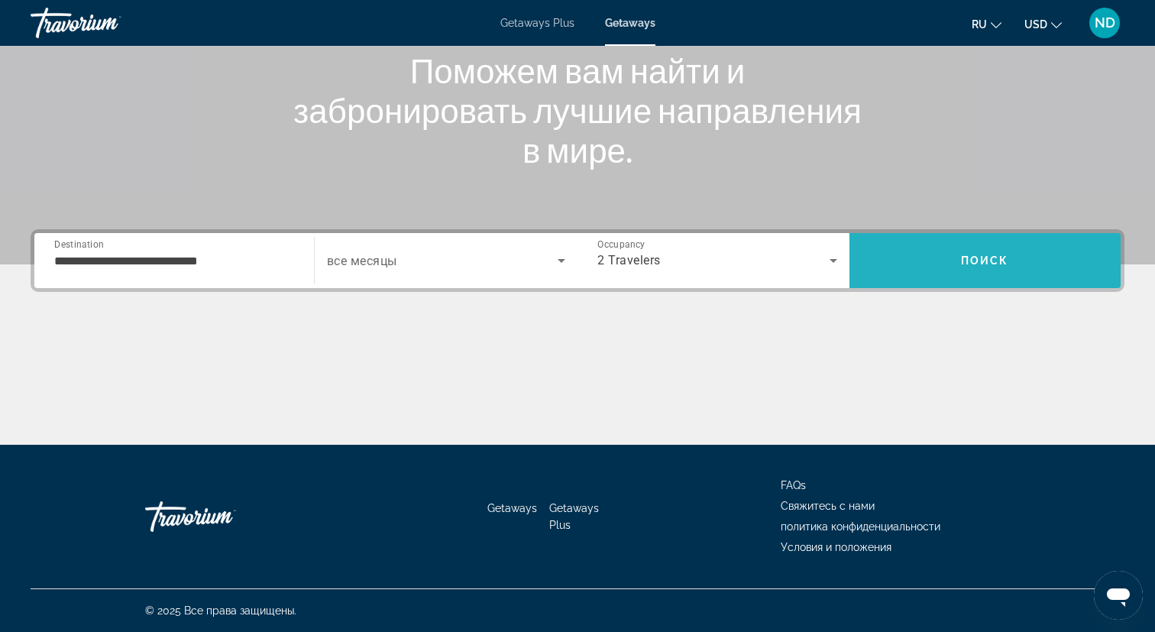
click at [977, 254] on span "Поиск" at bounding box center [985, 260] width 48 height 12
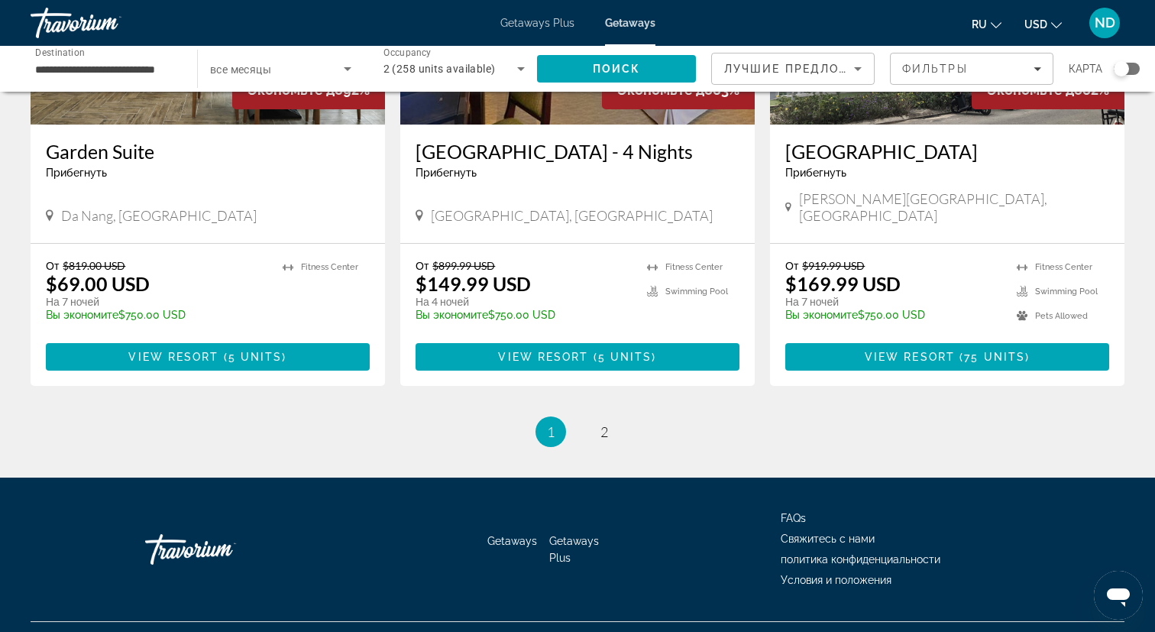
scroll to position [1870, 0]
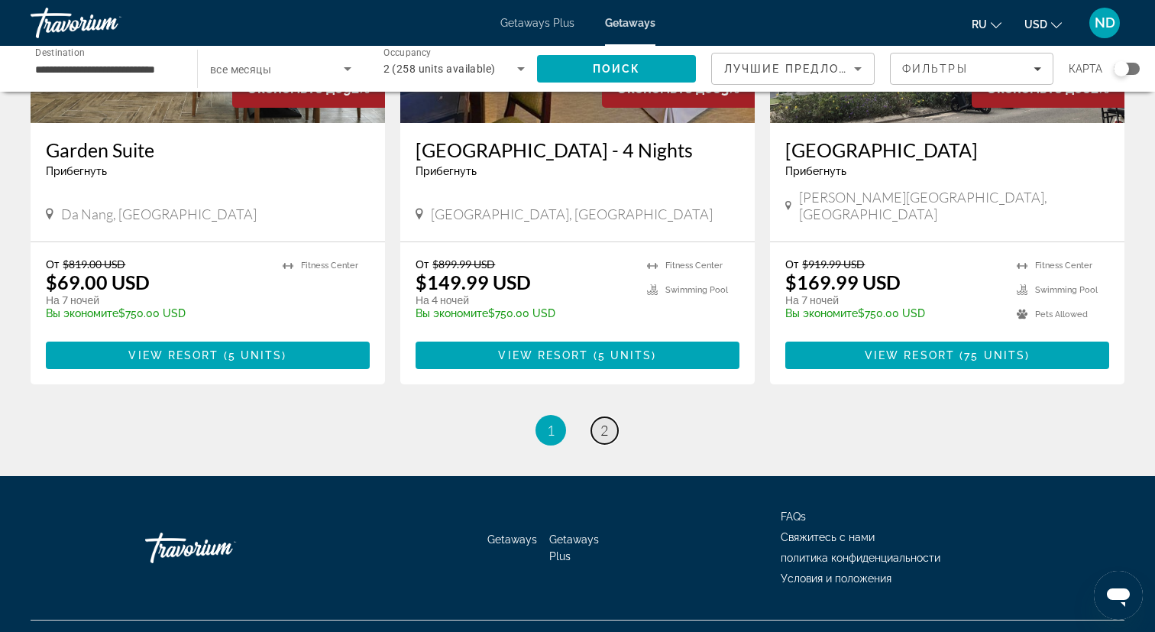
click at [600, 444] on link "page 2" at bounding box center [604, 430] width 27 height 27
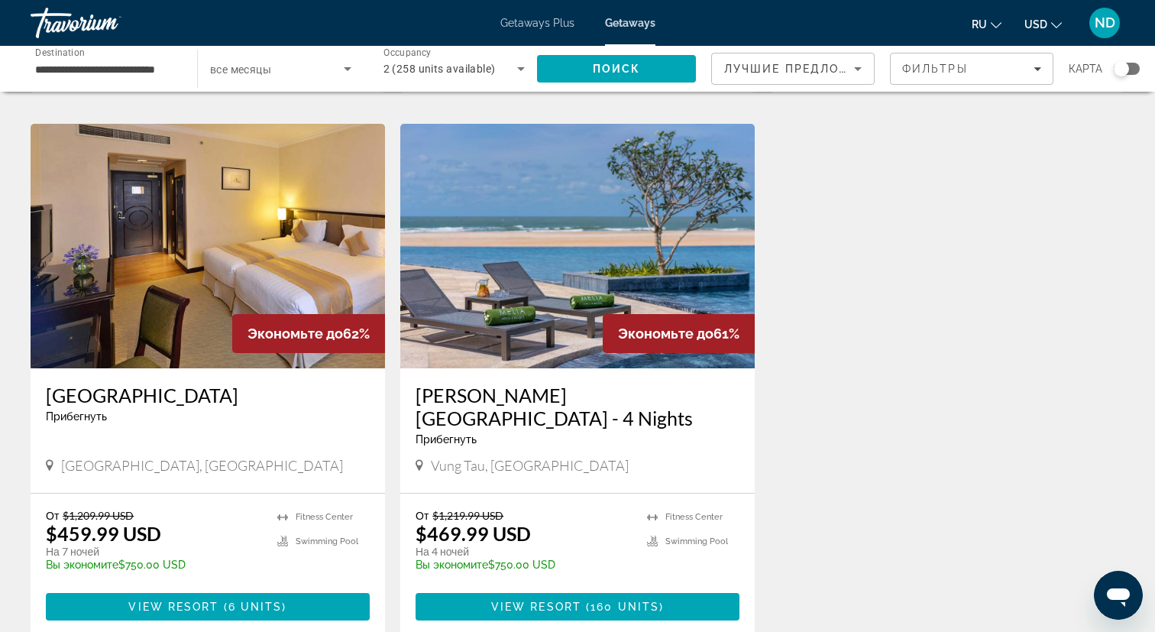
scroll to position [587, 0]
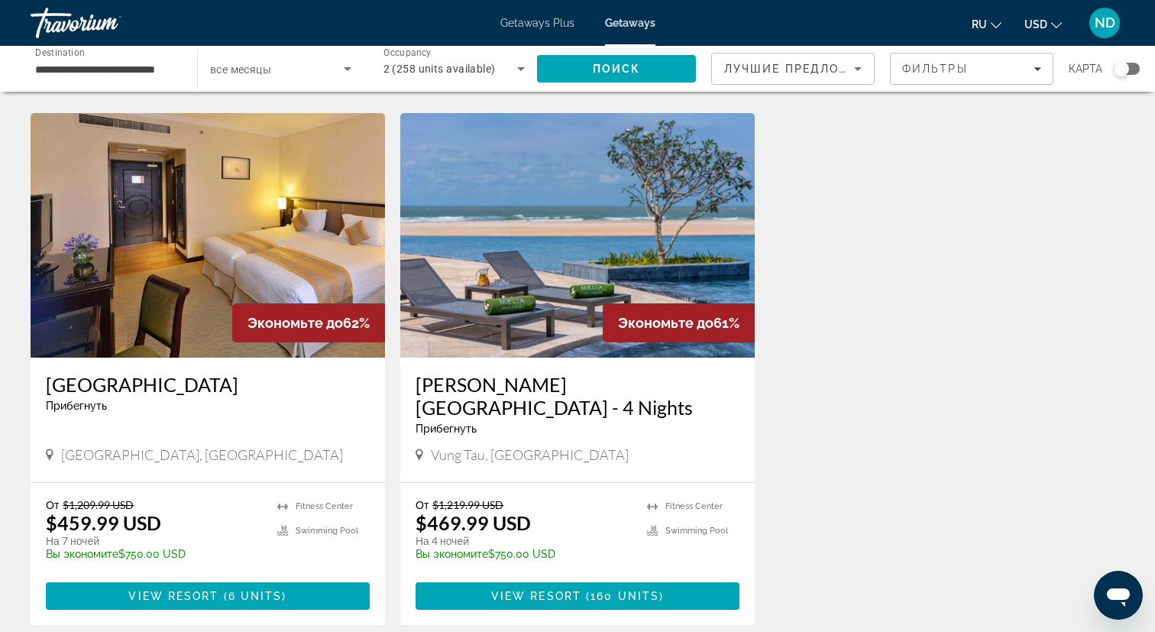
click at [452, 446] on span "Vung Tau, [GEOGRAPHIC_DATA]" at bounding box center [530, 454] width 198 height 17
click at [451, 373] on h3 "[PERSON_NAME][GEOGRAPHIC_DATA] - 4 Nights" at bounding box center [577, 396] width 324 height 46
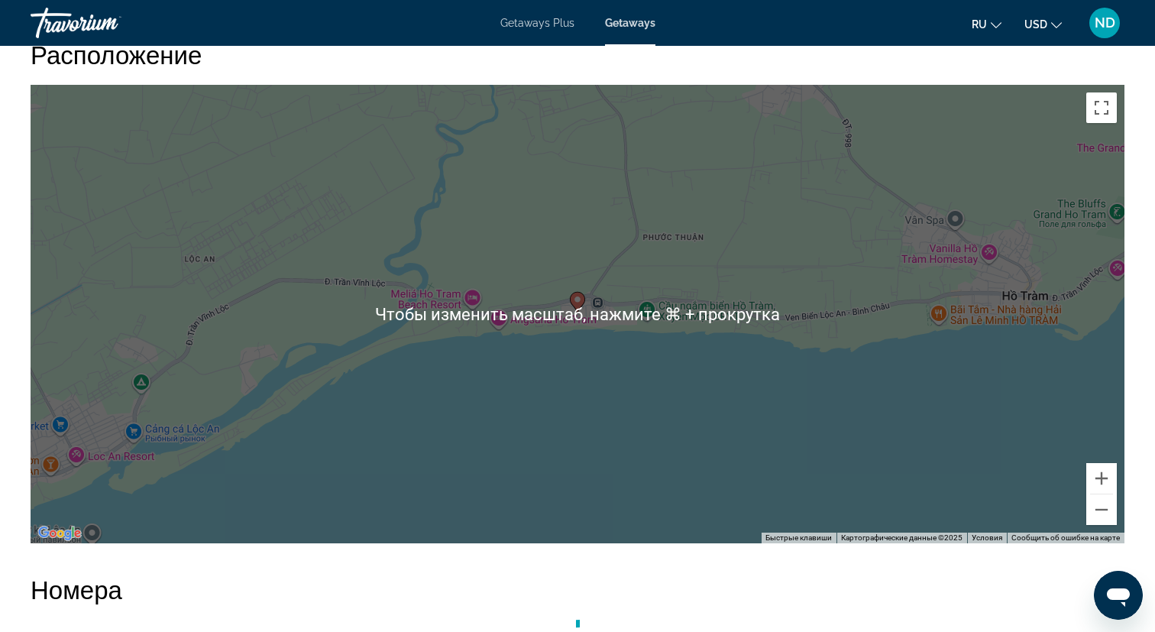
scroll to position [1654, 0]
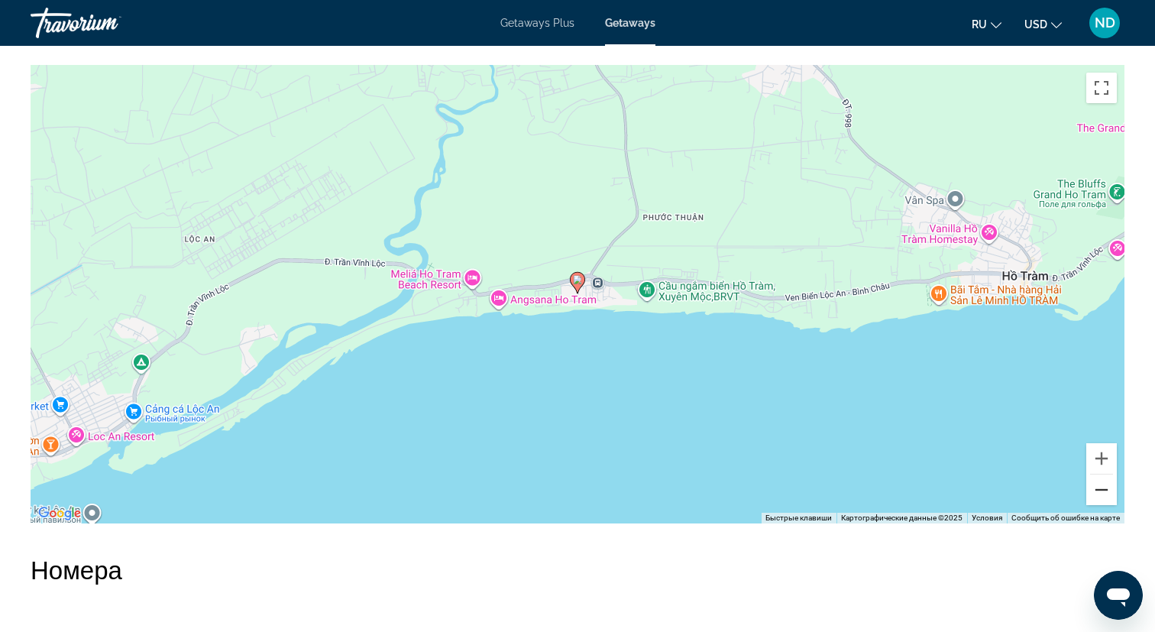
click at [1102, 496] on button "Уменьшить" at bounding box center [1101, 489] width 31 height 31
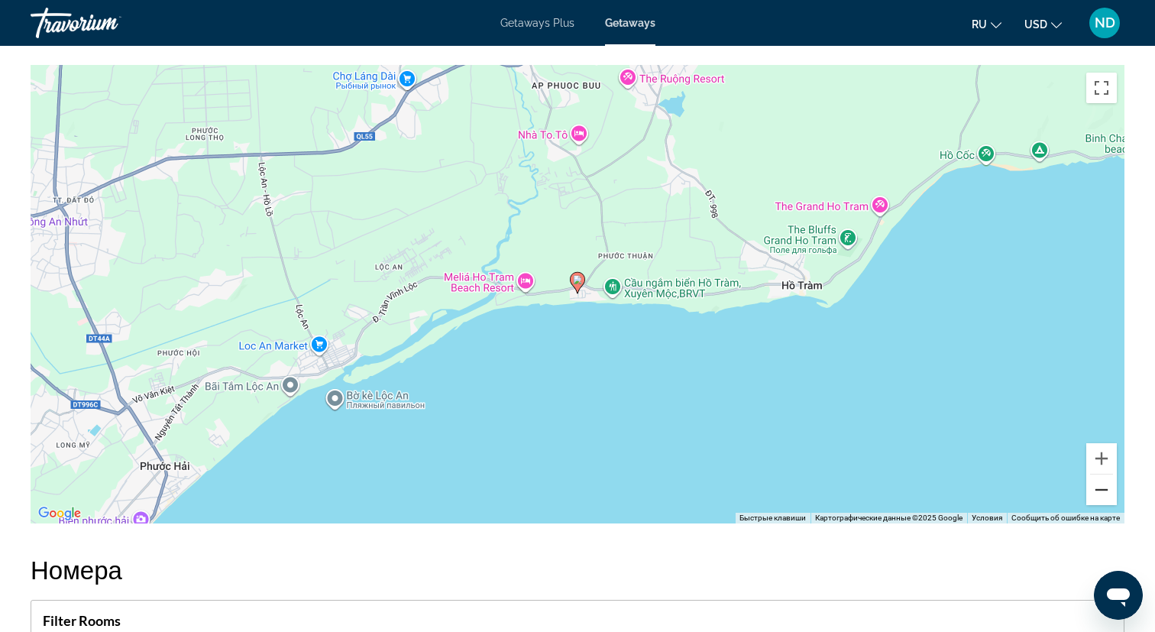
click at [1102, 496] on button "Уменьшить" at bounding box center [1101, 489] width 31 height 31
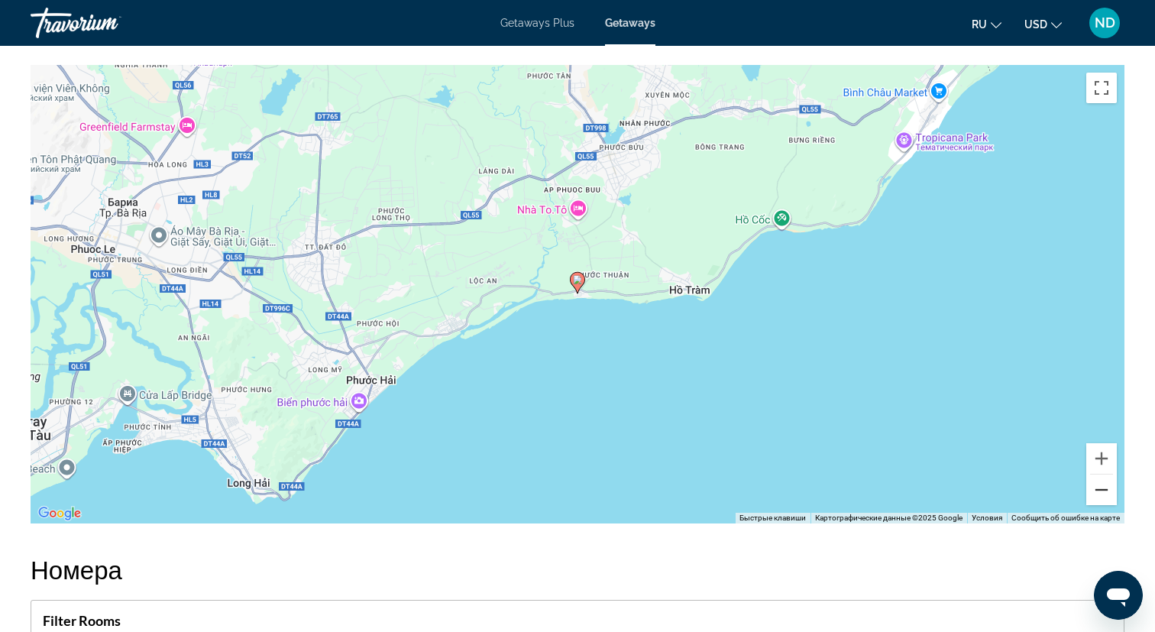
click at [1102, 496] on button "Уменьшить" at bounding box center [1101, 489] width 31 height 31
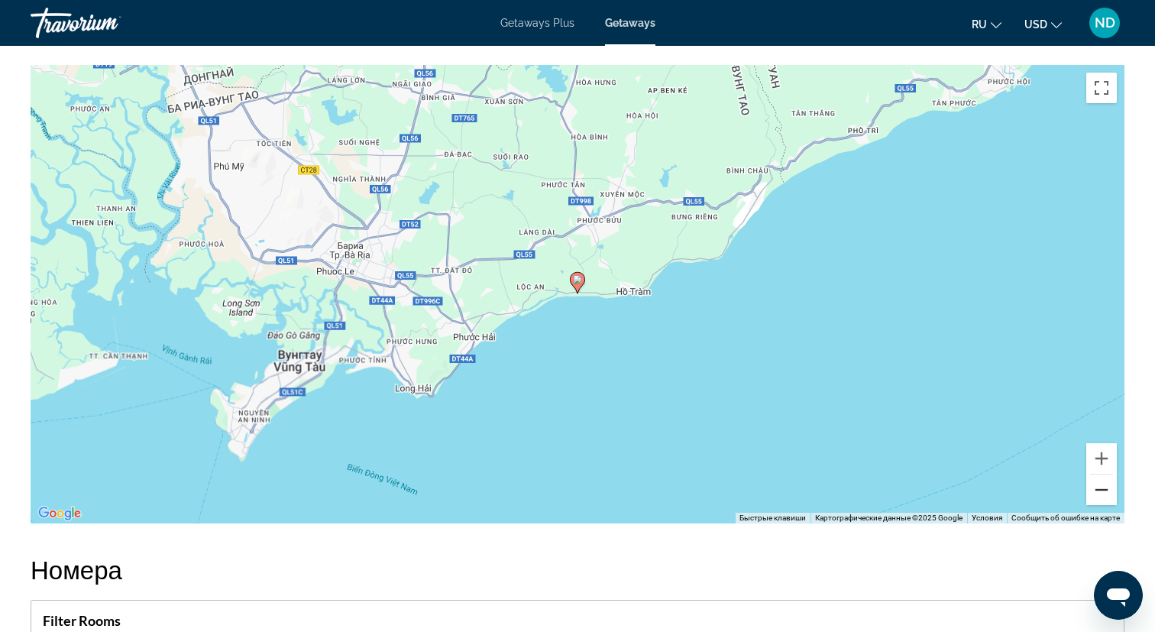
click at [1102, 496] on button "Уменьшить" at bounding box center [1101, 489] width 31 height 31
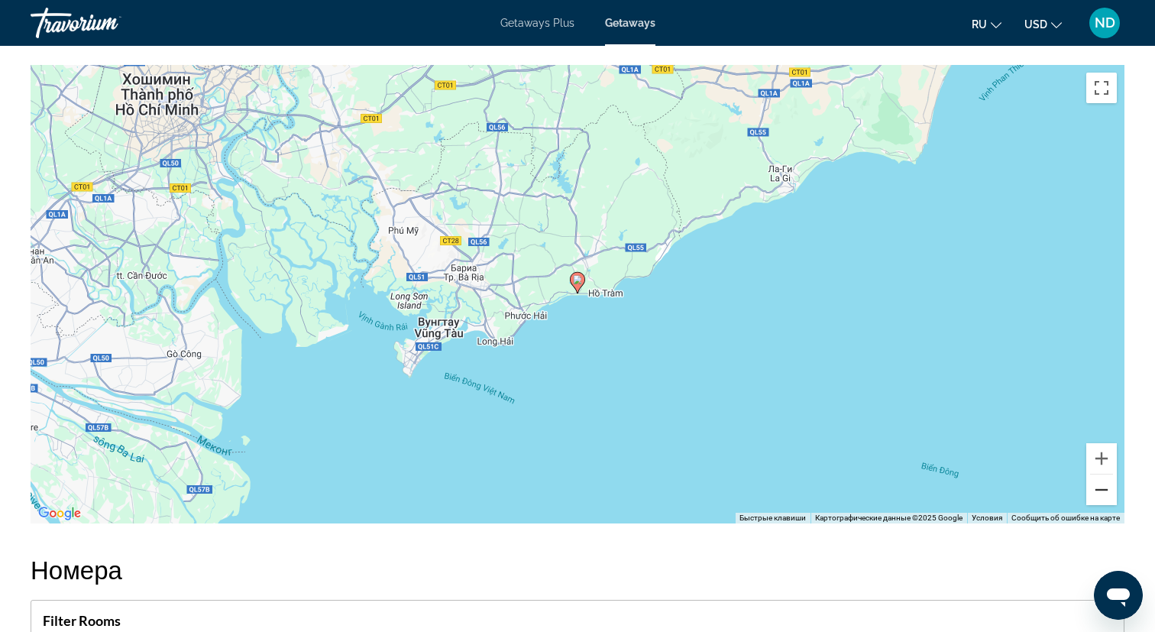
click at [1102, 496] on button "Уменьшить" at bounding box center [1101, 489] width 31 height 31
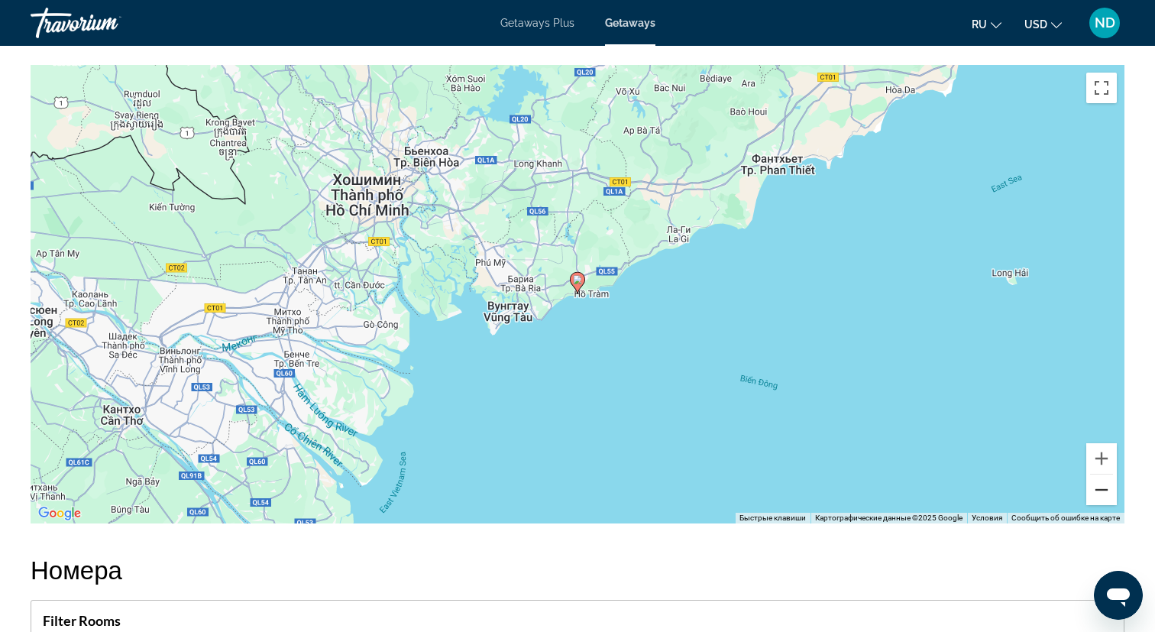
click at [1102, 496] on button "Уменьшить" at bounding box center [1101, 489] width 31 height 31
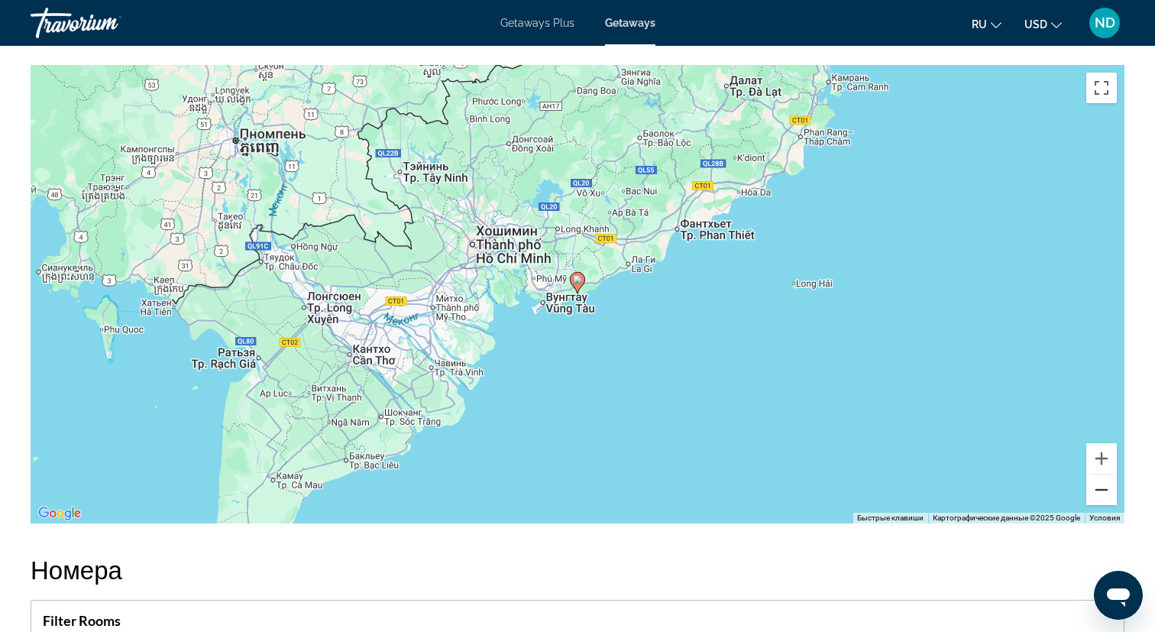
click at [1102, 496] on button "Уменьшить" at bounding box center [1101, 489] width 31 height 31
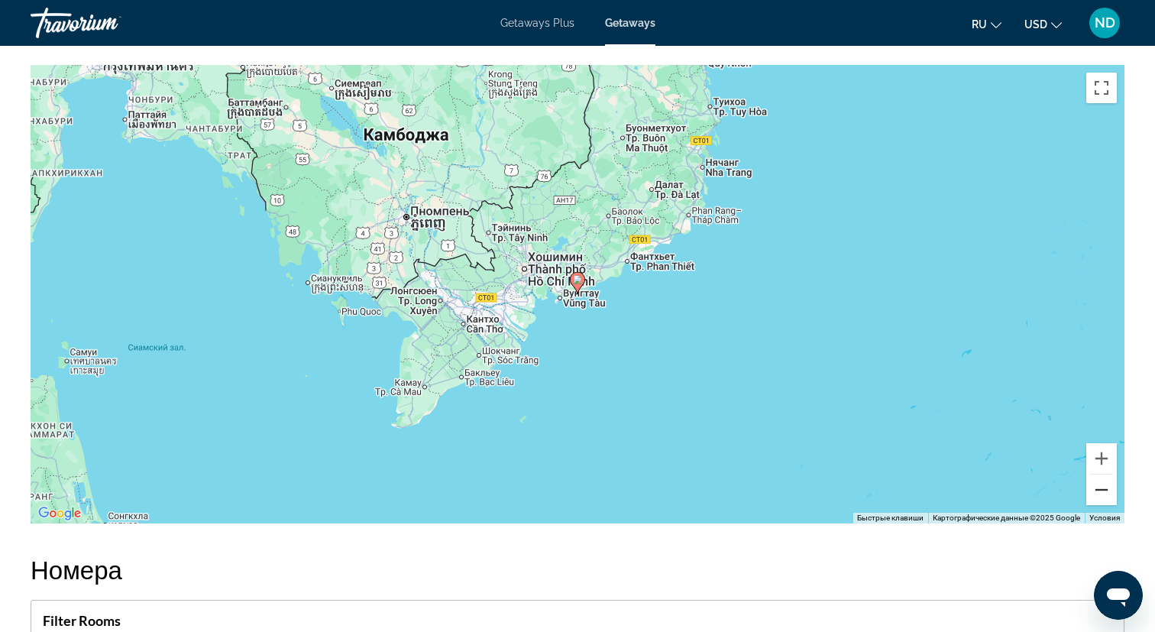
click at [1102, 496] on button "Уменьшить" at bounding box center [1101, 489] width 31 height 31
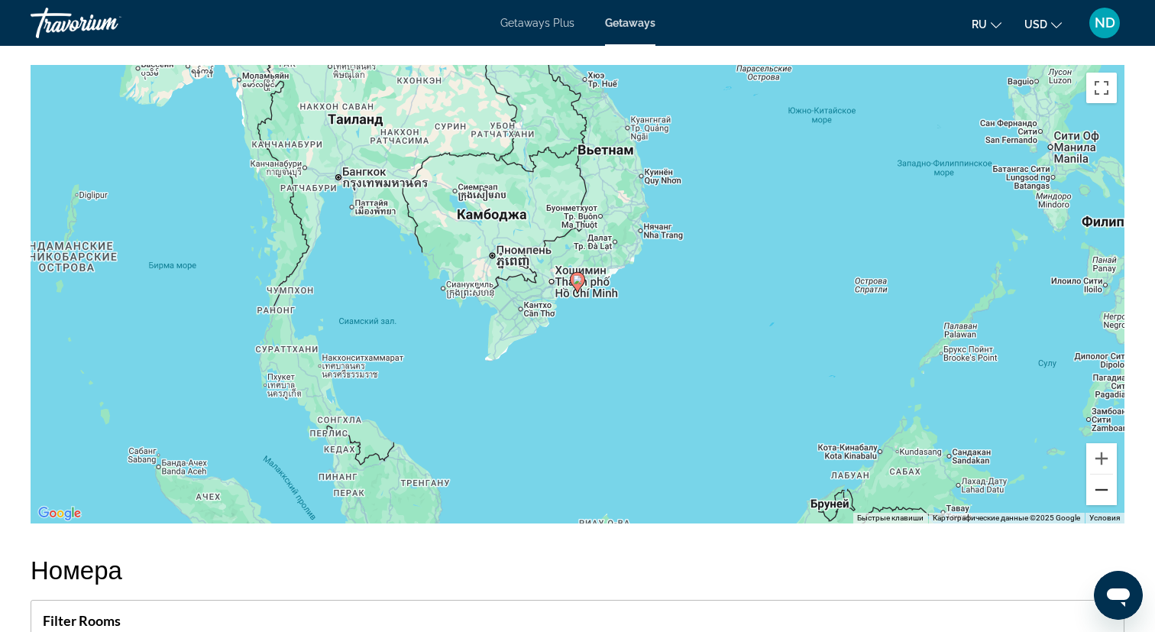
click at [1102, 496] on button "Уменьшить" at bounding box center [1101, 489] width 31 height 31
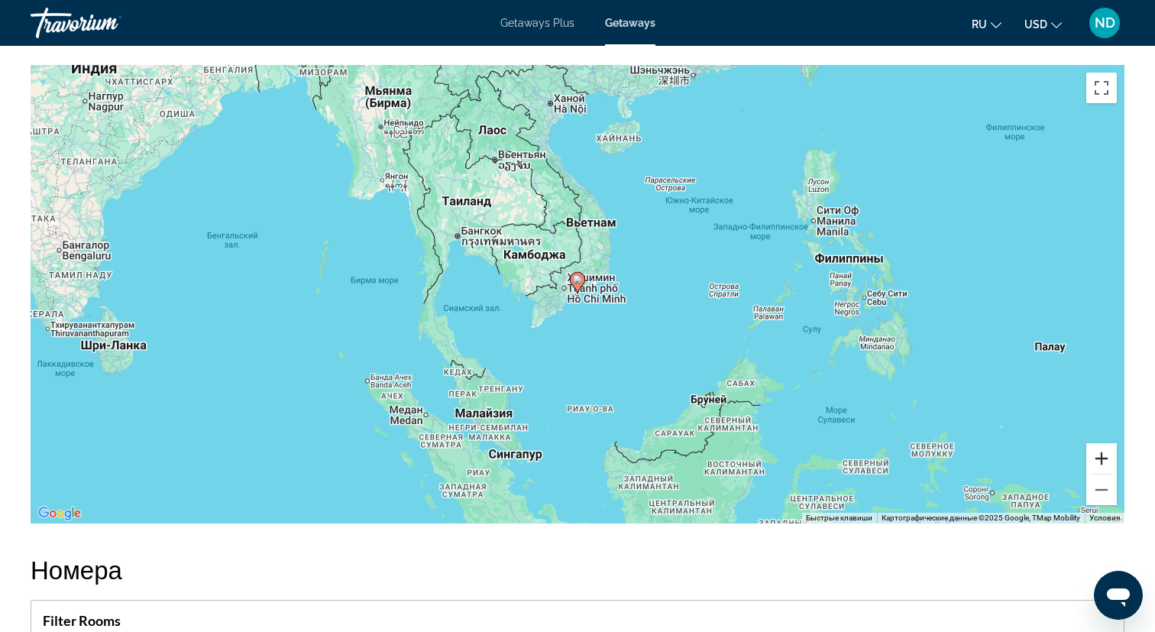
click at [1103, 462] on button "Увеличить" at bounding box center [1101, 458] width 31 height 31
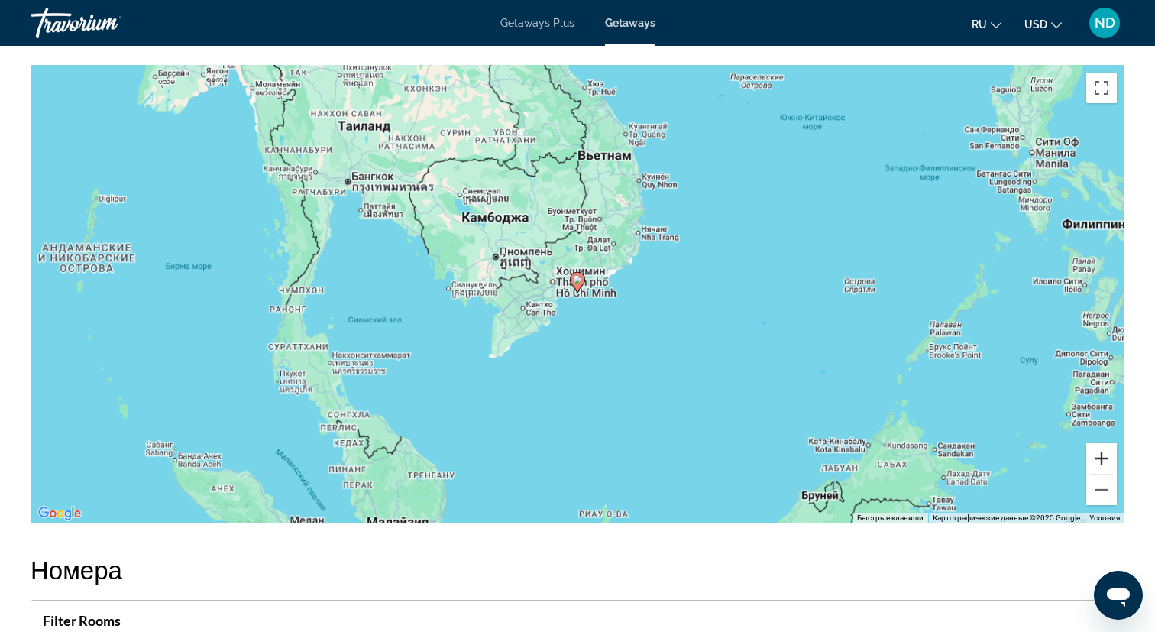
click at [1103, 462] on button "Увеличить" at bounding box center [1101, 458] width 31 height 31
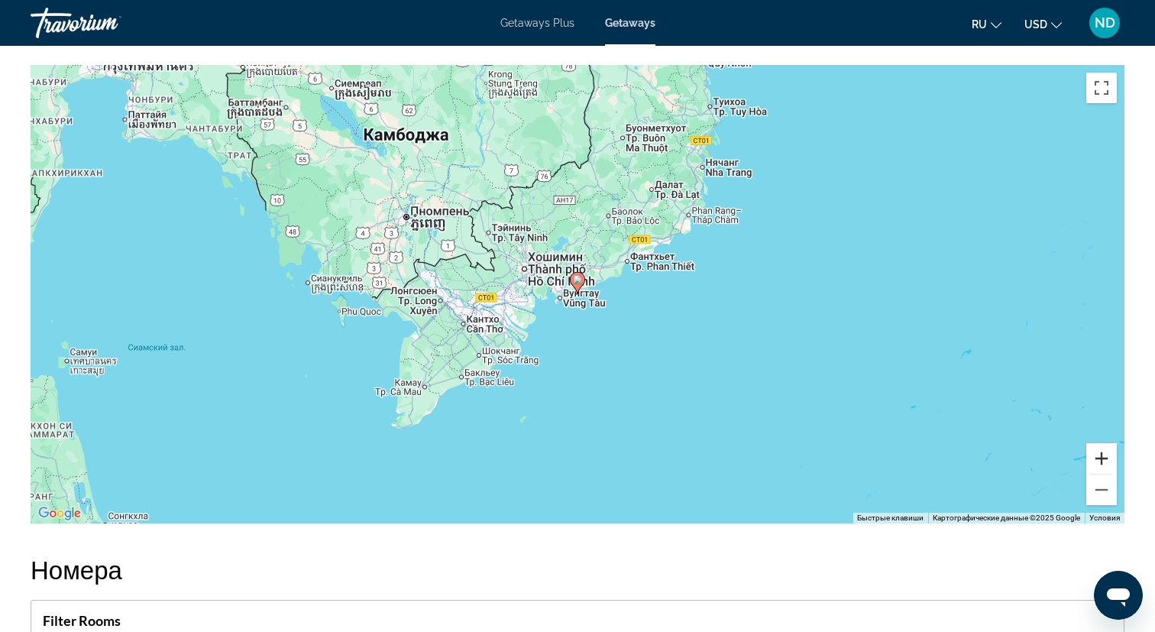
click at [1103, 462] on button "Увеличить" at bounding box center [1101, 458] width 31 height 31
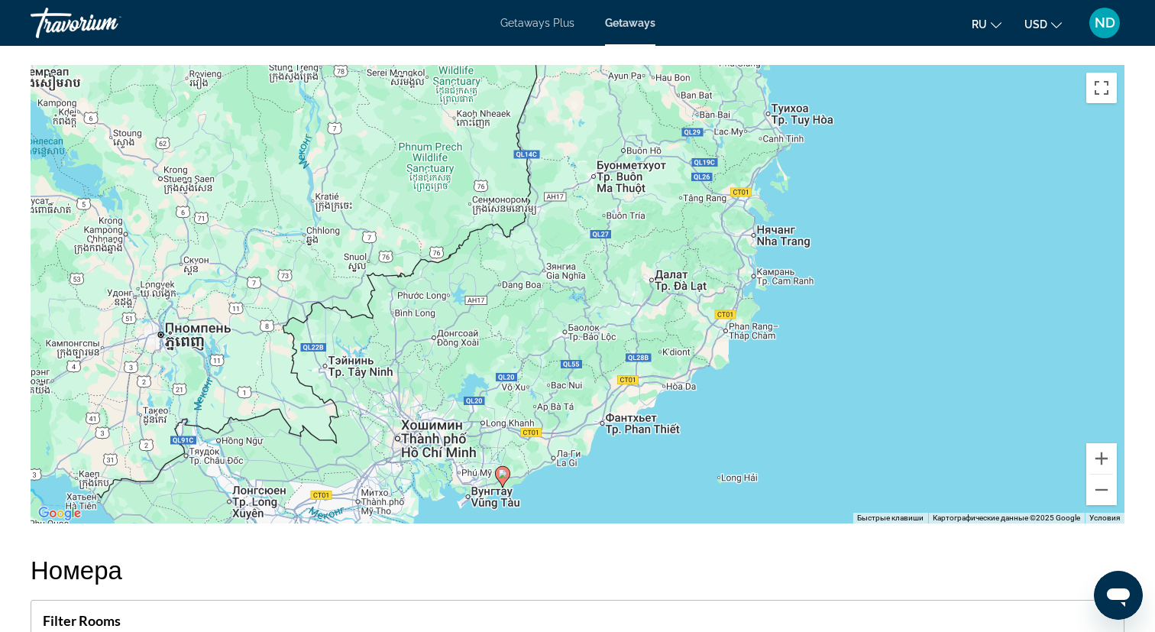
drag, startPoint x: 739, startPoint y: 192, endPoint x: 663, endPoint y: 389, distance: 210.4
click at [663, 389] on div "Чтобы активировать перетаскивание с помощью клавиатуры, нажмите Alt + Ввод. Пос…" at bounding box center [578, 294] width 1094 height 458
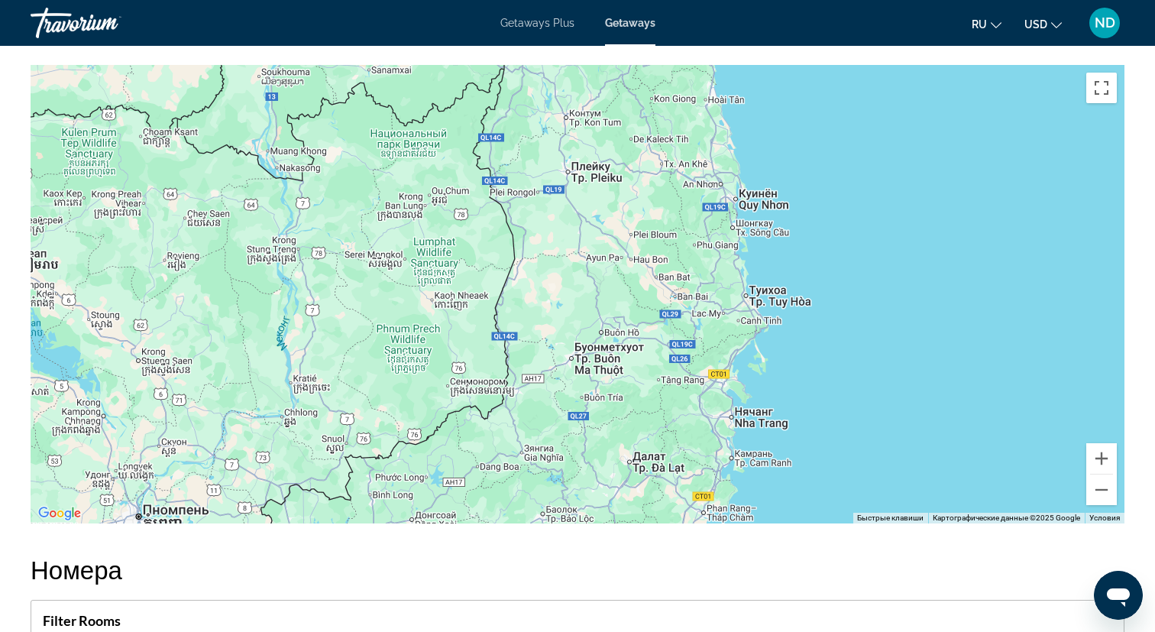
drag, startPoint x: 657, startPoint y: 227, endPoint x: 635, endPoint y: 411, distance: 185.4
click at [635, 411] on div "Чтобы активировать перетаскивание с помощью клавиатуры, нажмите Alt + Ввод. Пос…" at bounding box center [578, 294] width 1094 height 458
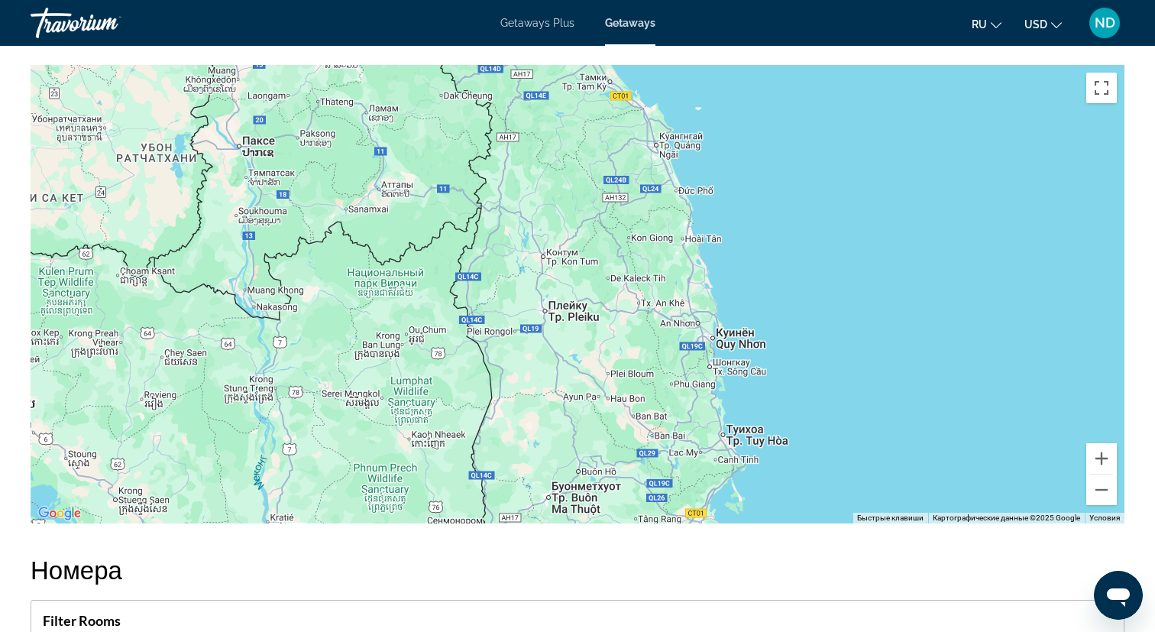
drag, startPoint x: 674, startPoint y: 202, endPoint x: 651, endPoint y: 343, distance: 142.3
click at [651, 343] on div "Main content" at bounding box center [578, 294] width 1094 height 458
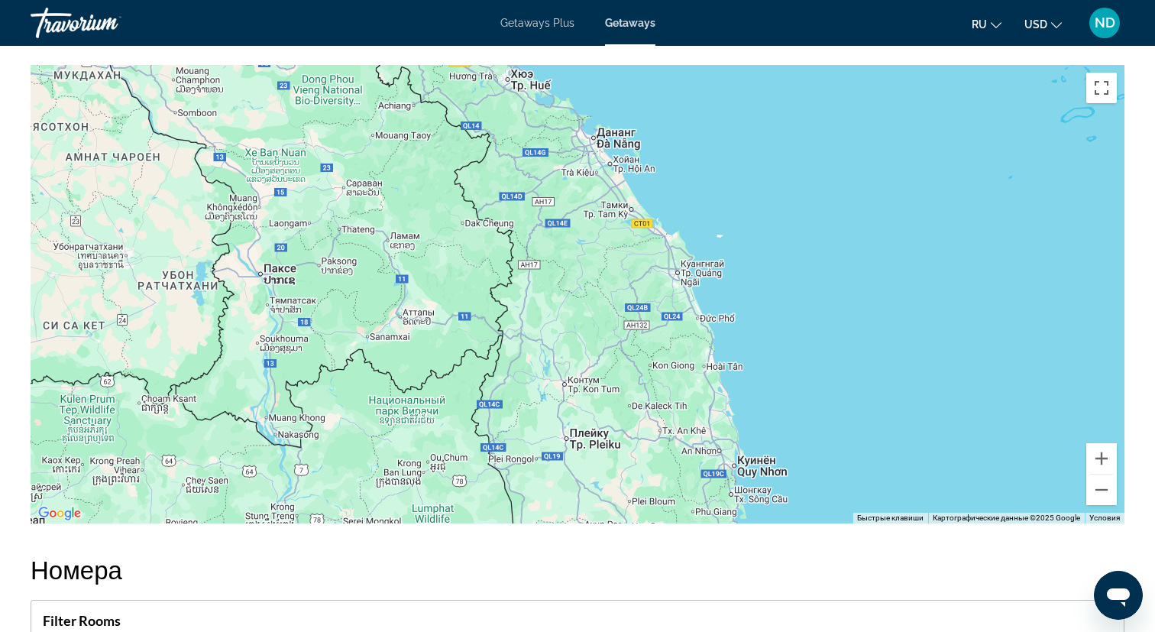
drag, startPoint x: 600, startPoint y: 253, endPoint x: 622, endPoint y: 383, distance: 132.5
click at [622, 383] on div "Main content" at bounding box center [578, 294] width 1094 height 458
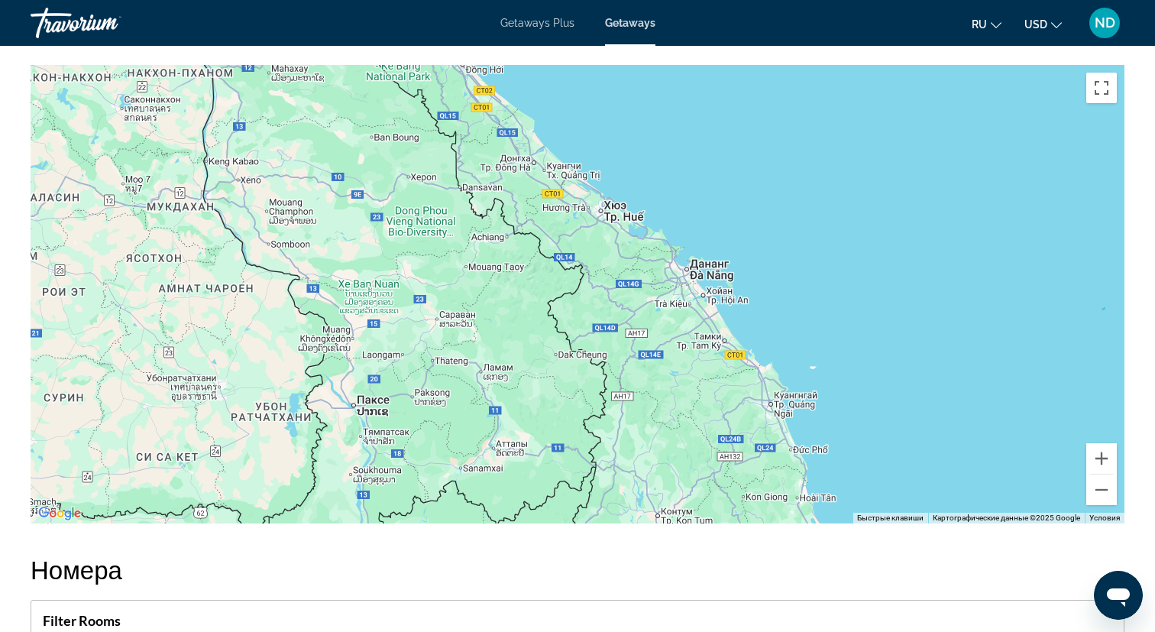
drag, startPoint x: 563, startPoint y: 302, endPoint x: 658, endPoint y: 435, distance: 163.2
click at [658, 435] on div "Main content" at bounding box center [578, 294] width 1094 height 458
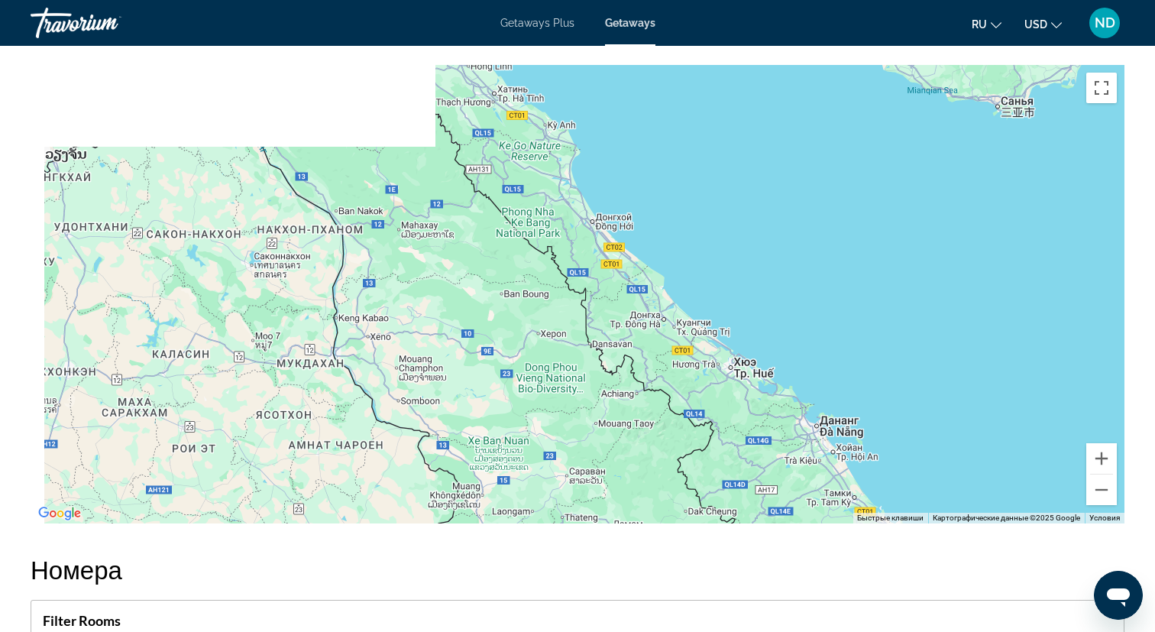
drag, startPoint x: 509, startPoint y: 256, endPoint x: 640, endPoint y: 415, distance: 206.1
click at [640, 415] on div "Main content" at bounding box center [578, 294] width 1094 height 458
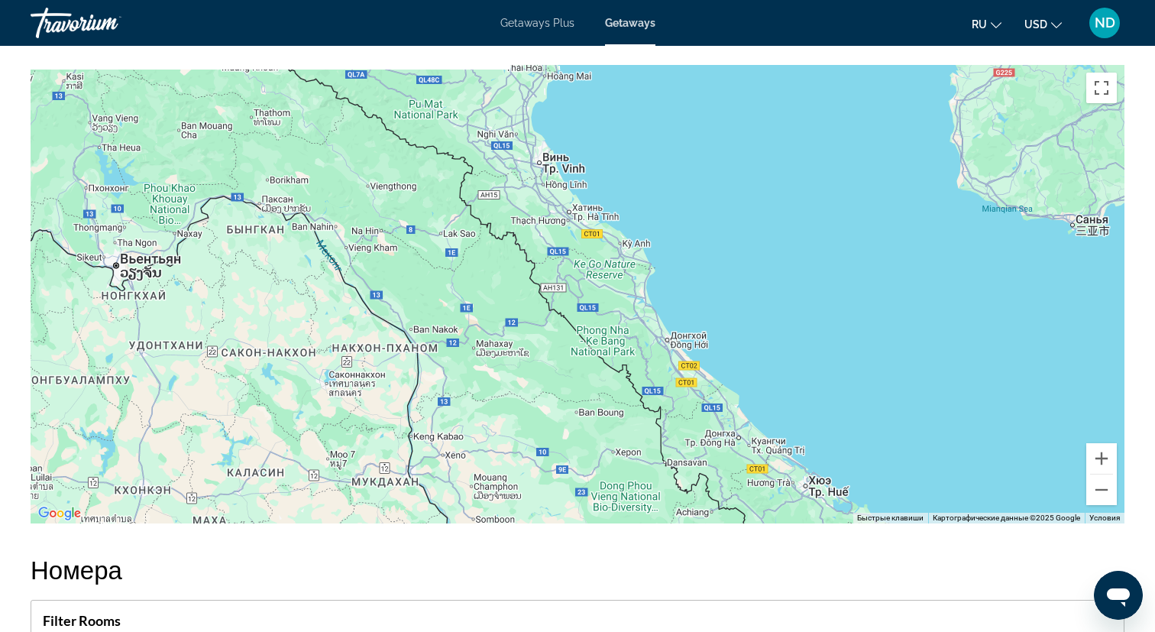
drag, startPoint x: 536, startPoint y: 229, endPoint x: 613, endPoint y: 350, distance: 143.2
click at [613, 350] on div "Main content" at bounding box center [578, 294] width 1094 height 458
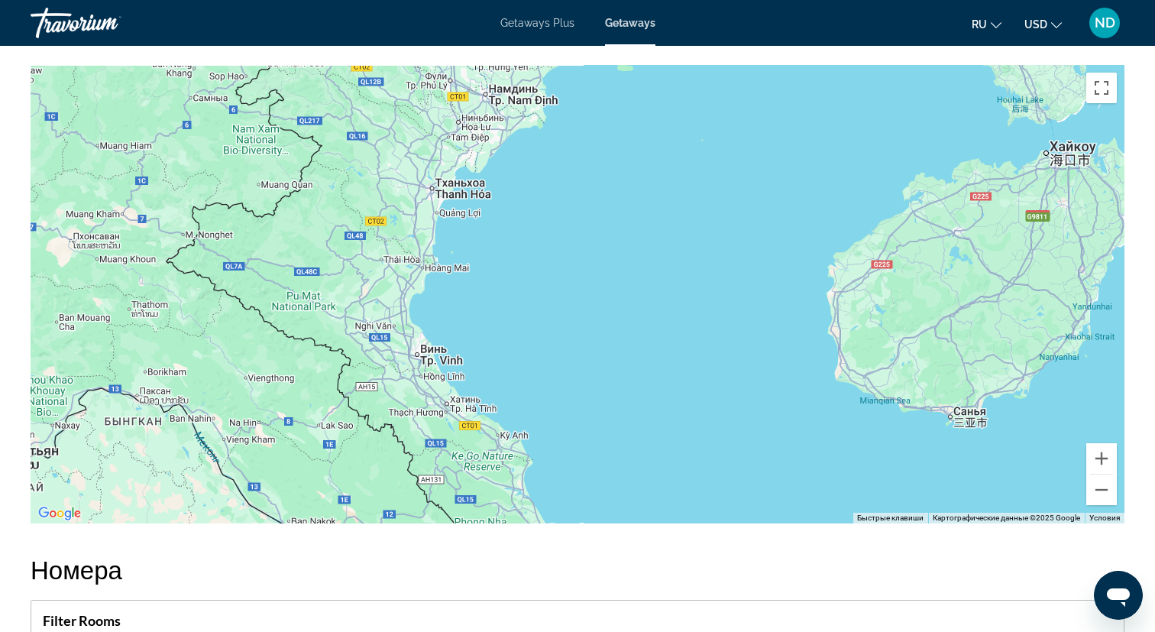
drag, startPoint x: 533, startPoint y: 225, endPoint x: 411, endPoint y: 418, distance: 228.6
click at [411, 418] on div "Main content" at bounding box center [578, 294] width 1094 height 458
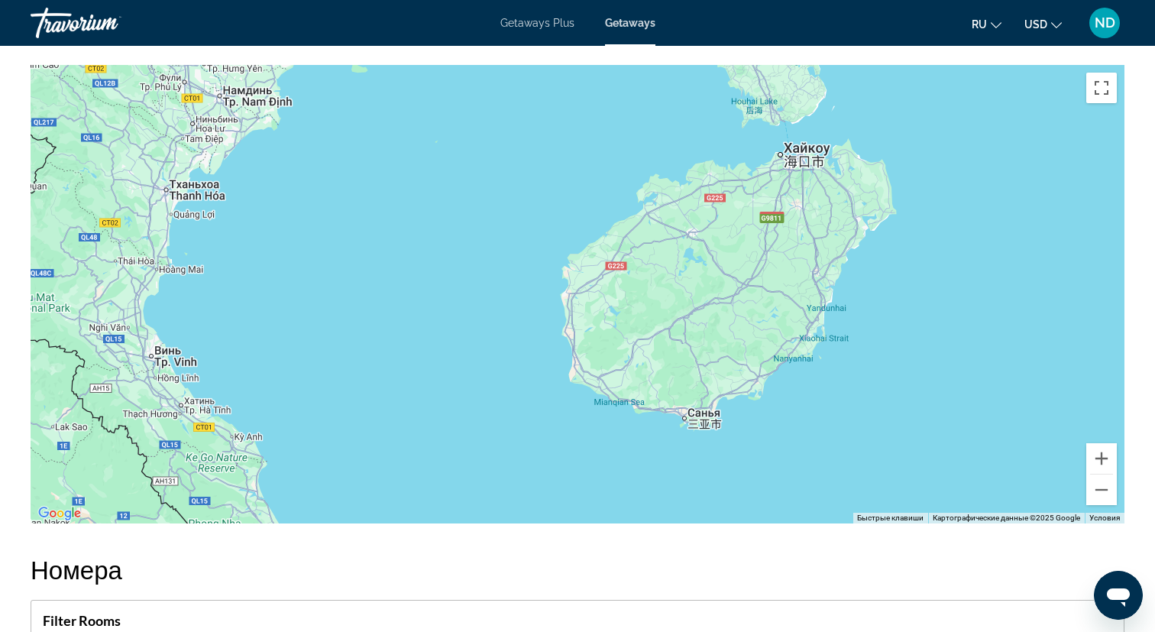
drag, startPoint x: 860, startPoint y: 386, endPoint x: 587, endPoint y: 389, distance: 273.4
click at [587, 389] on div "Main content" at bounding box center [578, 294] width 1094 height 458
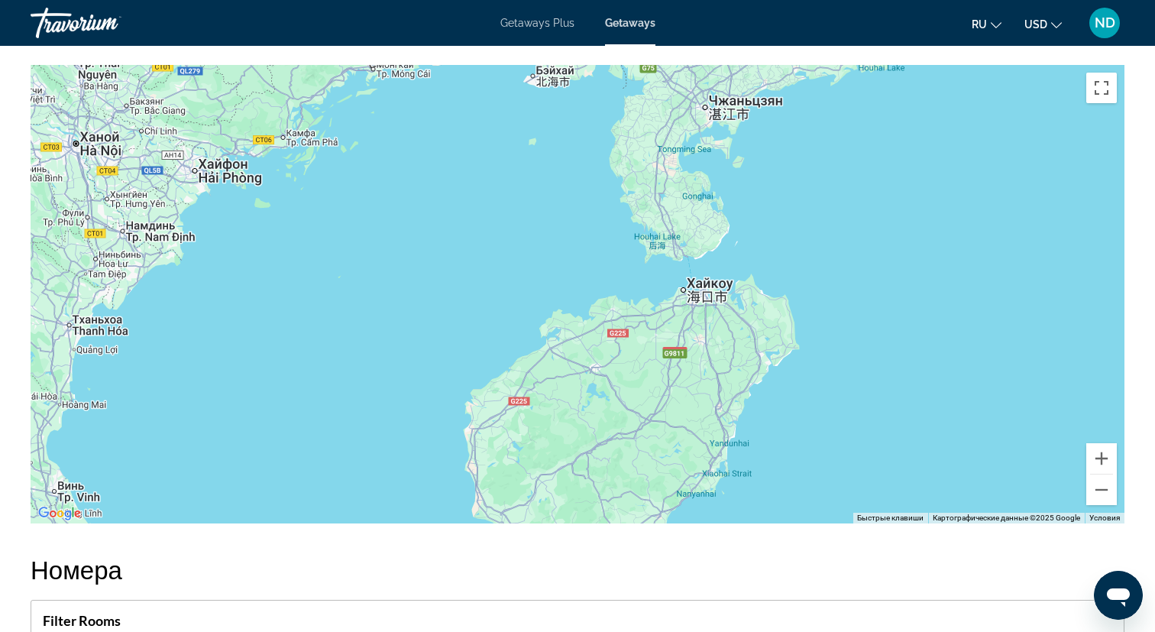
drag, startPoint x: 900, startPoint y: 404, endPoint x: 800, endPoint y: 542, distance: 169.6
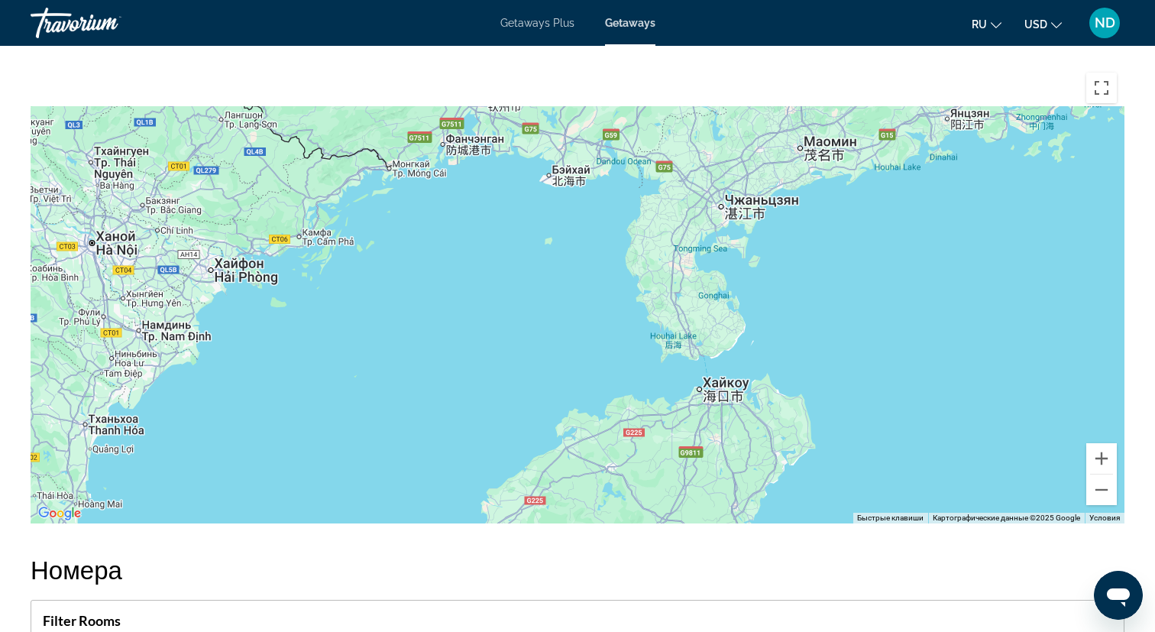
drag, startPoint x: 325, startPoint y: 357, endPoint x: 344, endPoint y: 470, distance: 113.8
click at [344, 470] on div "Main content" at bounding box center [578, 294] width 1094 height 458
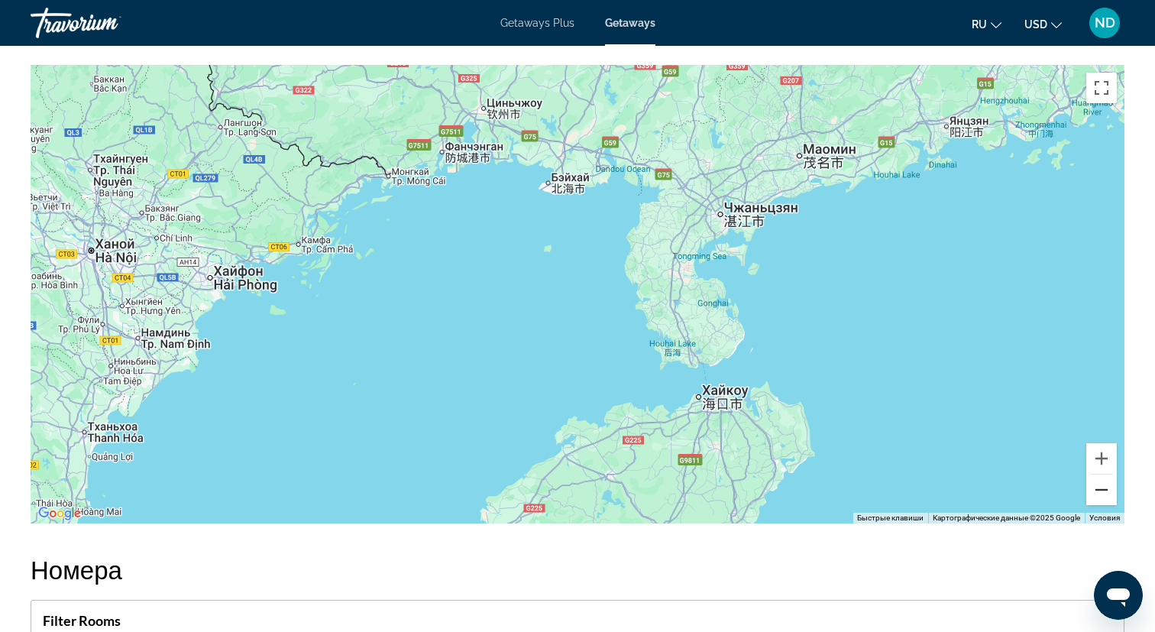
click at [1098, 491] on button "Уменьшить" at bounding box center [1101, 489] width 31 height 31
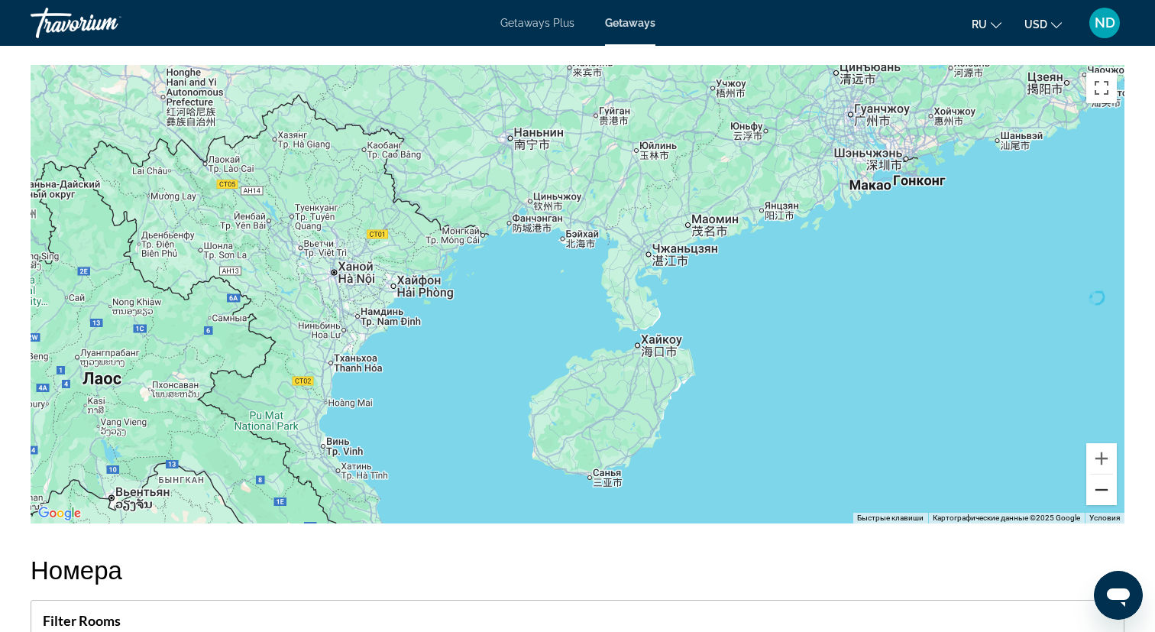
click at [1098, 491] on button "Уменьшить" at bounding box center [1101, 489] width 31 height 31
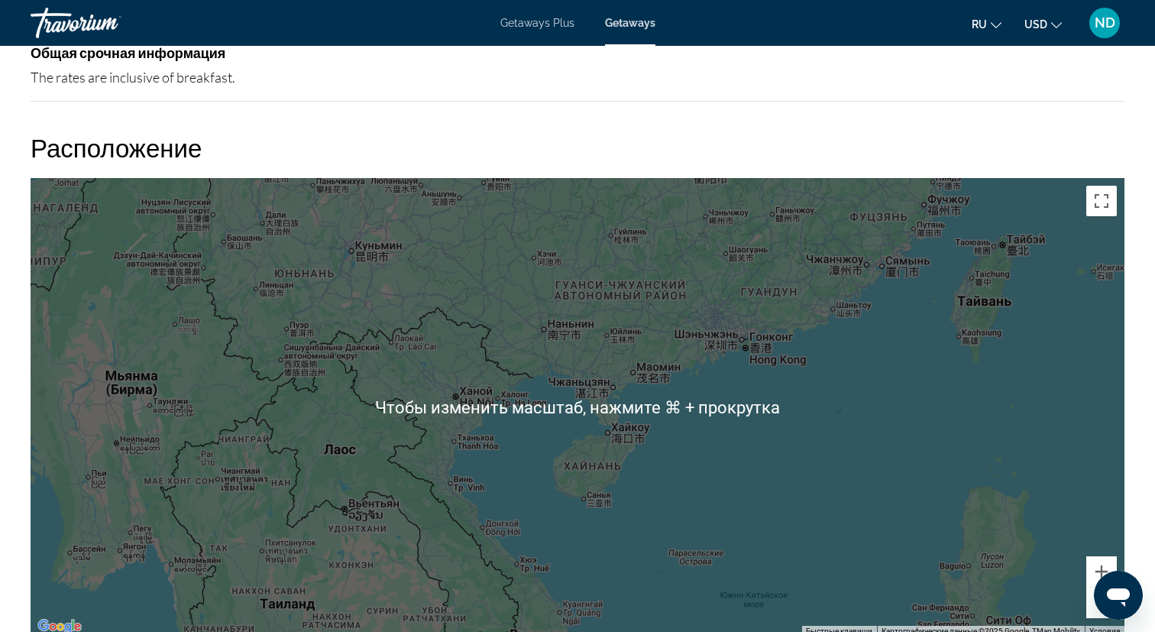
scroll to position [1534, 0]
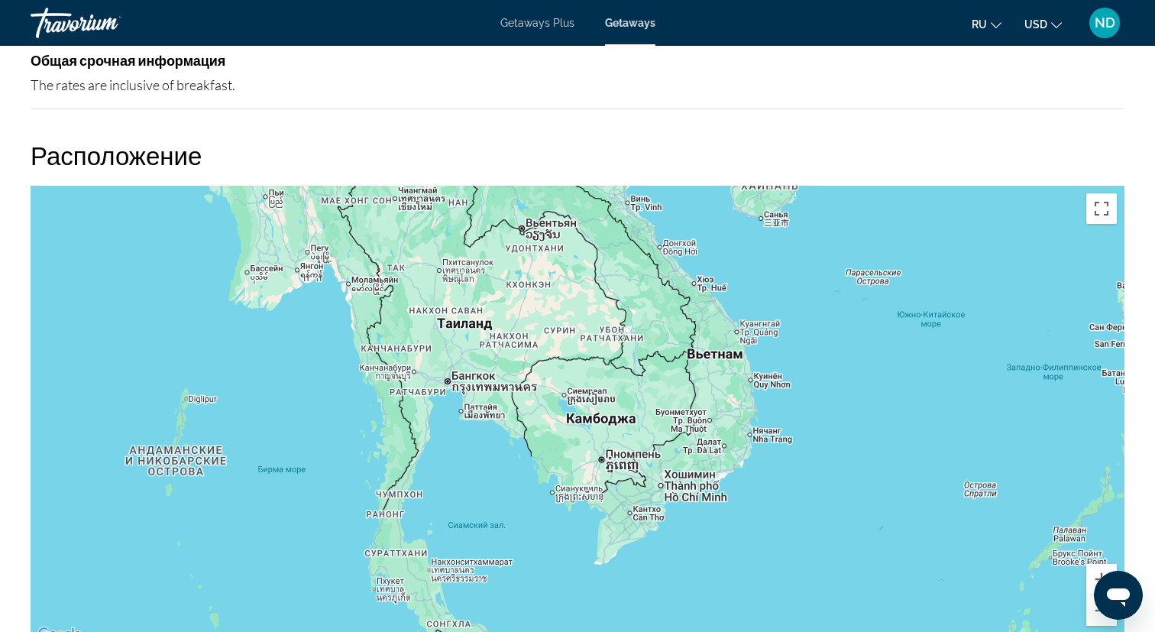
drag, startPoint x: 458, startPoint y: 382, endPoint x: 637, endPoint y: 92, distance: 341.2
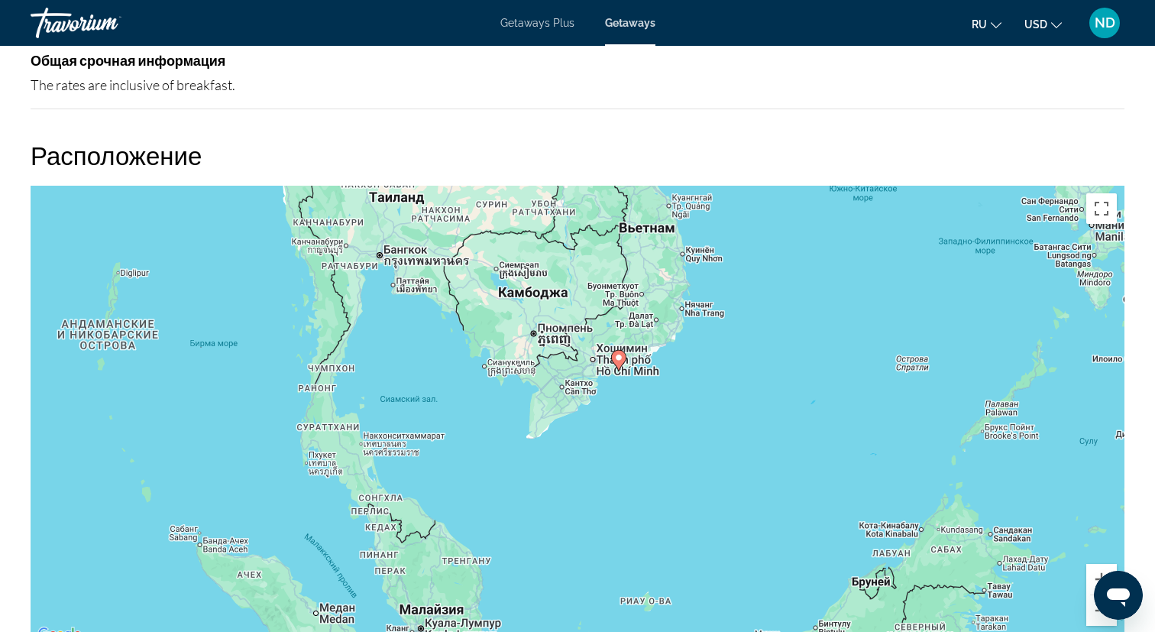
drag, startPoint x: 674, startPoint y: 467, endPoint x: 605, endPoint y: 339, distance: 145.9
click at [605, 339] on div "Чтобы активировать перетаскивание с помощью клавиатуры, нажмите Alt + Ввод. Пос…" at bounding box center [578, 415] width 1094 height 458
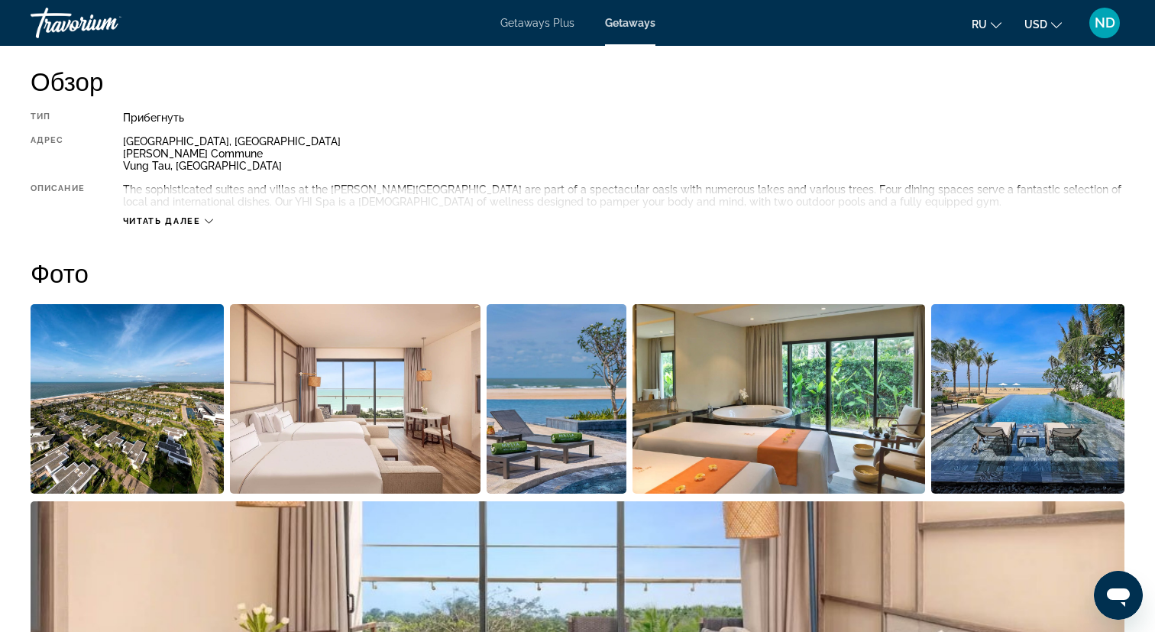
scroll to position [535, 0]
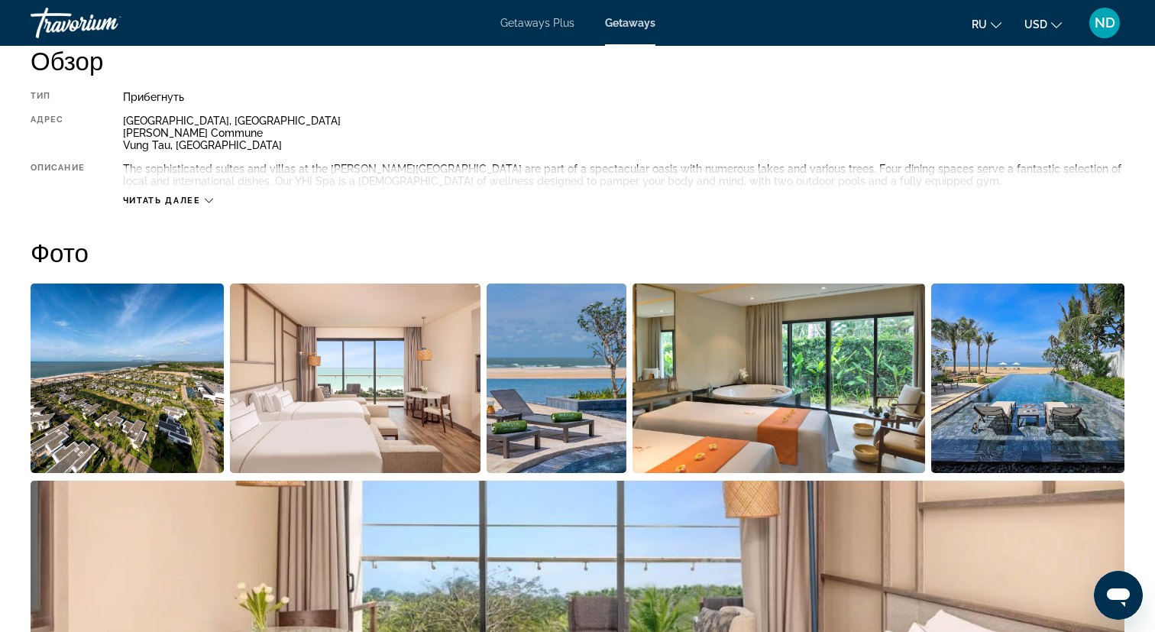
click at [177, 202] on span "Читать далее" at bounding box center [162, 201] width 78 height 10
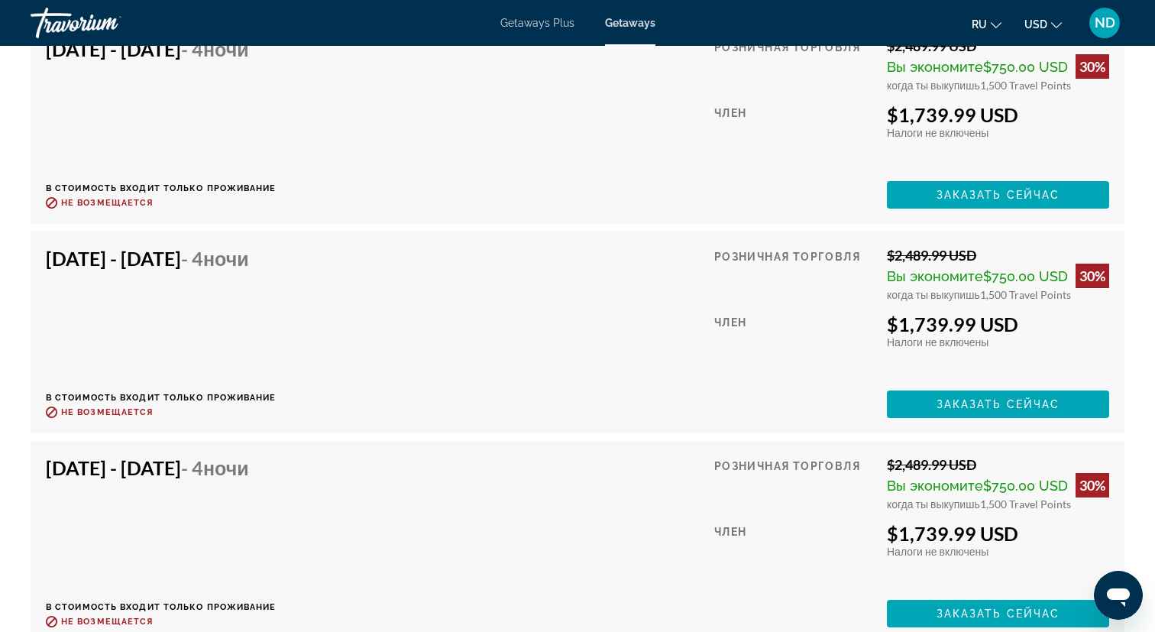
scroll to position [3313, 0]
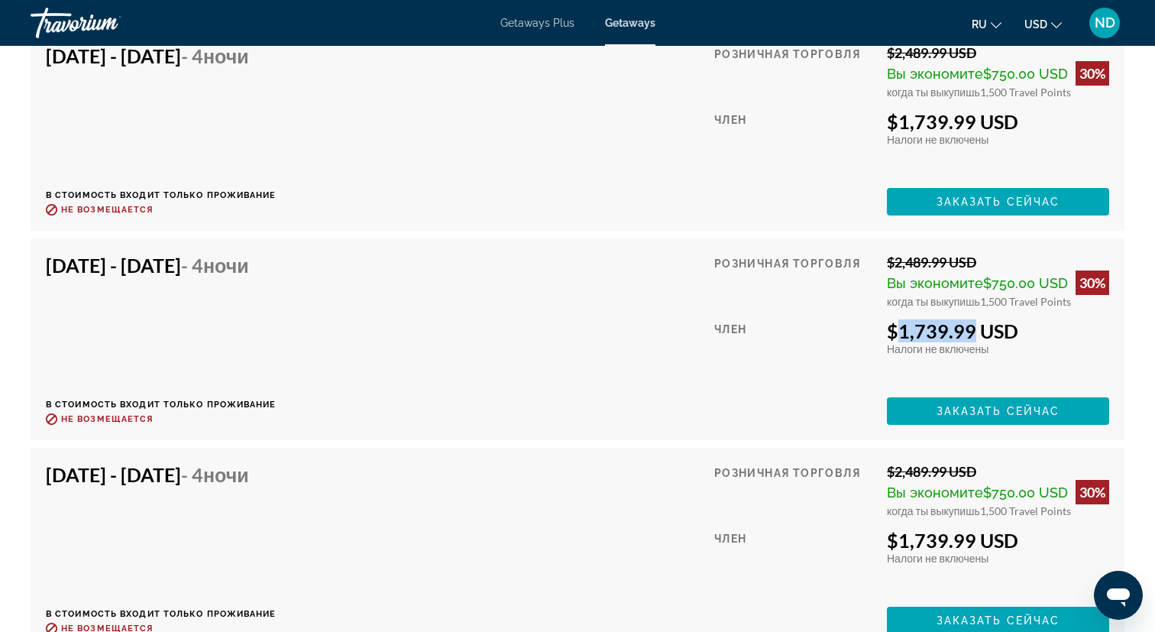
drag, startPoint x: 888, startPoint y: 328, endPoint x: 966, endPoint y: 324, distance: 78.0
click at [966, 324] on div "$1,739.99 USD" at bounding box center [998, 330] width 222 height 23
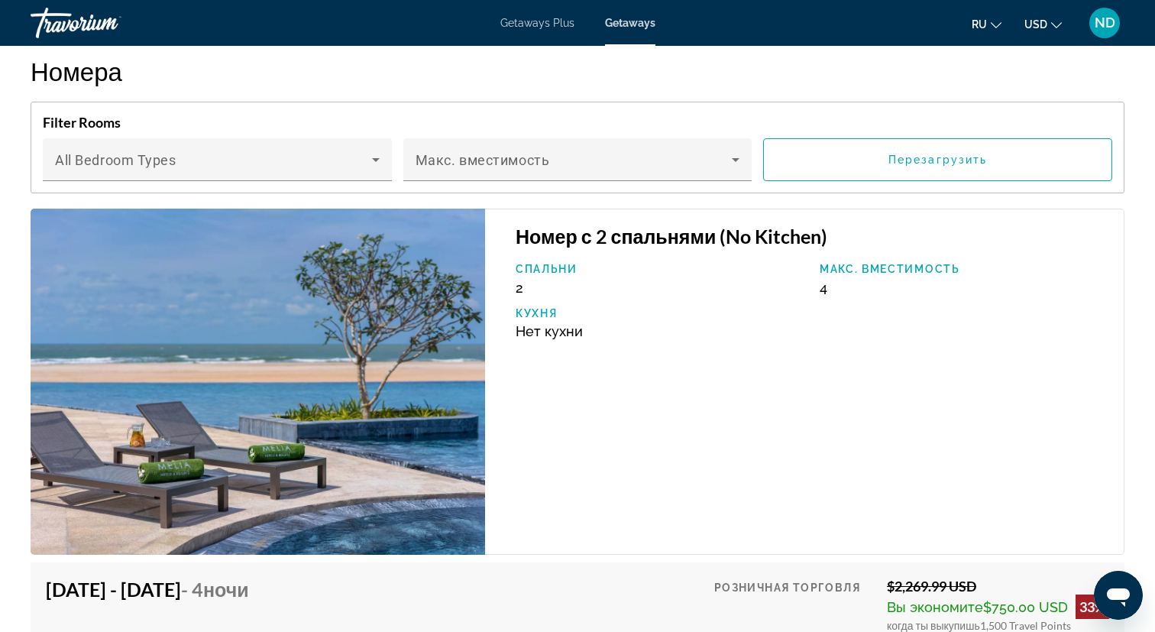
scroll to position [2153, 0]
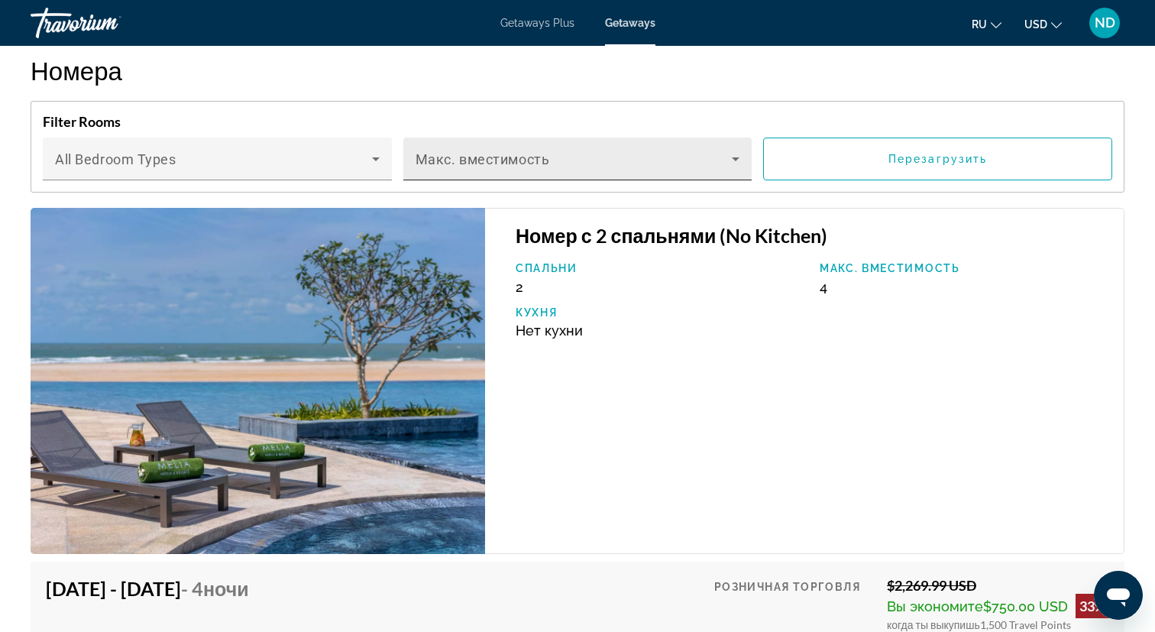
click at [658, 149] on div "Макс. вместимость" at bounding box center [577, 158] width 325 height 43
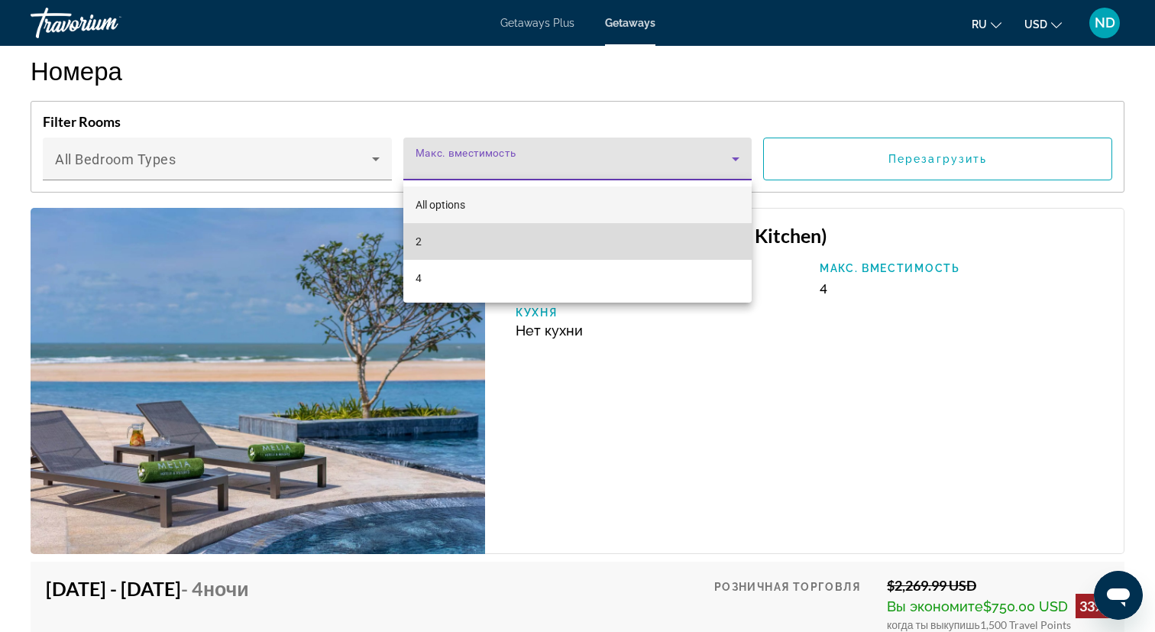
click at [552, 231] on mat-option "2" at bounding box center [577, 241] width 349 height 37
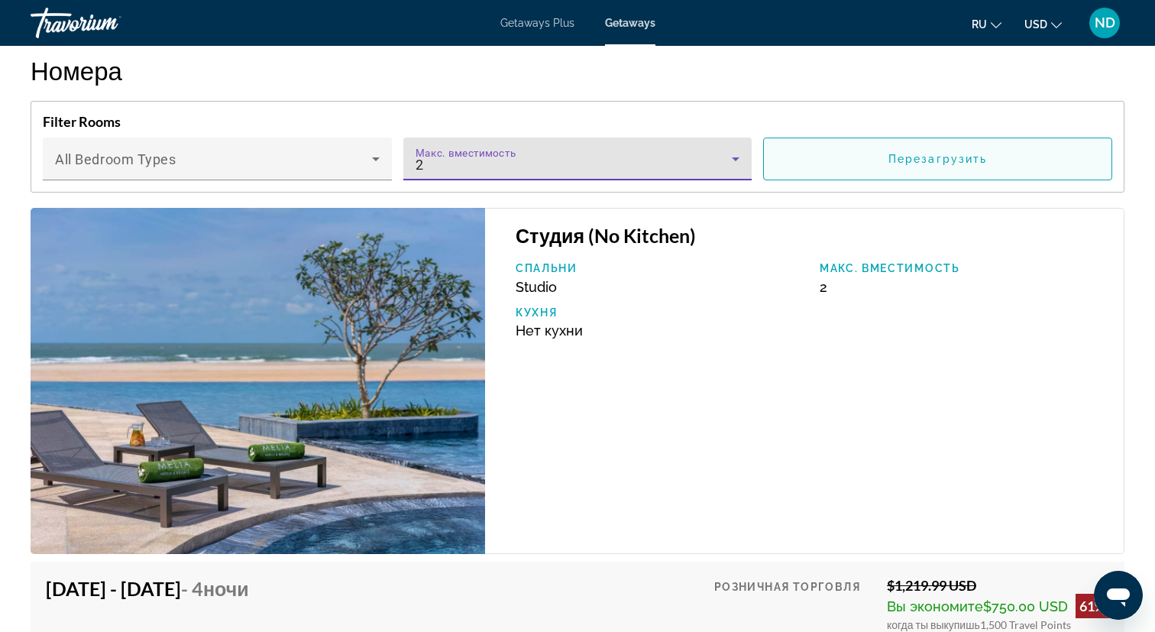
click at [869, 162] on span "Main content" at bounding box center [938, 159] width 348 height 37
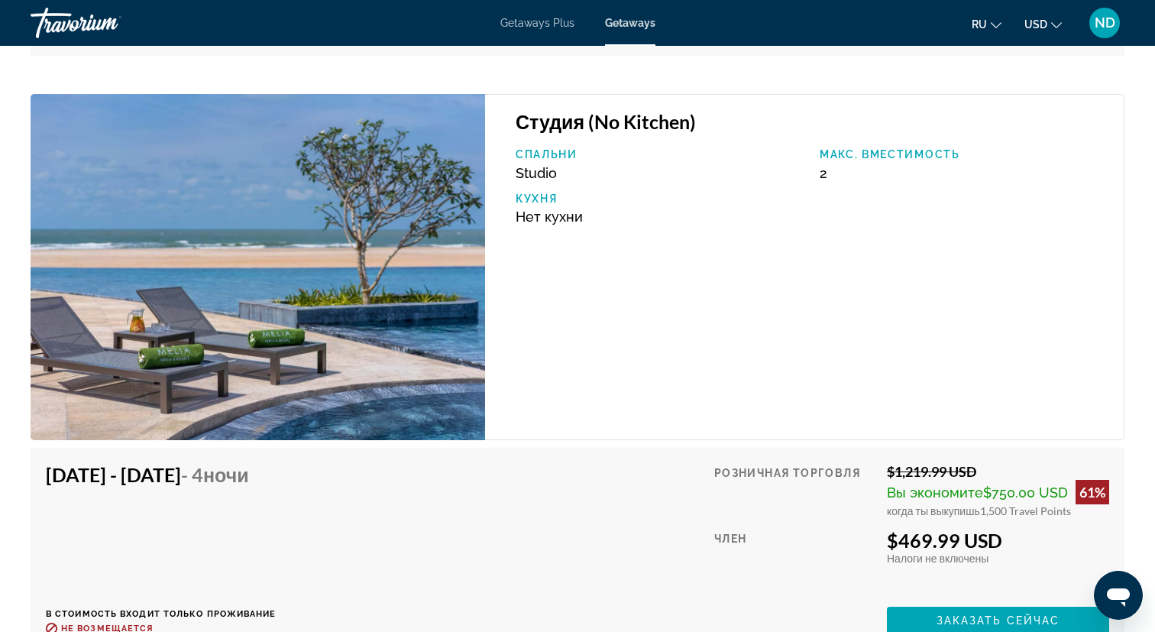
scroll to position [11221, 0]
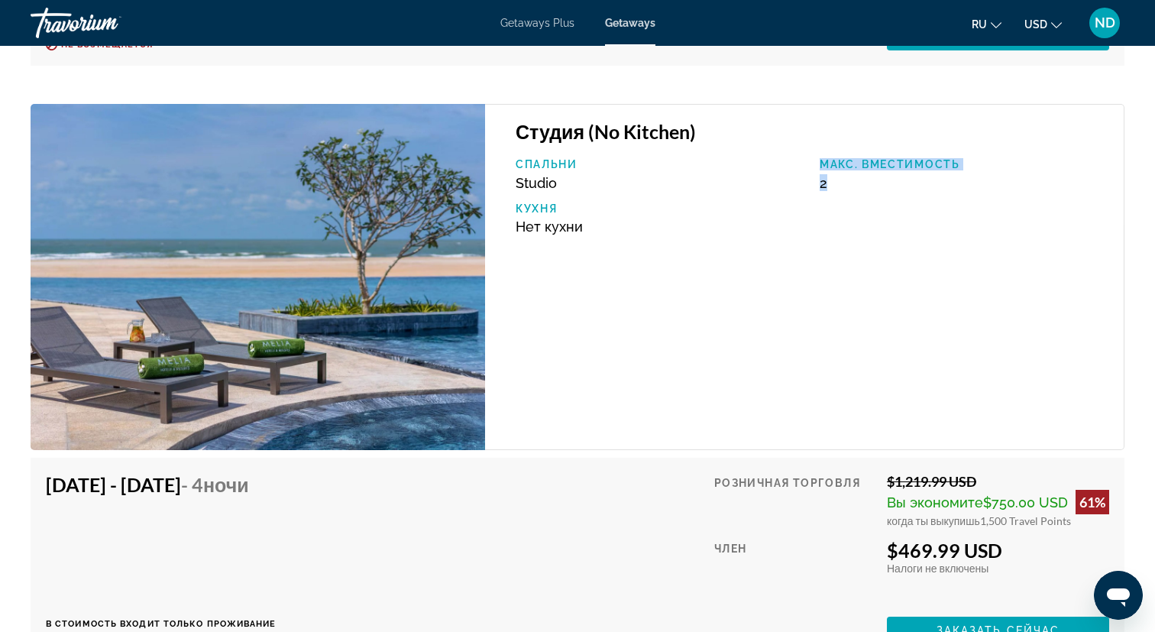
drag, startPoint x: 810, startPoint y: 176, endPoint x: 863, endPoint y: 189, distance: 54.3
click at [863, 189] on div "Спальни Studio Макс. вместимость 2 Кухня Нет кухни" at bounding box center [812, 202] width 608 height 88
click at [656, 216] on div "Кухня Нет кухни" at bounding box center [660, 218] width 304 height 32
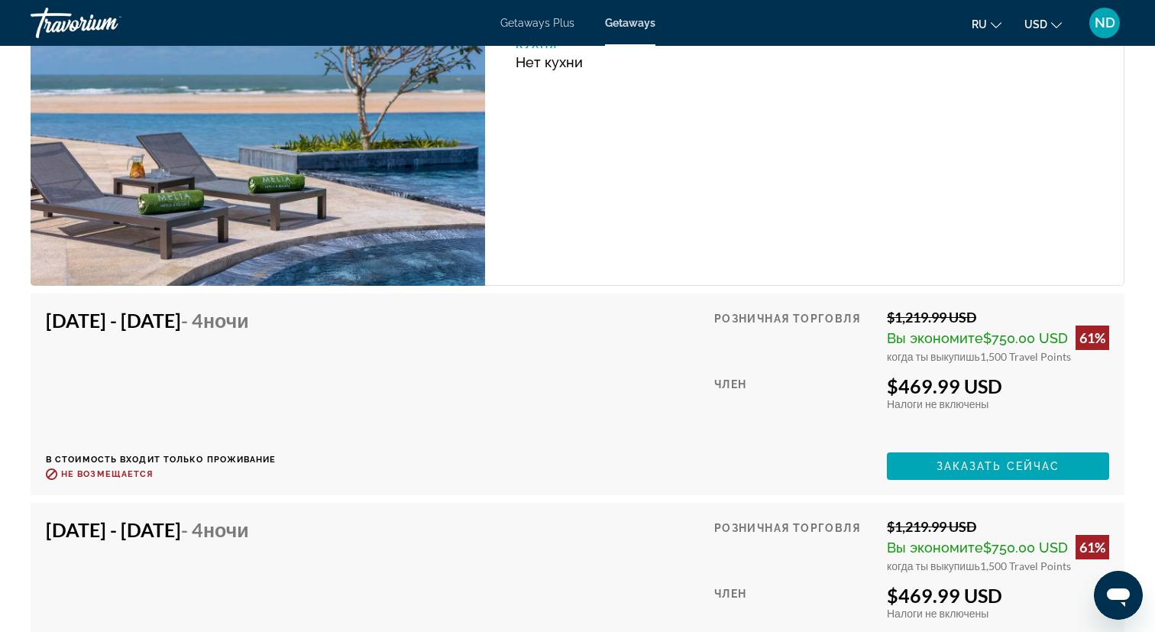
scroll to position [11427, 0]
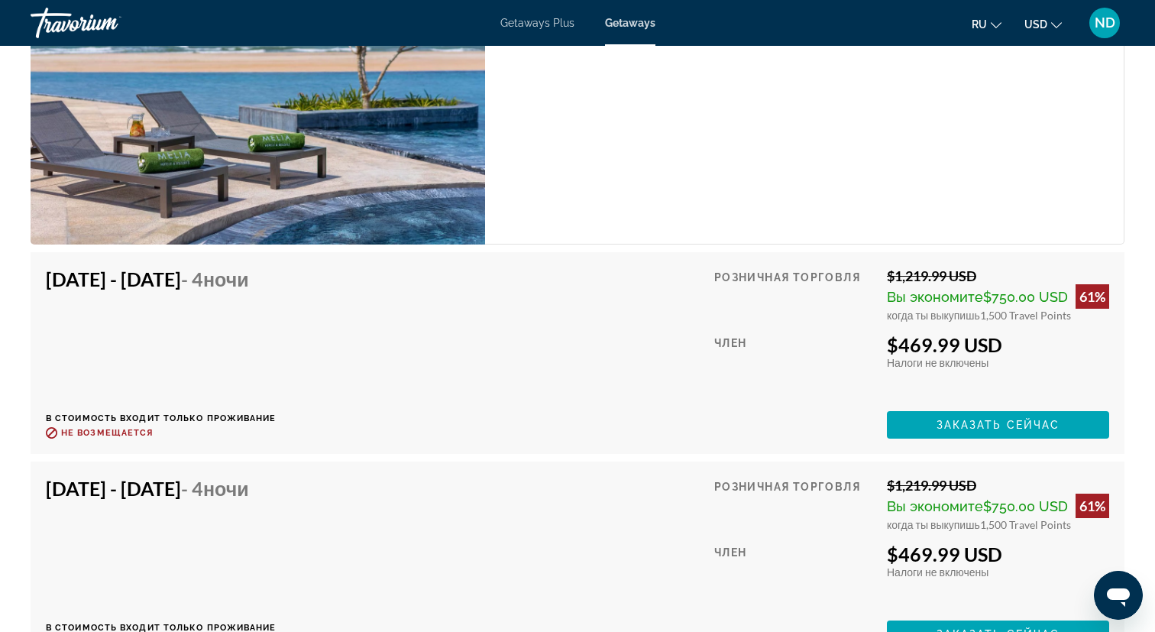
drag, startPoint x: 888, startPoint y: 348, endPoint x: 997, endPoint y: 340, distance: 109.5
click at [997, 340] on div "$469.99 USD" at bounding box center [998, 344] width 222 height 23
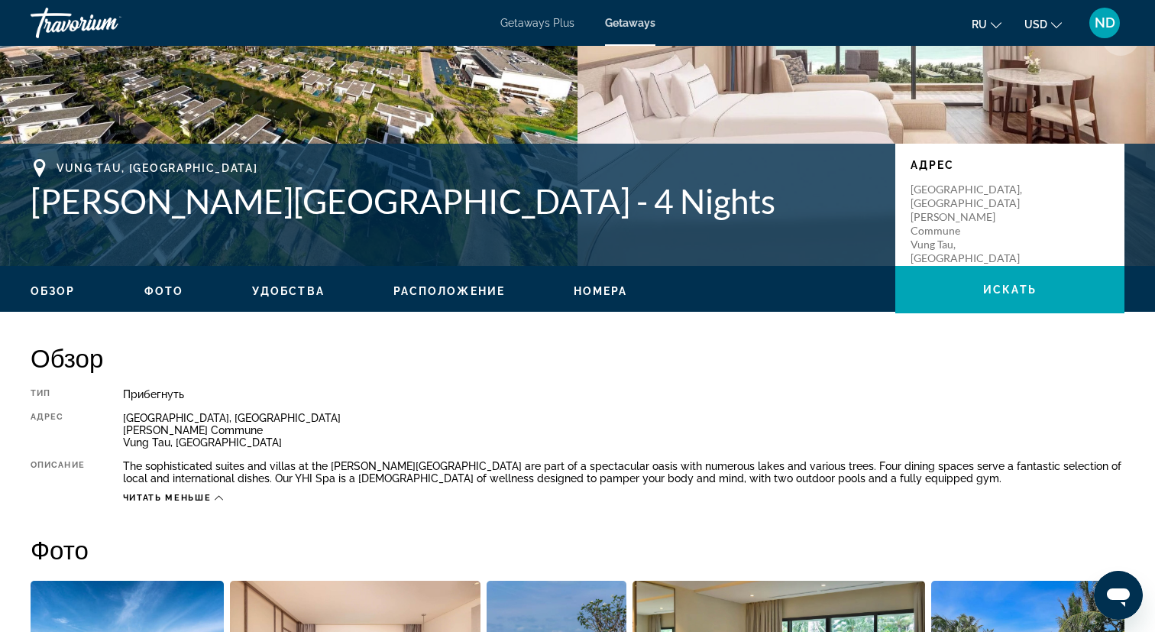
scroll to position [0, 0]
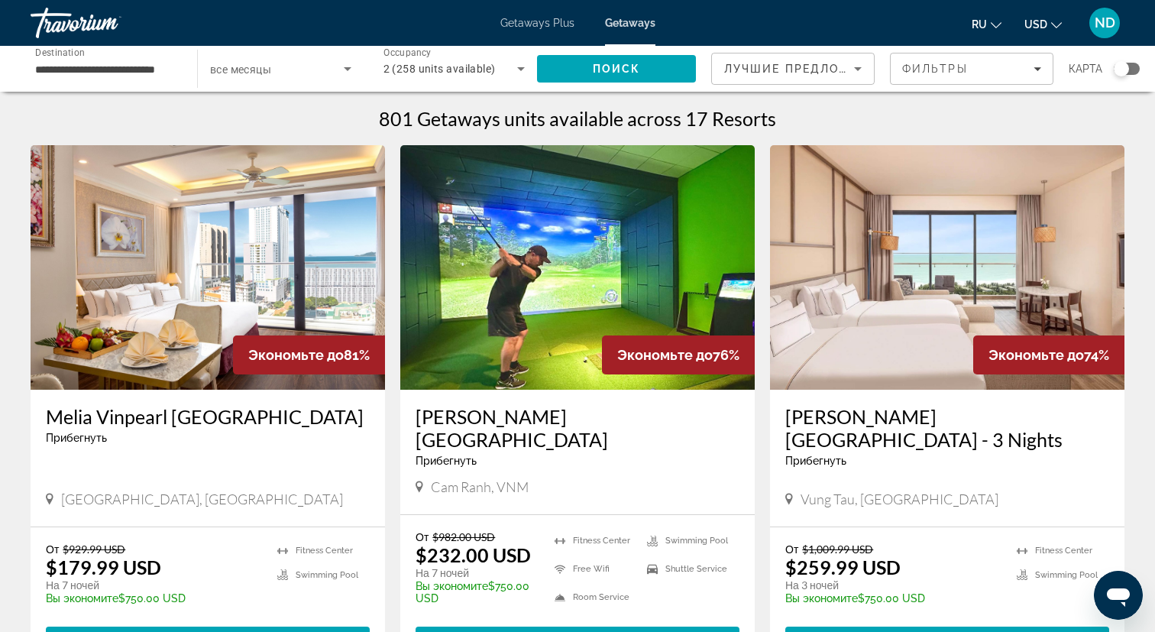
click at [230, 417] on h3 "Melia Vinpearl [GEOGRAPHIC_DATA]" at bounding box center [208, 416] width 324 height 23
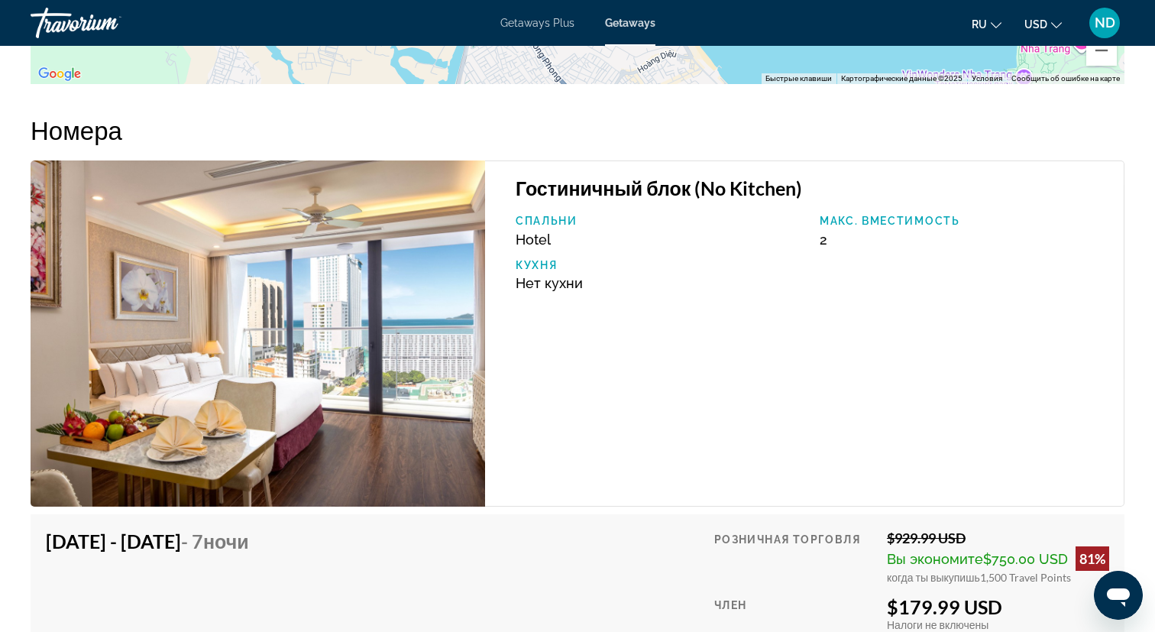
scroll to position [2333, 0]
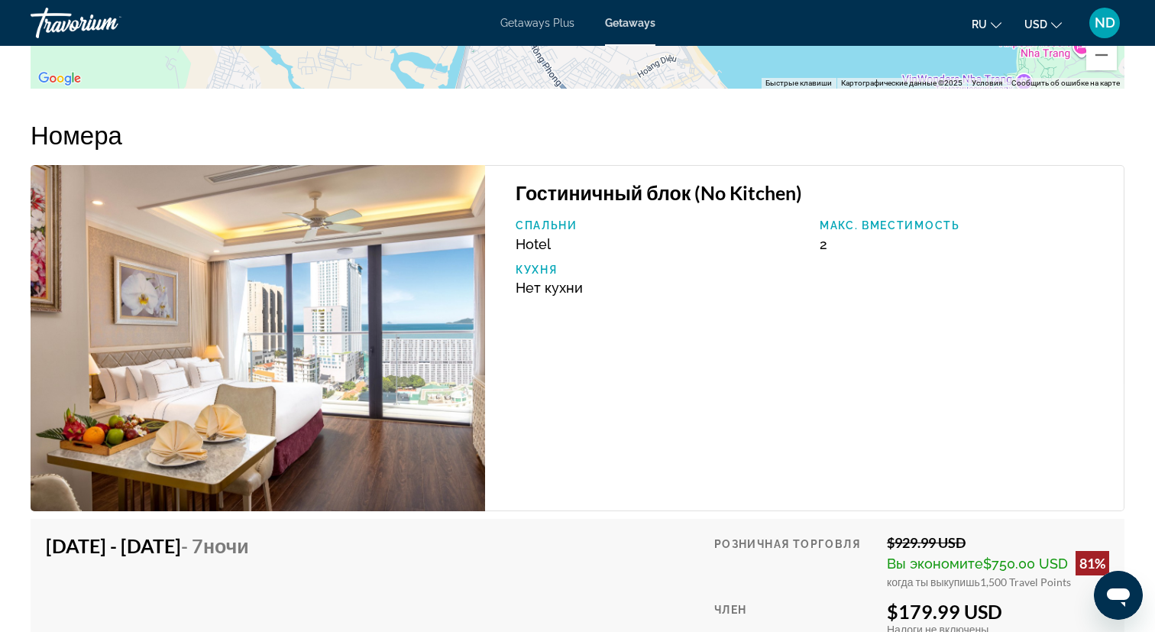
click at [308, 348] on img "Main content" at bounding box center [258, 338] width 454 height 346
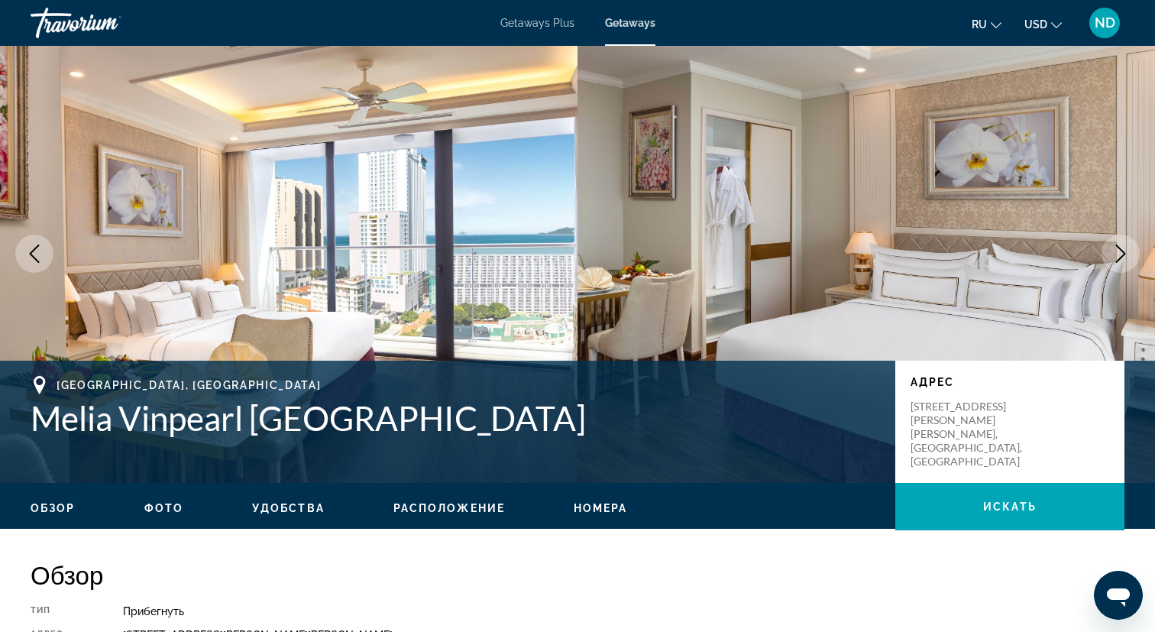
scroll to position [23, 0]
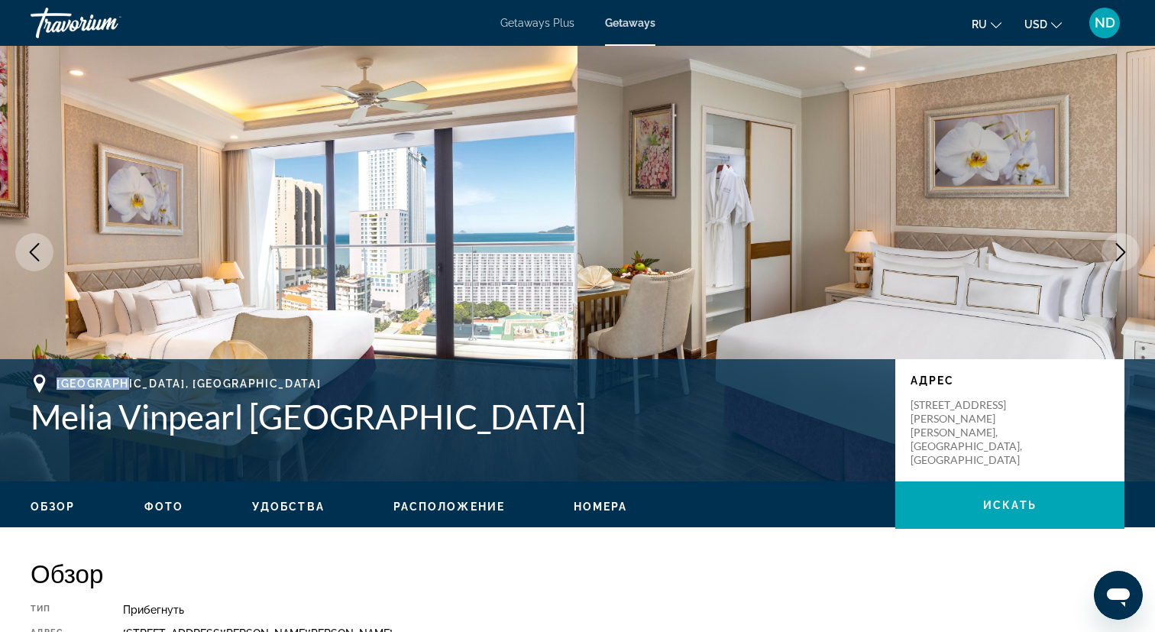
drag, startPoint x: 59, startPoint y: 383, endPoint x: 128, endPoint y: 382, distance: 69.5
click at [128, 382] on span "[GEOGRAPHIC_DATA], [GEOGRAPHIC_DATA]" at bounding box center [189, 383] width 264 height 12
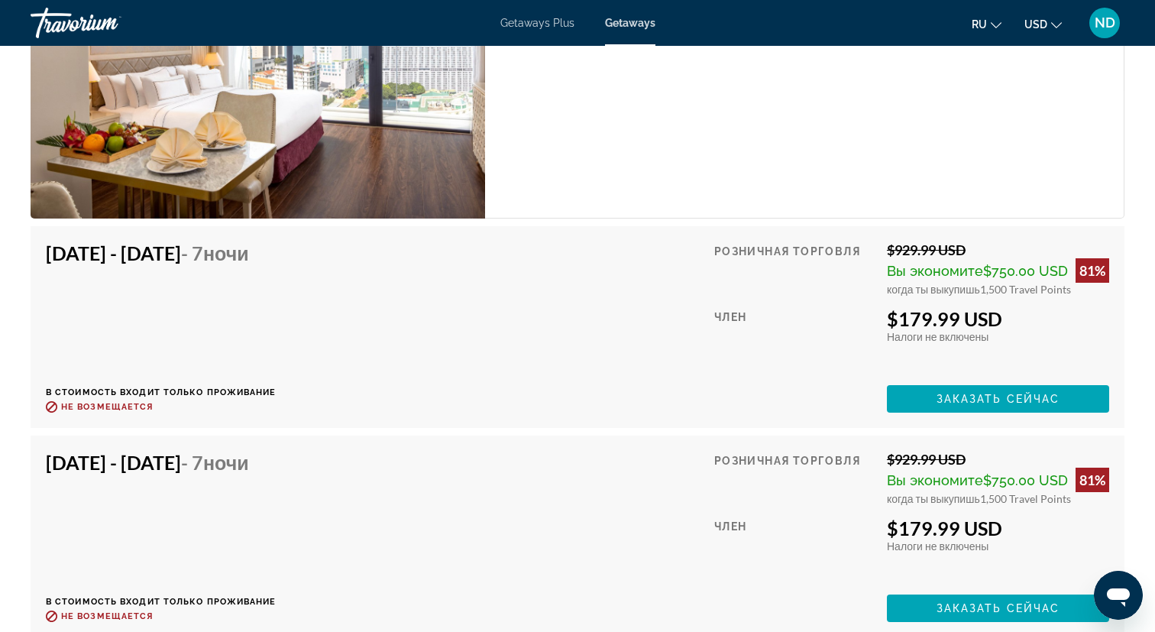
scroll to position [2622, 0]
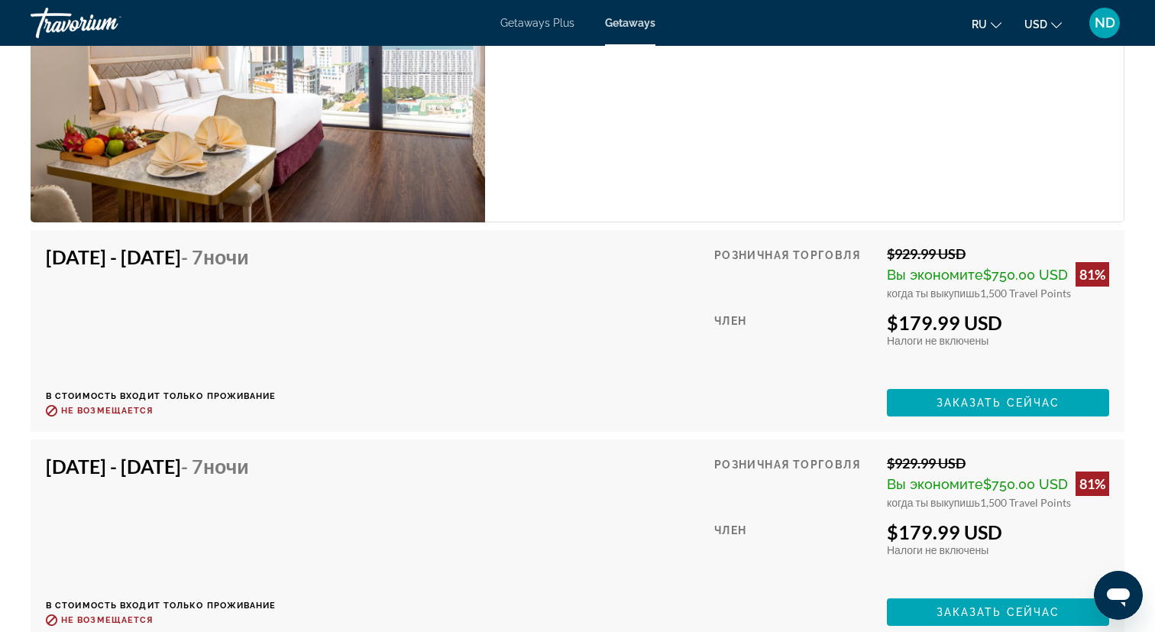
drag, startPoint x: 891, startPoint y: 312, endPoint x: 1012, endPoint y: 303, distance: 121.7
click at [1012, 311] on div "$179.99 USD" at bounding box center [998, 322] width 222 height 23
click at [958, 314] on div "$179.99 USD" at bounding box center [998, 322] width 222 height 23
drag, startPoint x: 880, startPoint y: 310, endPoint x: 1027, endPoint y: 316, distance: 146.8
click at [1027, 316] on div "Розничная торговля $929.99 USD Вы экономите $750.00 USD 81% когда ты выкупишь 1…" at bounding box center [911, 330] width 395 height 171
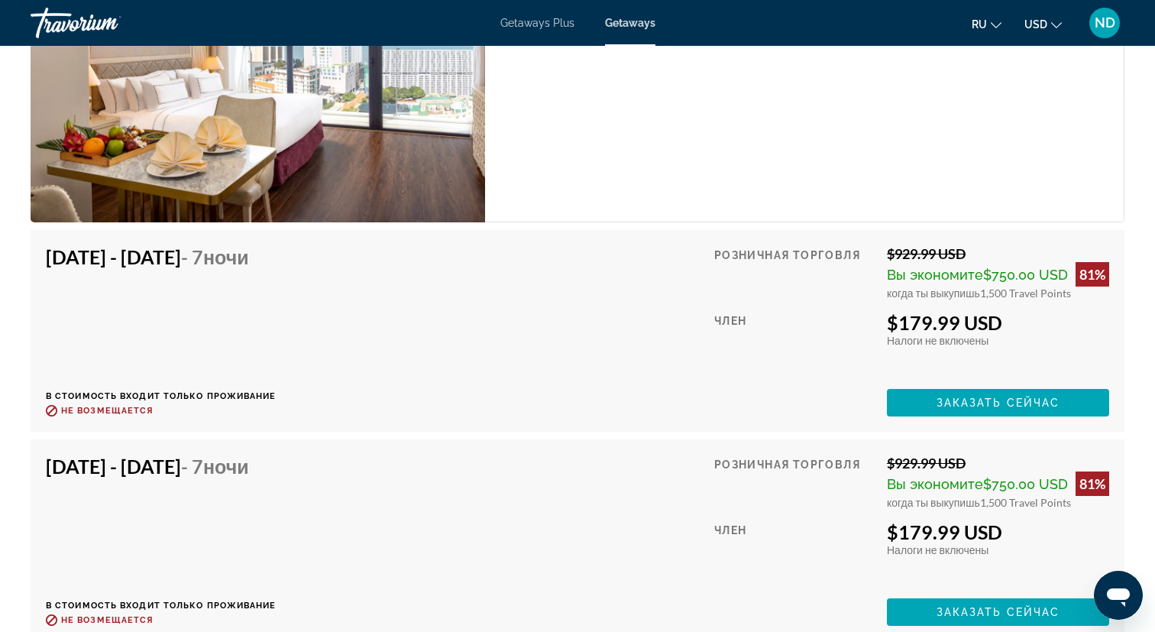
click at [901, 311] on div "$179.99 USD" at bounding box center [998, 322] width 222 height 23
drag, startPoint x: 874, startPoint y: 309, endPoint x: 1115, endPoint y: 304, distance: 241.4
click at [1115, 304] on div "[DATE] - [DATE] - 7 ночи В стоимость входит только проживание Возврат до : Не в…" at bounding box center [578, 331] width 1094 height 202
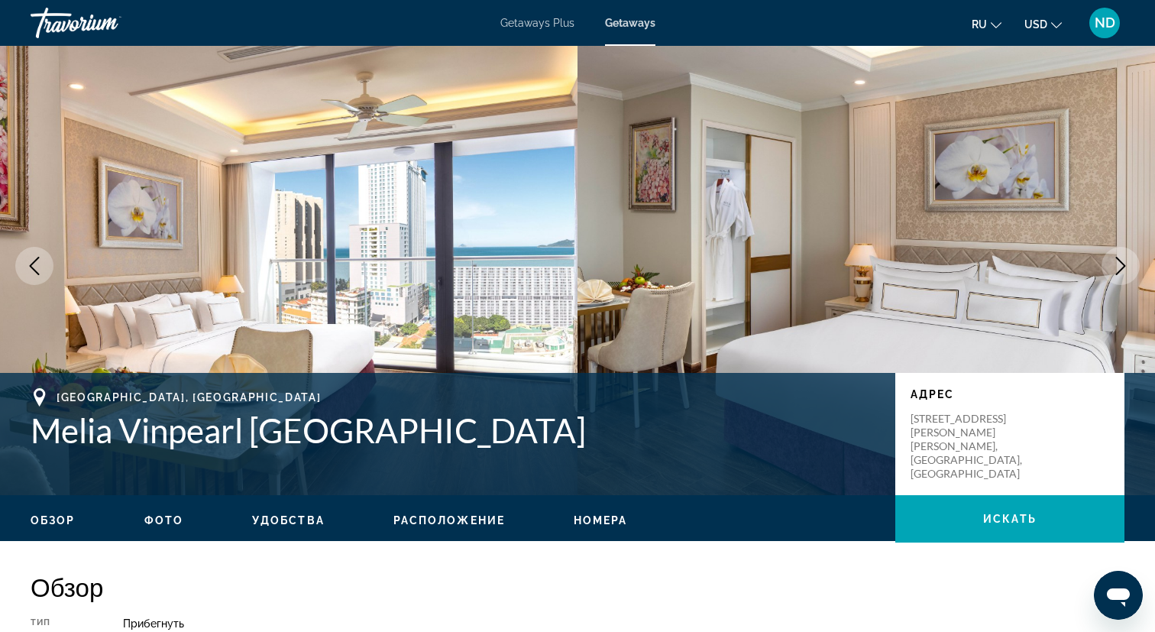
scroll to position [0, 0]
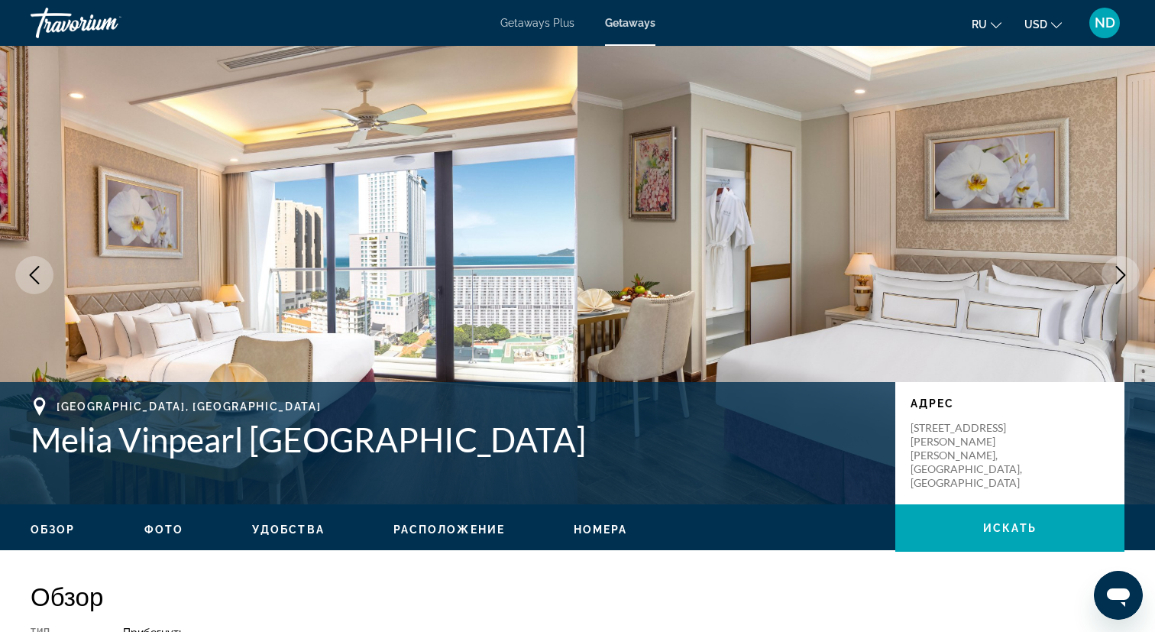
click at [86, 24] on div "Travorium" at bounding box center [107, 23] width 153 height 40
